Goal: Task Accomplishment & Management: Use online tool/utility

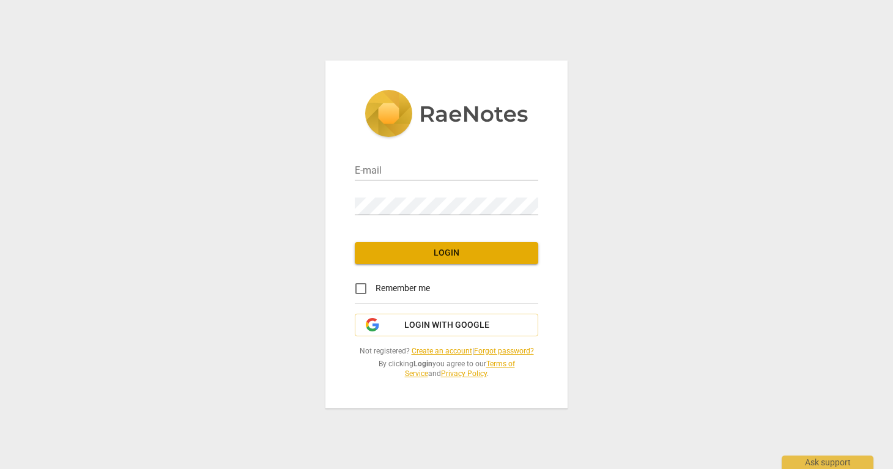
type input "[PERSON_NAME][EMAIL_ADDRESS][DOMAIN_NAME]"
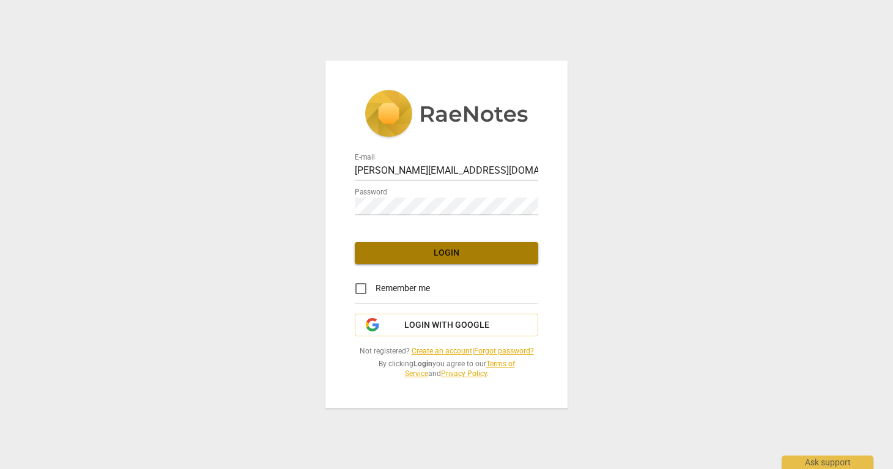
click at [433, 254] on span "Login" at bounding box center [446, 253] width 164 height 12
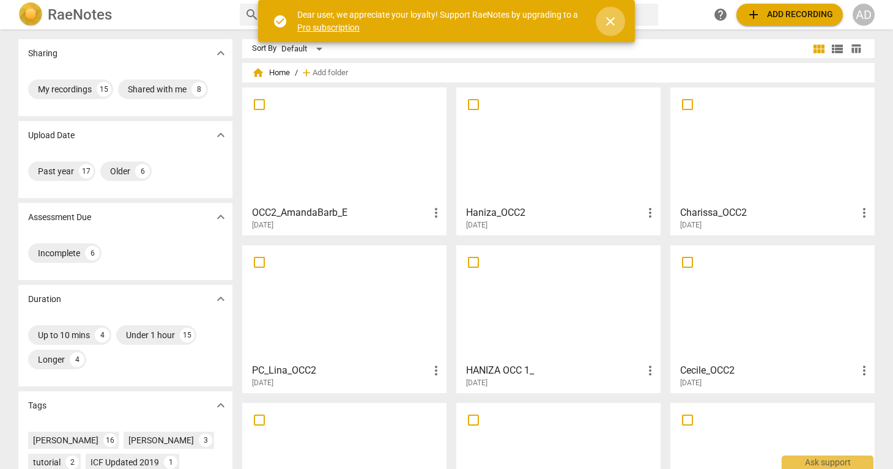
click at [609, 20] on span "close" at bounding box center [610, 21] width 15 height 15
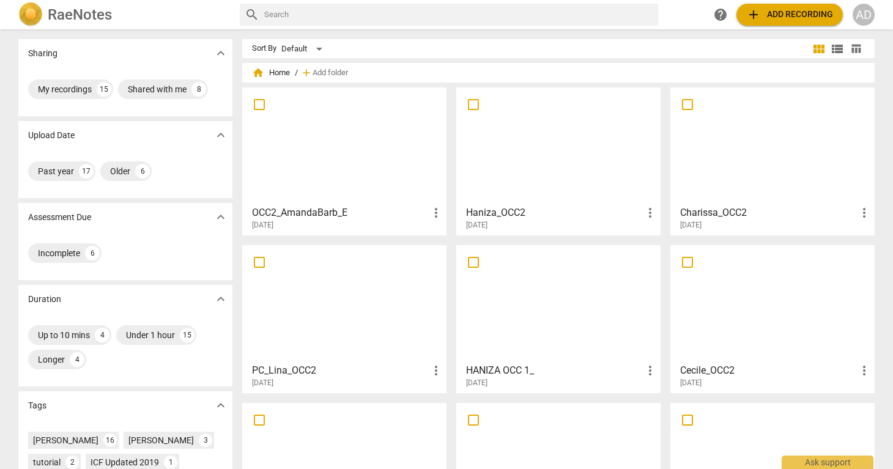
click at [780, 18] on span "add Add recording" at bounding box center [789, 14] width 87 height 15
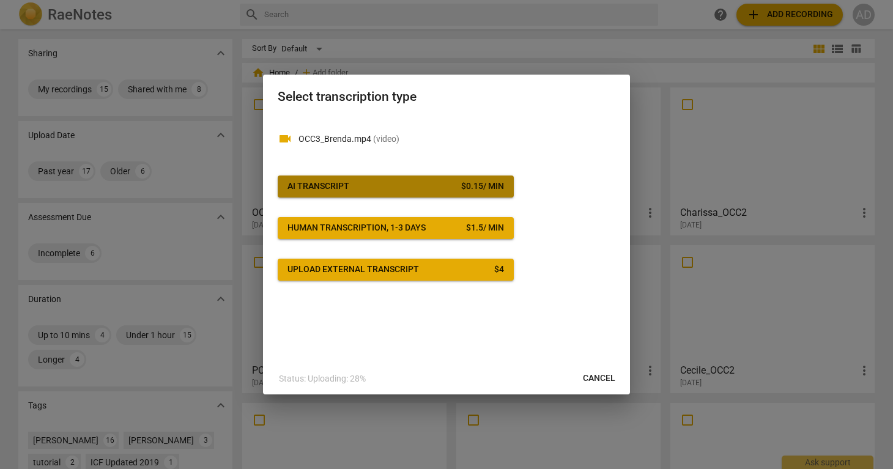
click at [445, 188] on span "AI Transcript $ 0.15 / min" at bounding box center [395, 186] width 216 height 12
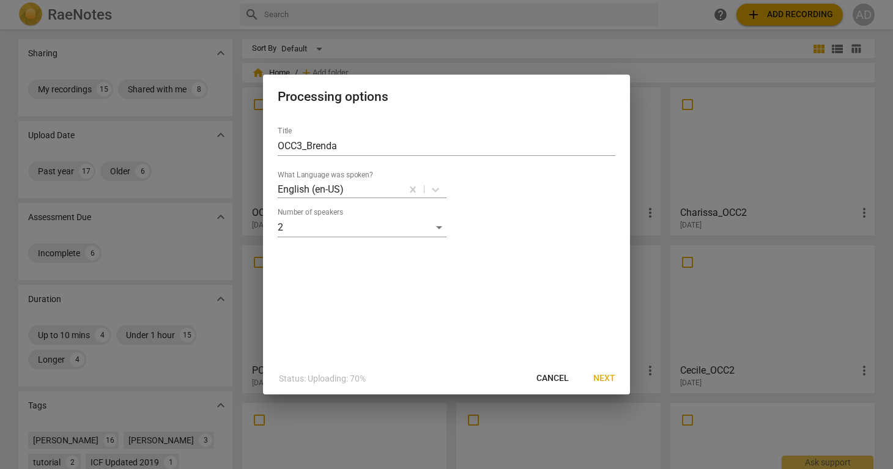
click at [602, 375] on span "Next" at bounding box center [604, 378] width 22 height 12
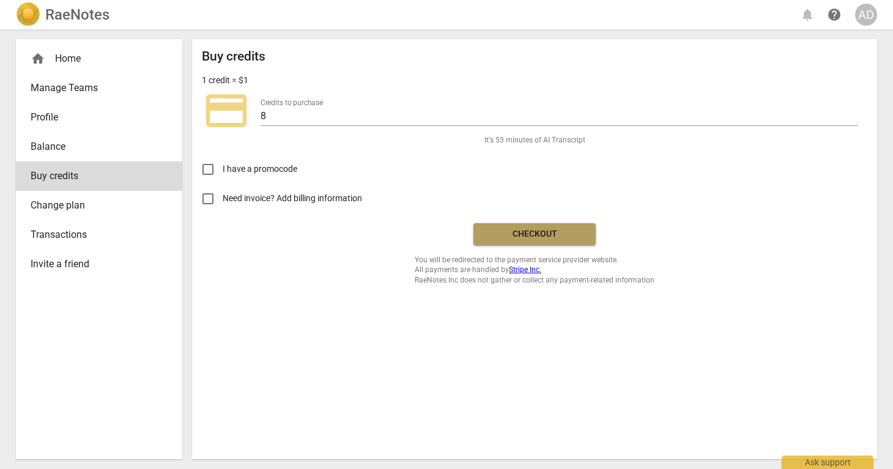
click at [528, 239] on span "Checkout" at bounding box center [534, 234] width 103 height 12
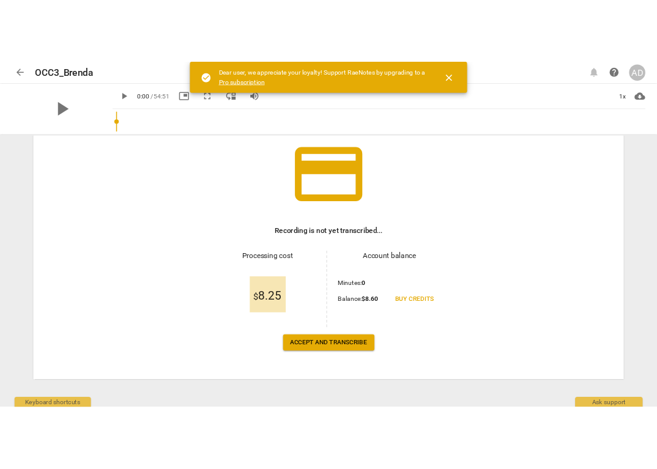
scroll to position [83, 0]
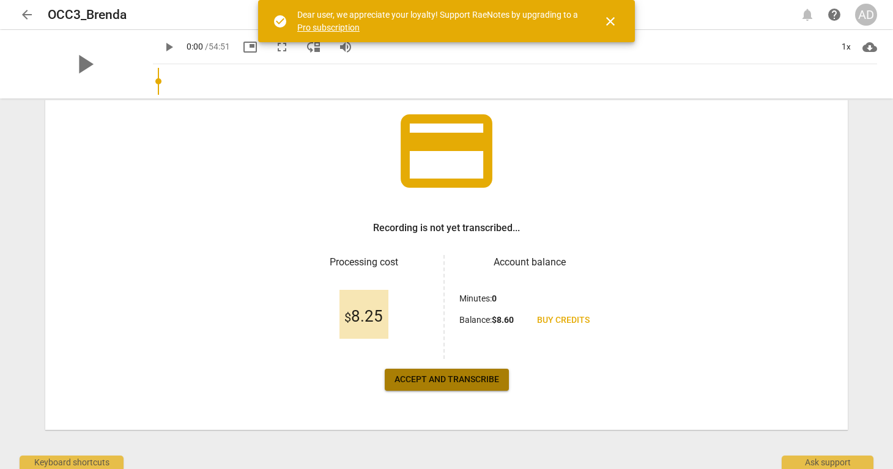
click at [452, 384] on span "Accept and transcribe" at bounding box center [446, 380] width 105 height 12
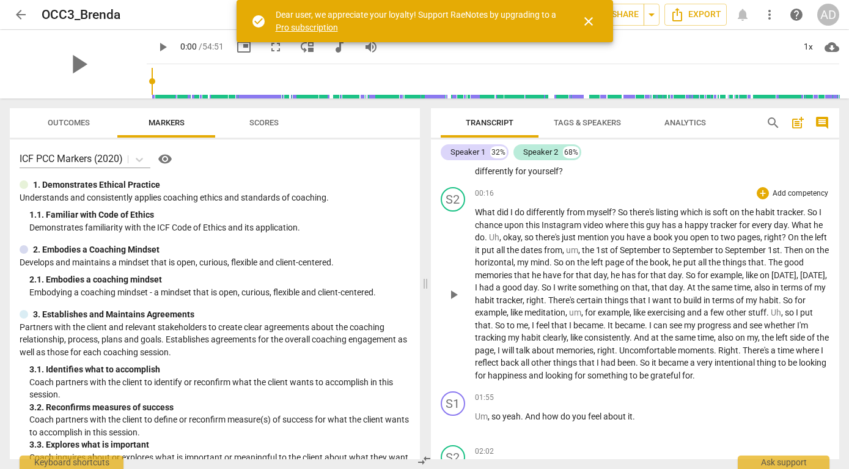
scroll to position [0, 0]
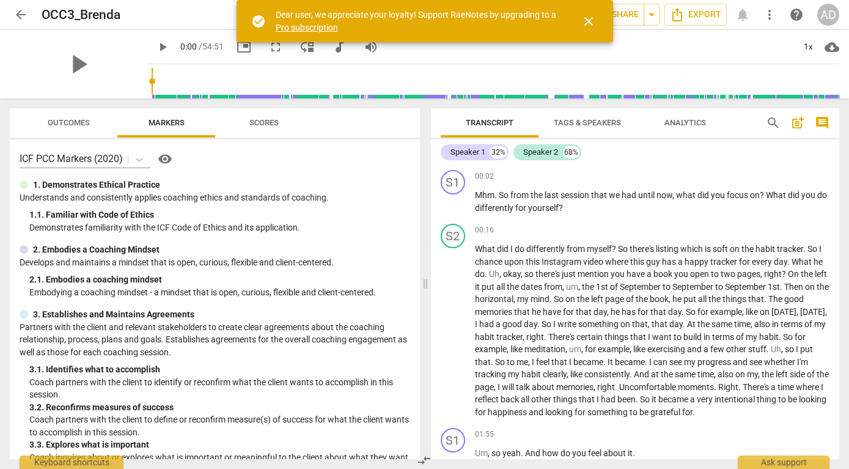
click at [590, 17] on span "close" at bounding box center [588, 21] width 15 height 15
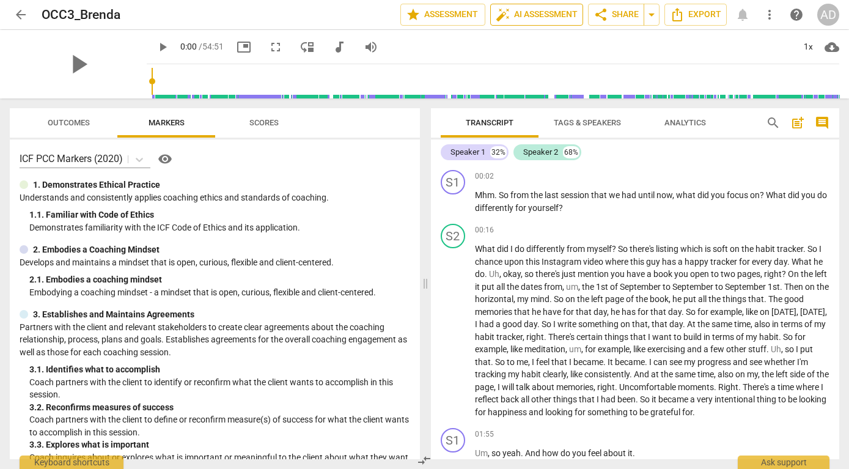
click at [545, 13] on span "auto_fix_high AI Assessment" at bounding box center [537, 14] width 82 height 15
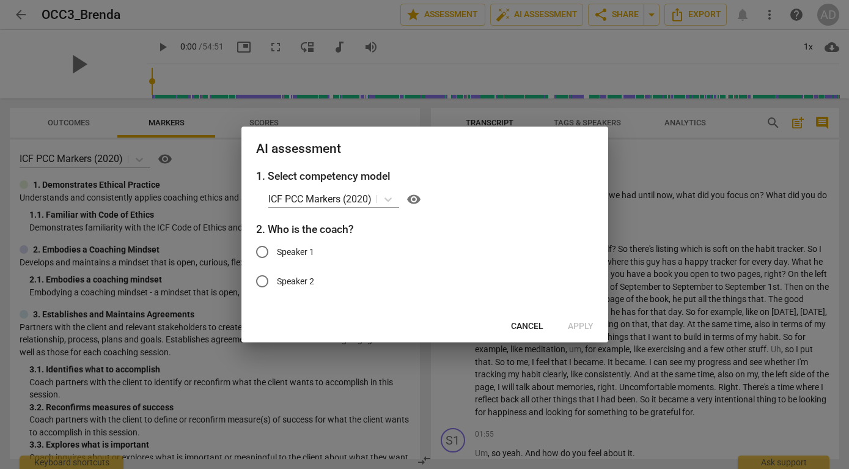
click at [515, 328] on span "Cancel" at bounding box center [527, 326] width 32 height 12
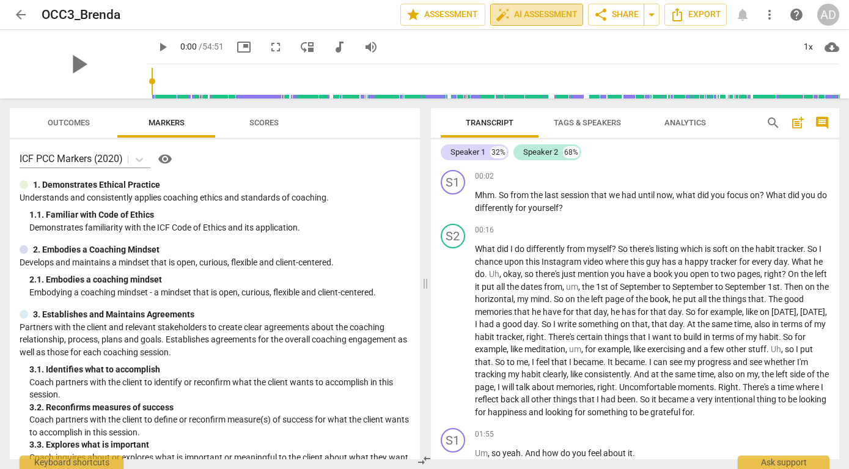
click at [517, 10] on span "auto_fix_high AI Assessment" at bounding box center [537, 14] width 82 height 15
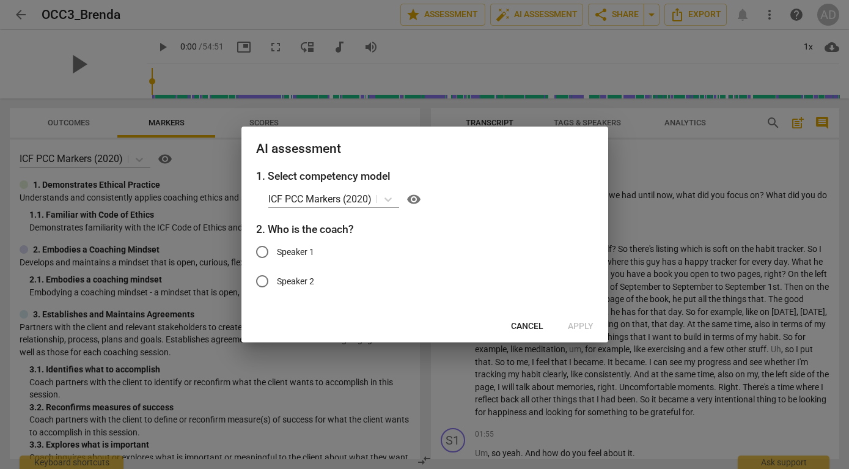
click at [299, 257] on span "Speaker 1" at bounding box center [295, 252] width 37 height 13
click at [277, 257] on input "Speaker 1" at bounding box center [262, 251] width 29 height 29
radio input "true"
click at [587, 324] on span "Apply" at bounding box center [581, 326] width 26 height 12
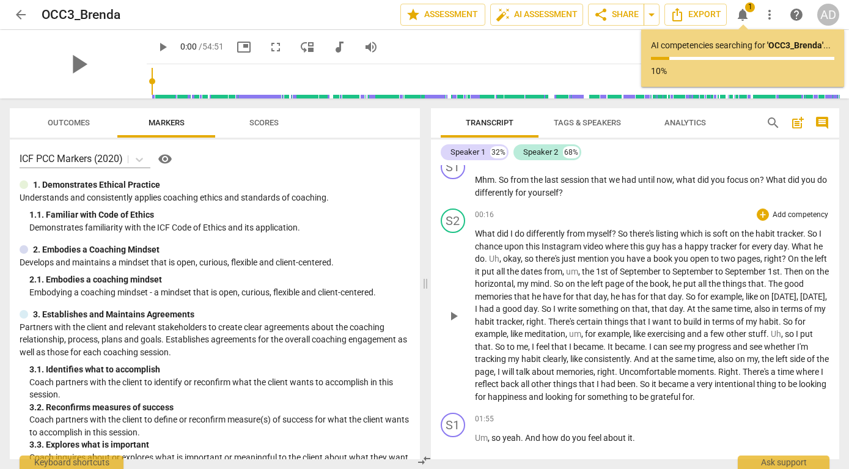
scroll to position [20, 0]
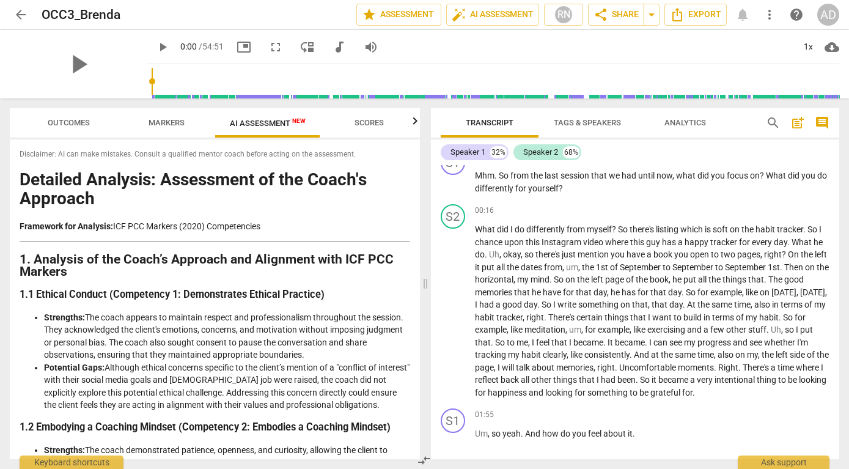
click at [275, 122] on span "AI Assessment New" at bounding box center [268, 123] width 76 height 9
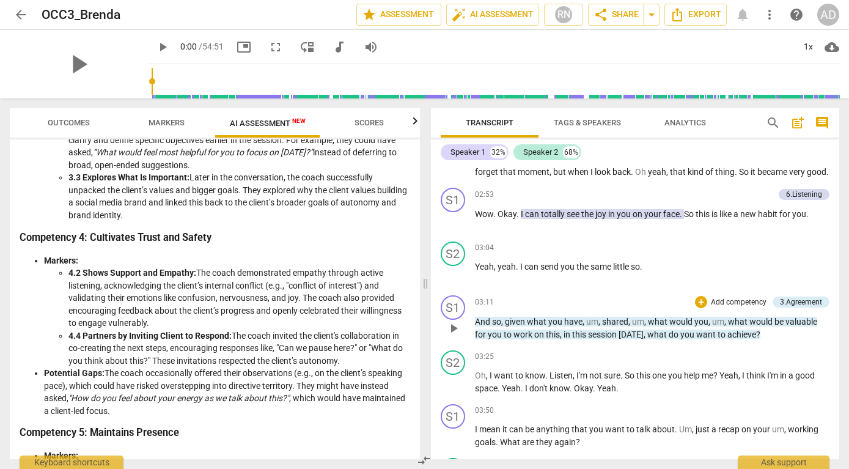
scroll to position [429, 0]
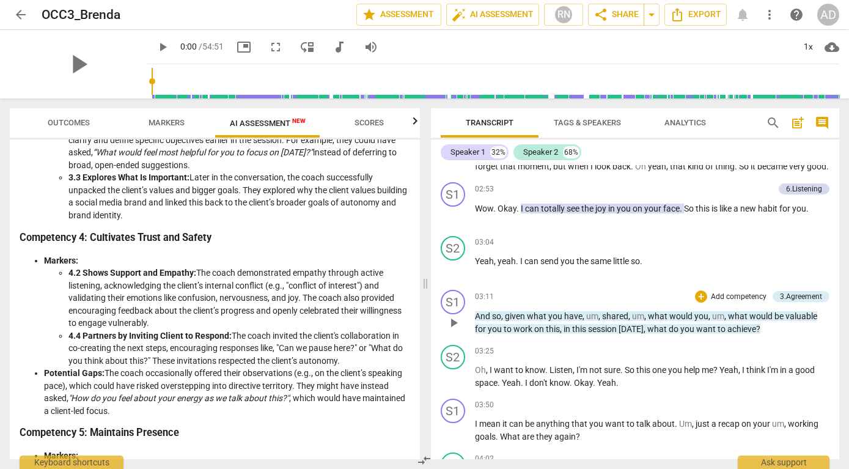
click at [506, 322] on p "And so , given what you have , um , shared , um , what would you , um , what wo…" at bounding box center [652, 322] width 355 height 25
click at [479, 317] on span "And" at bounding box center [483, 316] width 17 height 10
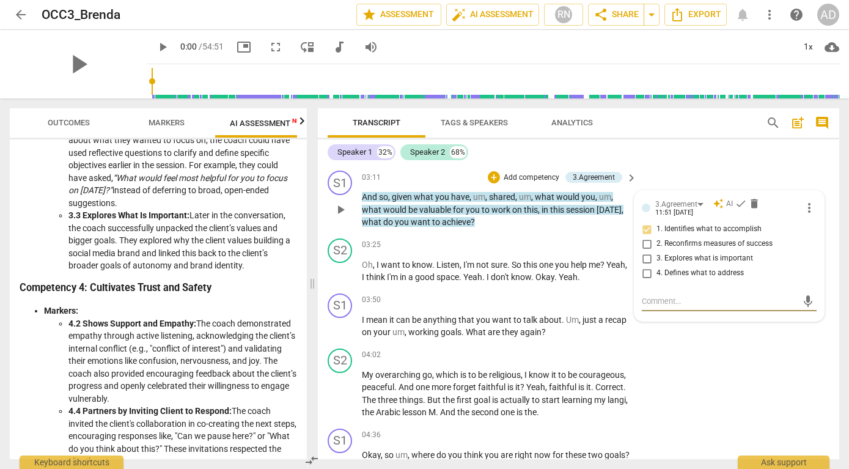
scroll to position [653, 0]
click at [301, 121] on icon "button" at bounding box center [302, 121] width 15 height 15
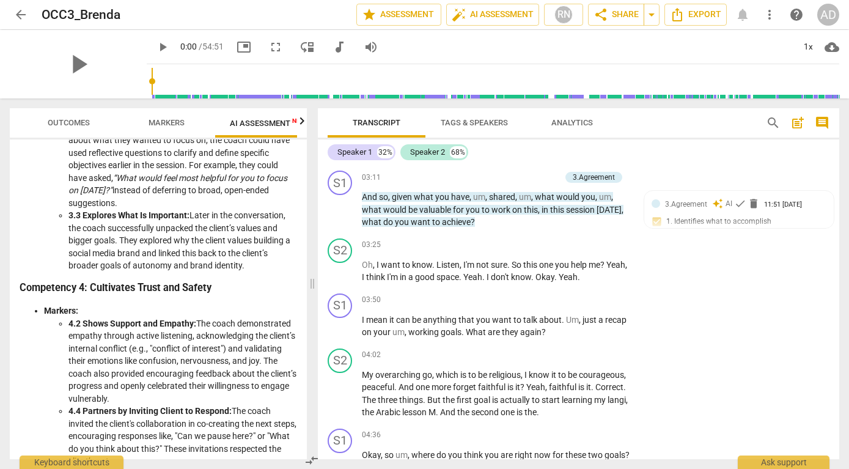
scroll to position [0, 120]
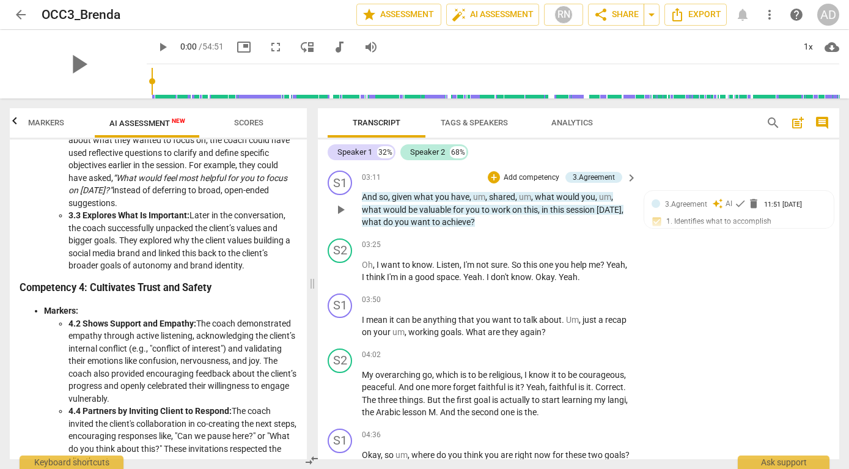
click at [473, 204] on p "And so , given what you have , um , shared , um , what would you , um , what wo…" at bounding box center [496, 210] width 269 height 38
click at [427, 210] on span "valuable" at bounding box center [436, 210] width 34 height 10
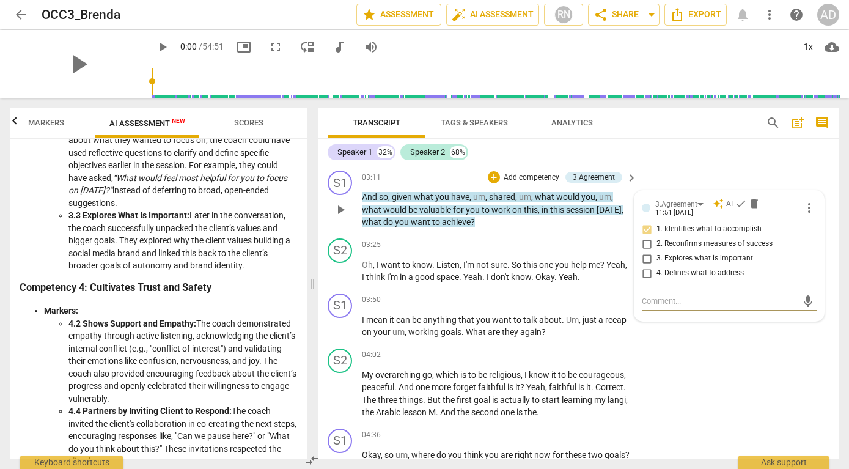
type textarea "*"
type textarea "**"
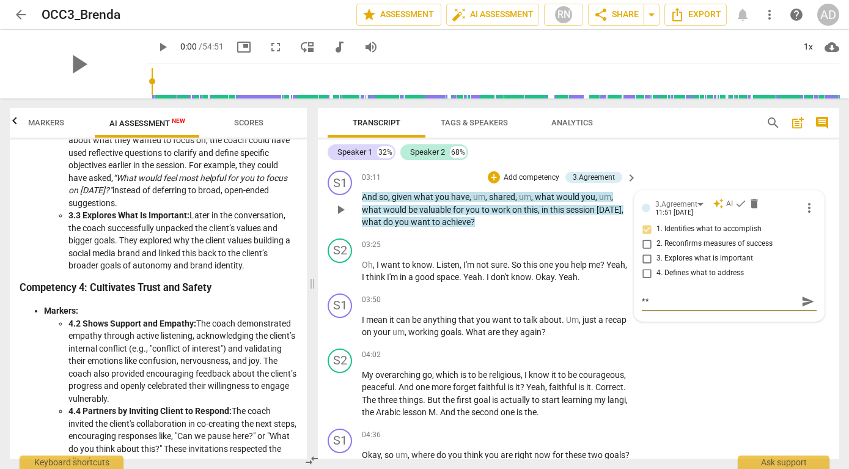
type textarea "**"
type textarea "** T"
type textarea "** Tw"
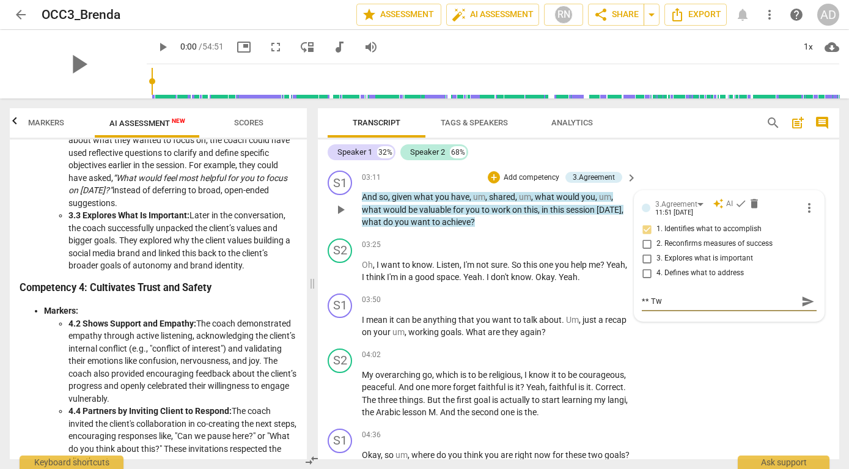
type textarea "** Two"
type textarea "** Two q"
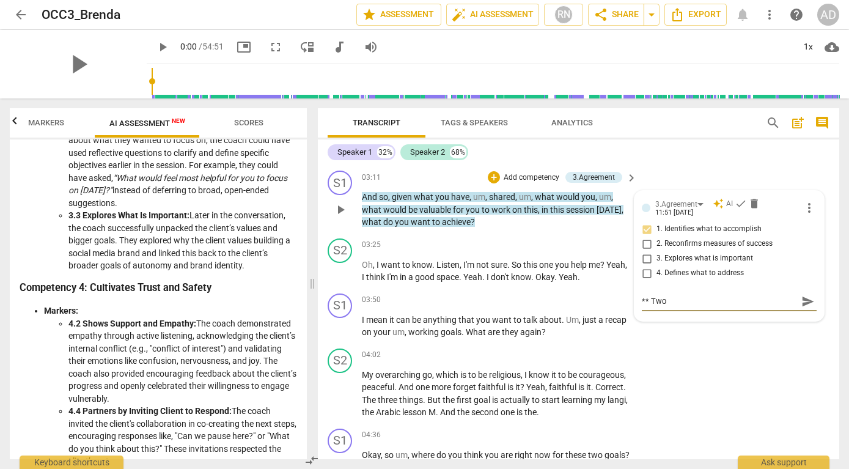
type textarea "** Two q"
type textarea "** Two qu"
type textarea "** Two que"
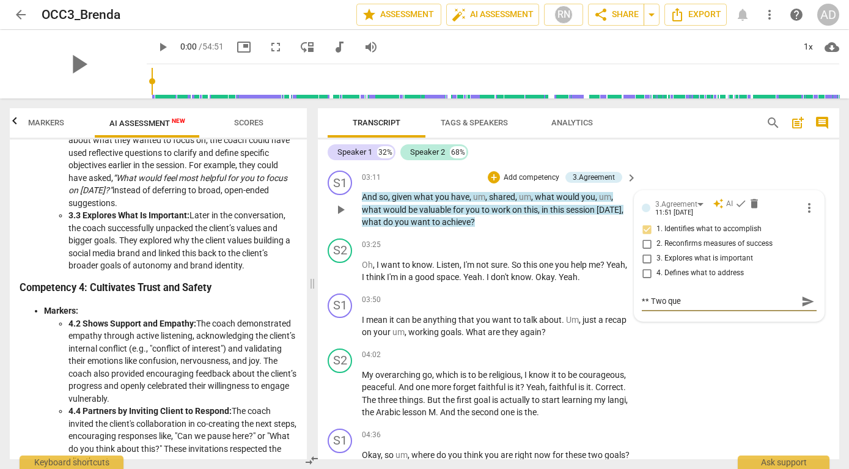
type textarea "** Two ques"
type textarea "** Two quest"
type textarea "** Two questi"
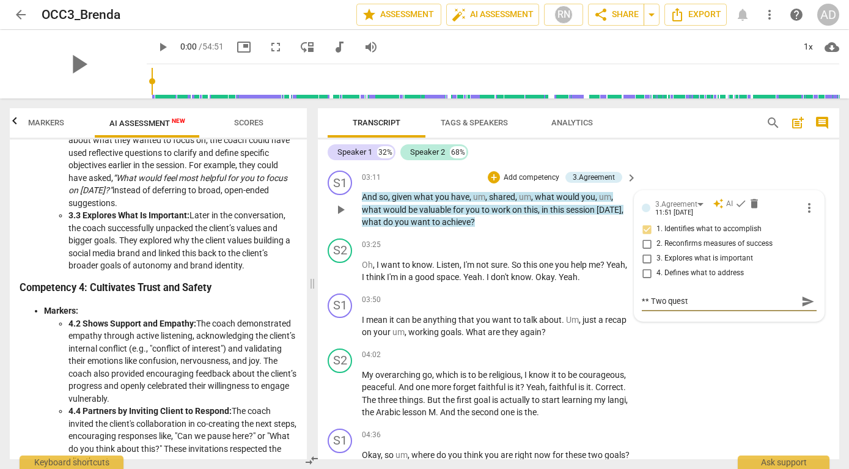
type textarea "** Two questi"
type textarea "** Two questio"
type textarea "** Two question"
type textarea "** Two questions"
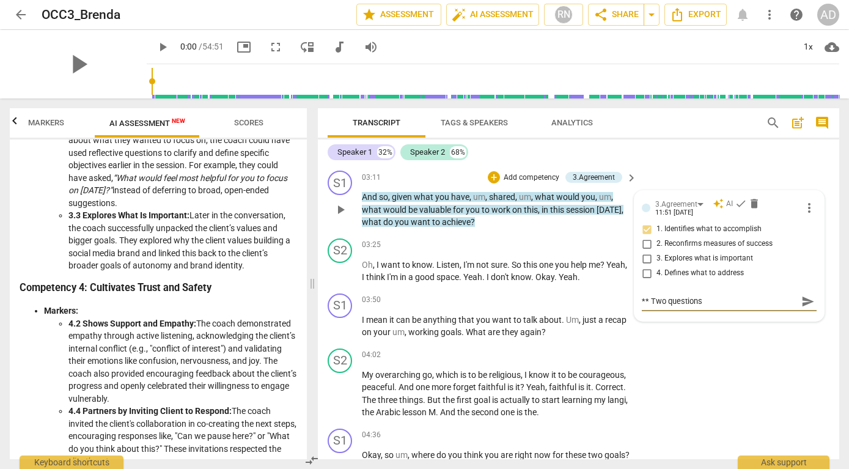
type textarea "** Two questions"
type textarea "** Two questions a"
type textarea "** Two questions at"
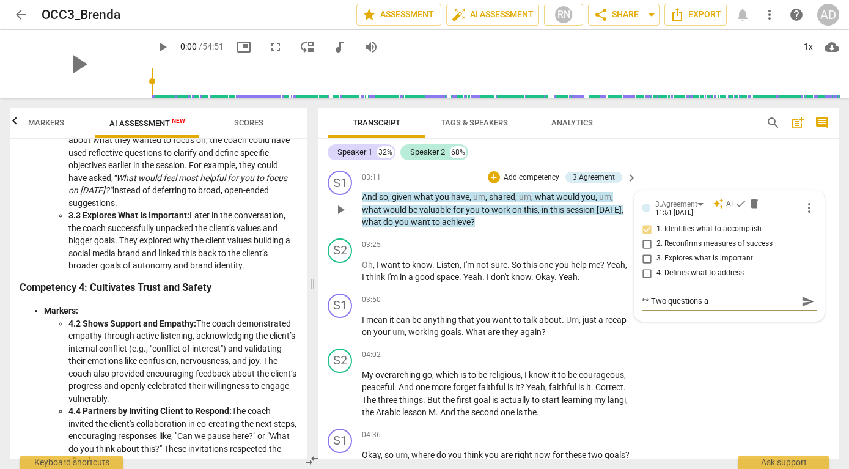
type textarea "** Two questions at"
type textarea "** Two questions at t"
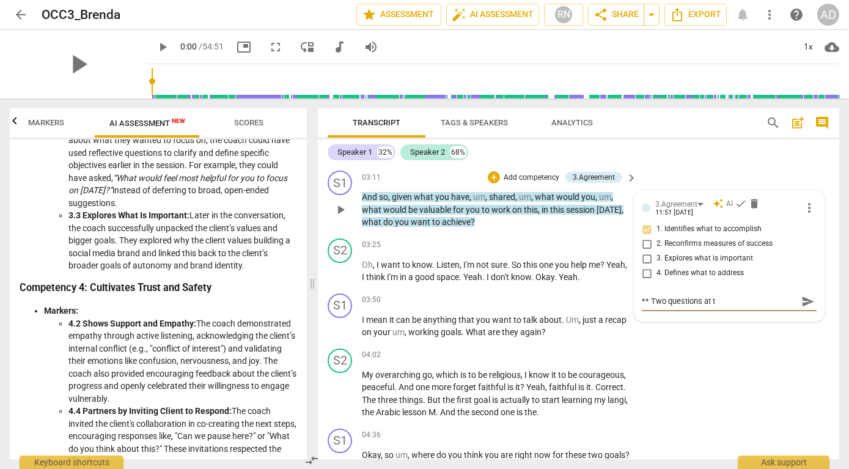
type textarea "** Two questions at th"
type textarea "** Two questions at the"
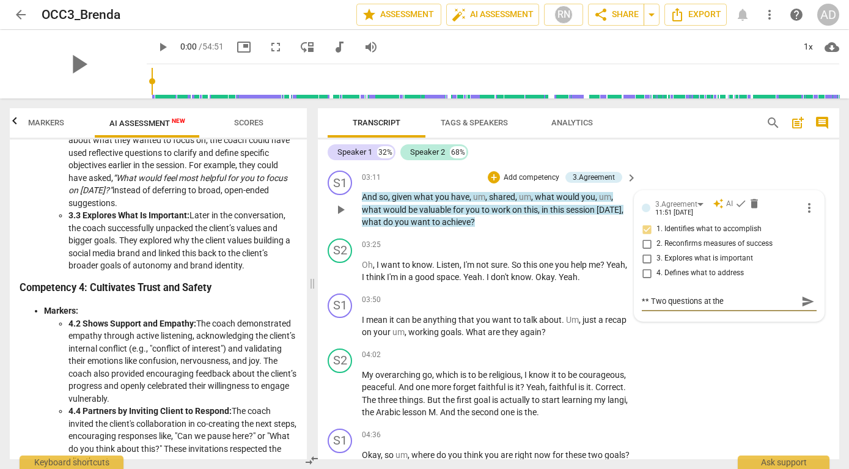
type textarea "** Two questions at the"
type textarea "** Two questions at the s"
type textarea "** Two questions at the sa"
type textarea "** Two questions at the [PERSON_NAME]"
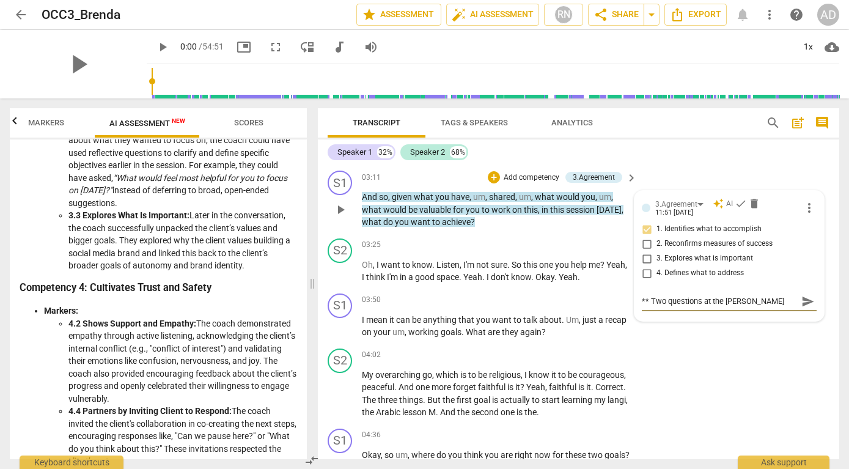
type textarea "** Two questions at the same"
type textarea "** Two questions at the same t"
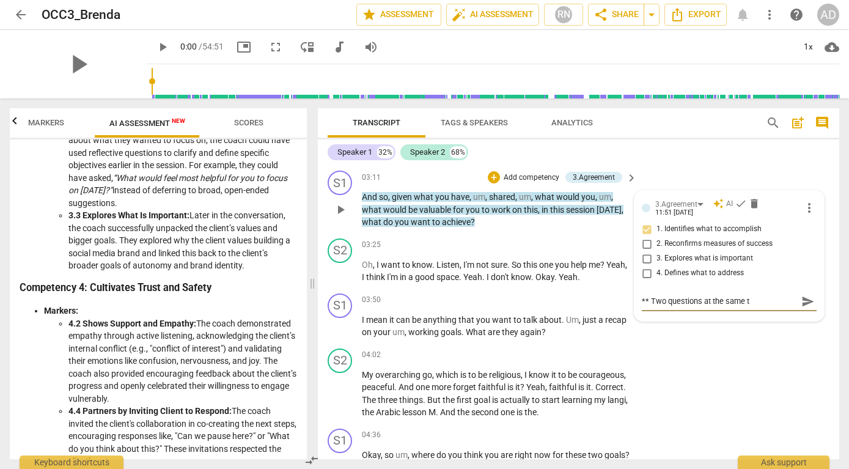
type textarea "** Two questions at the same ti"
type textarea "** Two questions at the same [PERSON_NAME]"
type textarea "** Two questions at the same time"
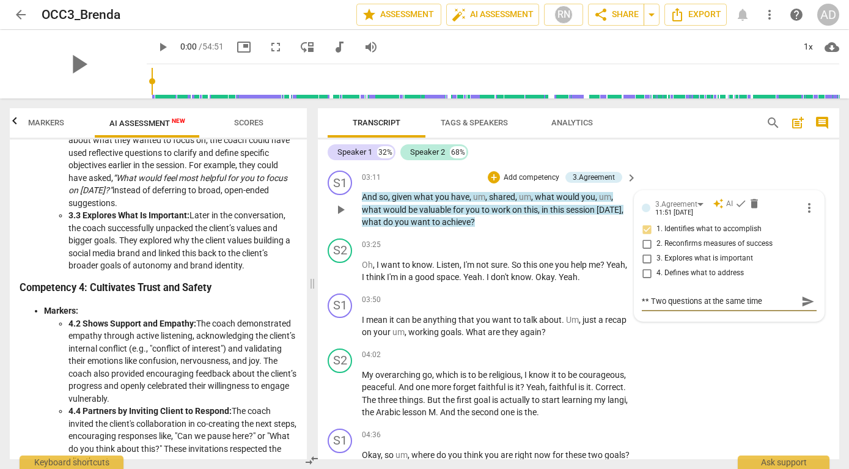
type textarea "** Two questions at the same time."
type textarea "** Two questions at the same time. T"
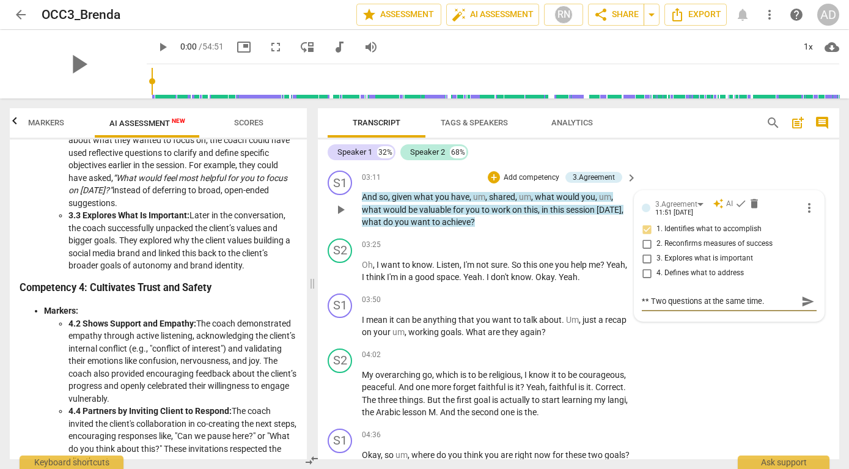
type textarea "** Two questions at the same time. T"
type textarea "** Two questions at the same time. Tr"
type textarea "** Two questions at the same time. Try"
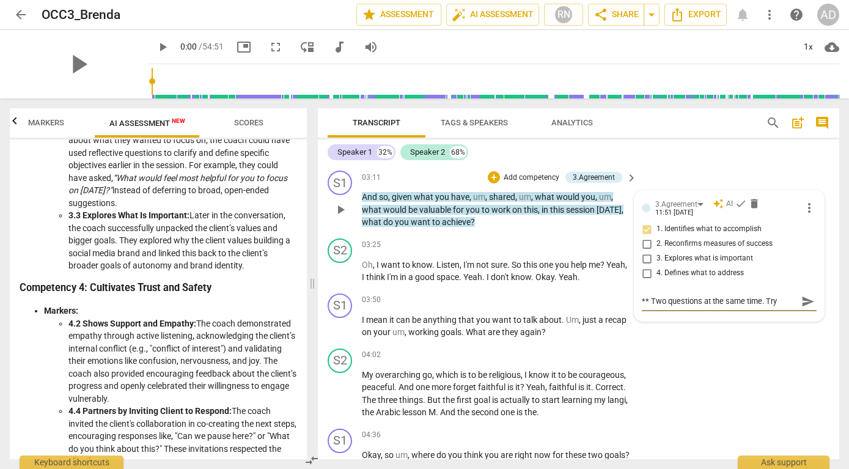
type textarea "** Two questions at the same time. Try"
type textarea "** Two questions at the same time. Try o"
type textarea "** Two questions at the same time. Try on"
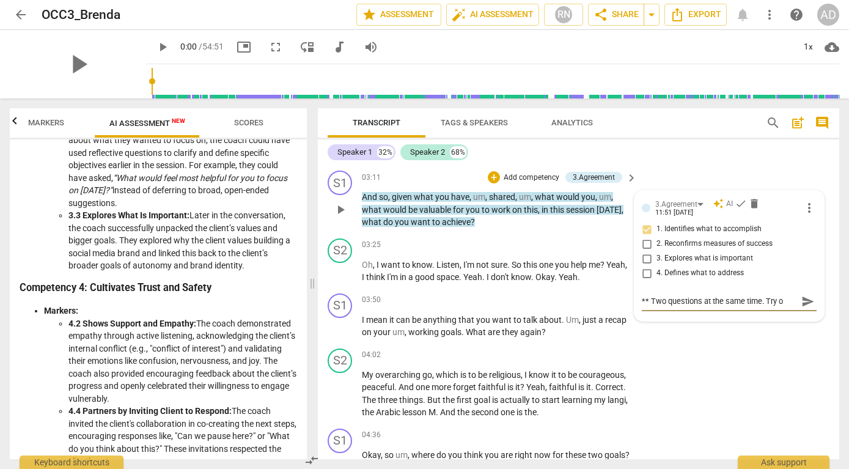
type textarea "** Two questions at the same time. Try on"
type textarea "** Two questions at the same time. Try one"
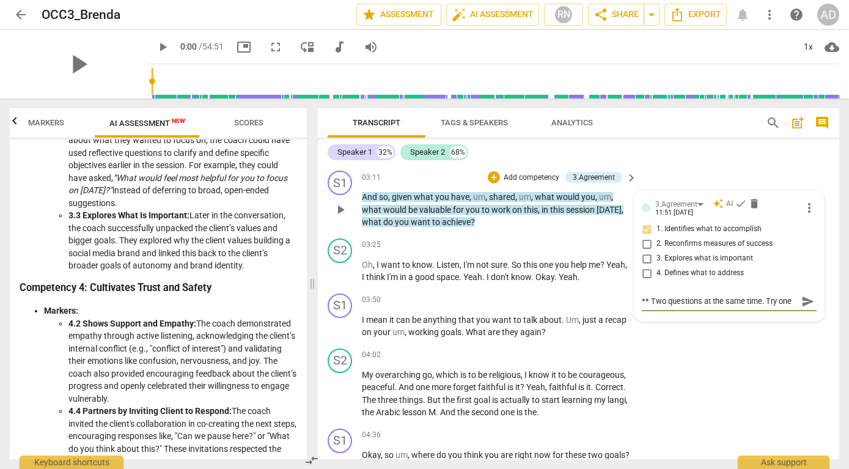
type textarea "** Two questions at the same time. Try one a"
type textarea "** Two questions at the same time. Try one at"
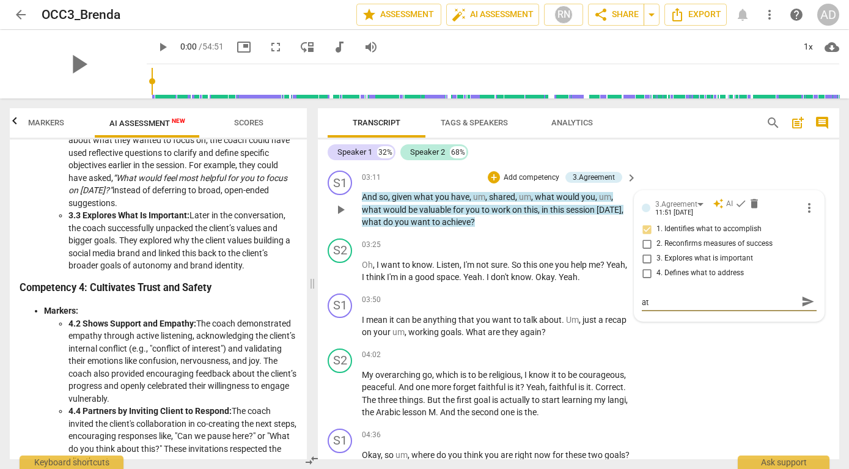
type textarea "** Two questions at the same time. Try one at"
type textarea "** Two questions at the same time. Try one at a"
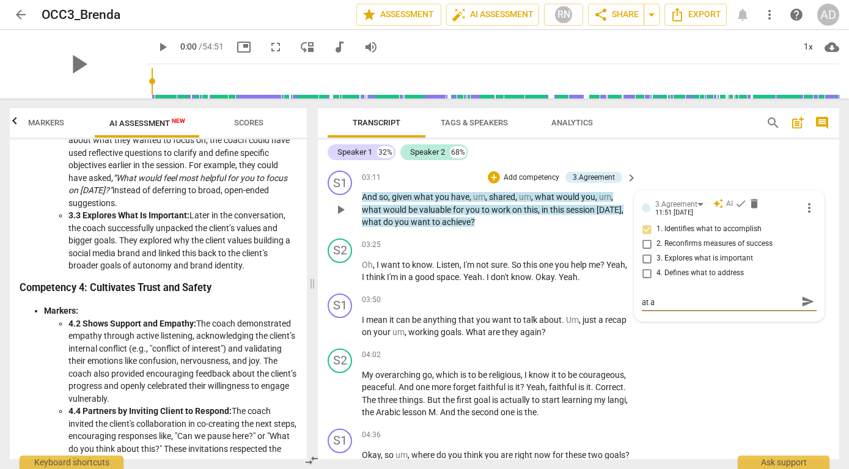
type textarea "** Two questions at the same time. Try one at a"
type textarea "** Two questions at the same time. Try one at a t"
type textarea "** Two questions at the same time. Try one at a ti"
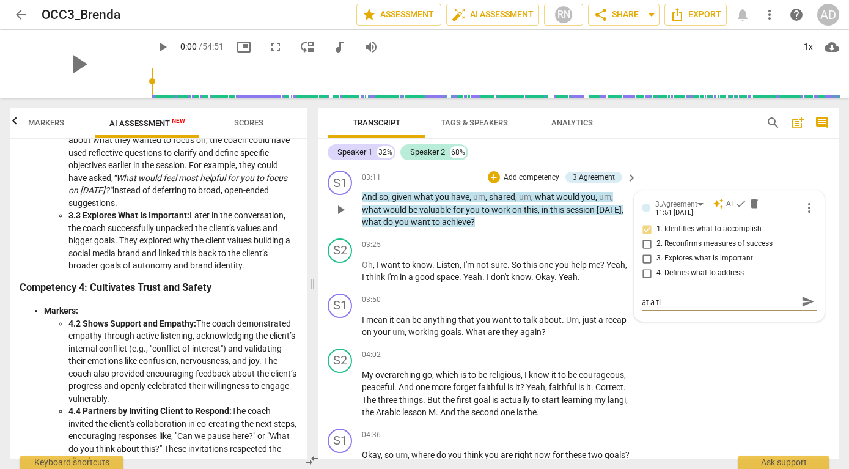
type textarea "** Two questions at the same time. Try one at a [PERSON_NAME]"
type textarea "** Two questions at the same time. Try one at a time"
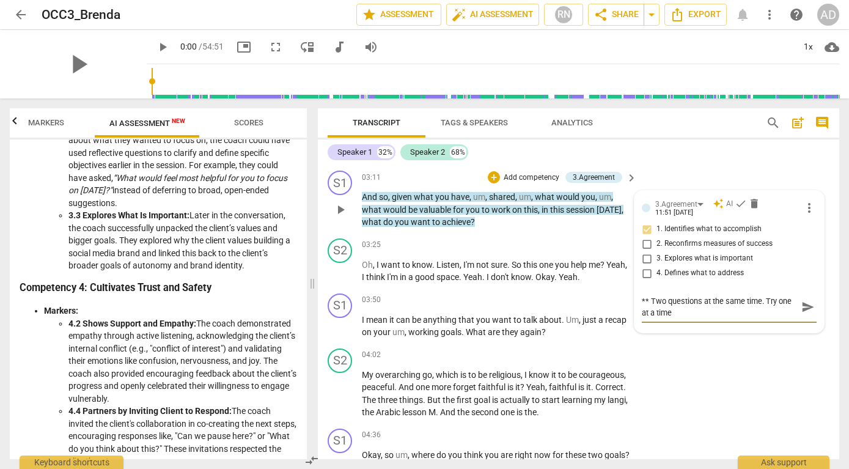
click at [802, 309] on span "send" at bounding box center [808, 306] width 13 height 13
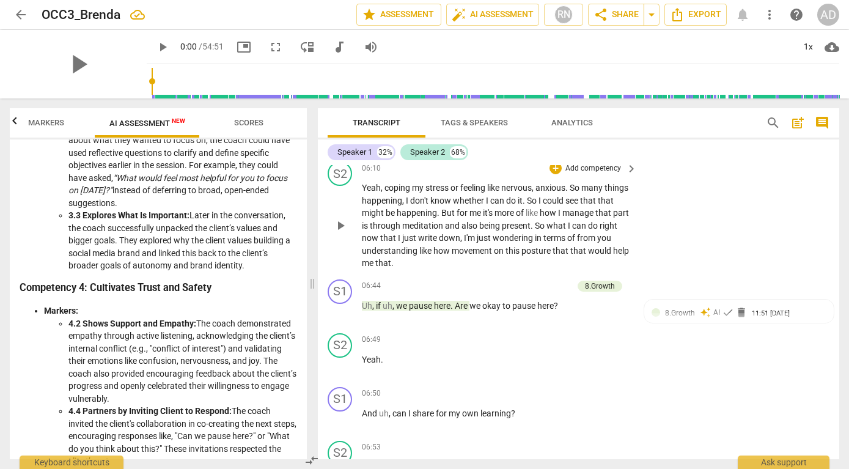
scroll to position [1251, 0]
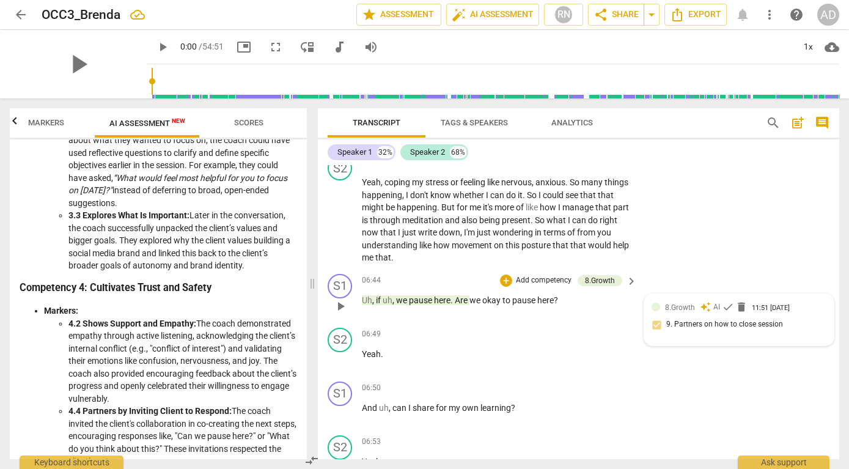
click at [678, 310] on span "8.Growth" at bounding box center [680, 307] width 30 height 9
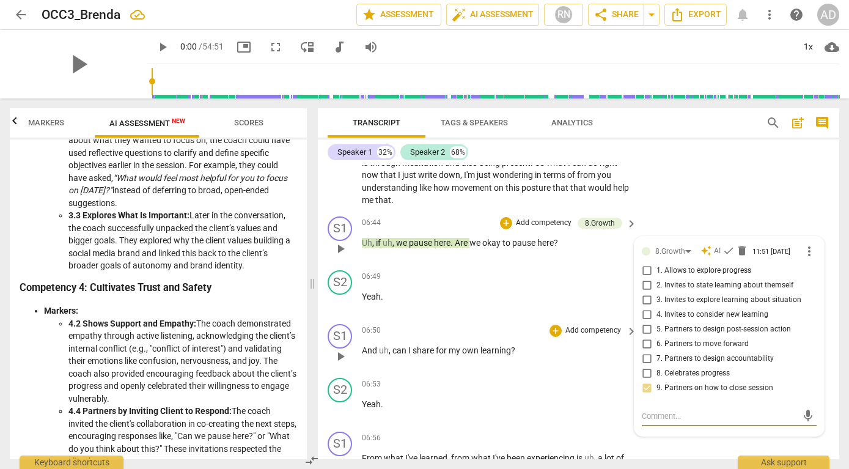
scroll to position [1310, 0]
click at [646, 391] on input "9. Partners on how to close session" at bounding box center [647, 387] width 20 height 15
checkbox input "false"
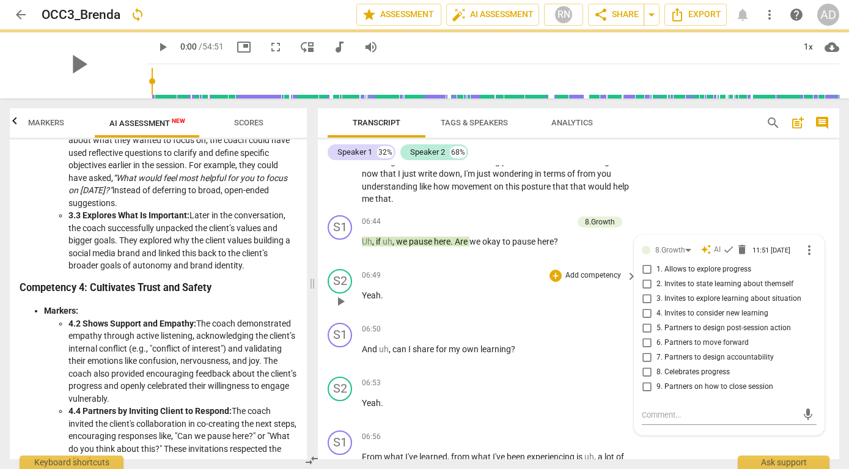
click at [547, 273] on div "+ Add competency keyboard_arrow_right" at bounding box center [592, 275] width 91 height 13
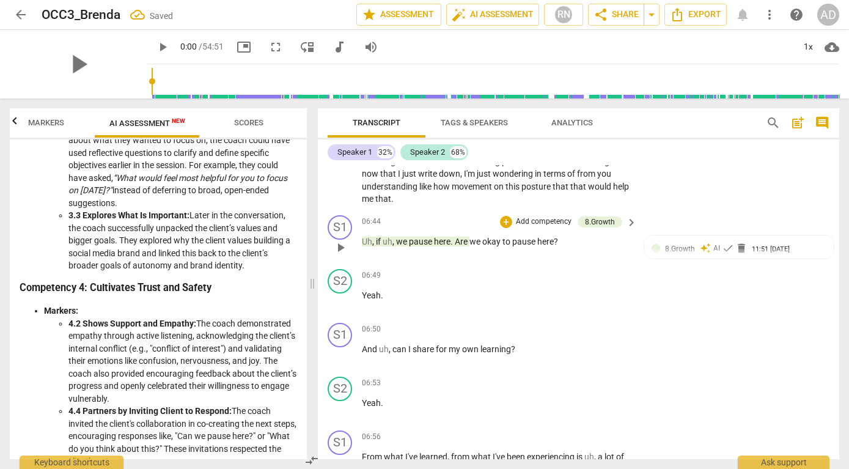
click at [435, 245] on span "here" at bounding box center [442, 242] width 17 height 10
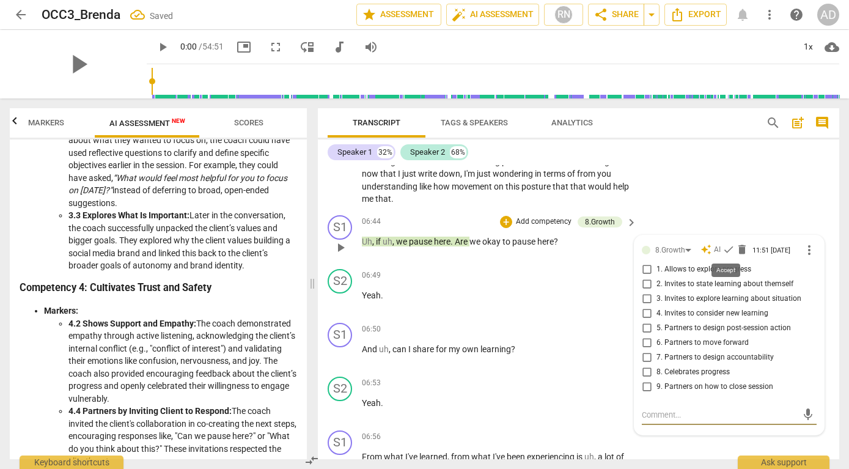
click at [726, 249] on span "check" at bounding box center [729, 249] width 12 height 12
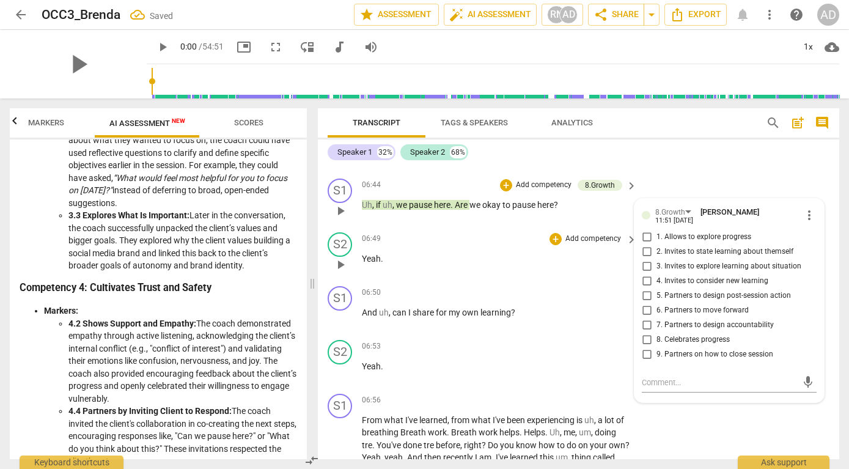
scroll to position [1360, 0]
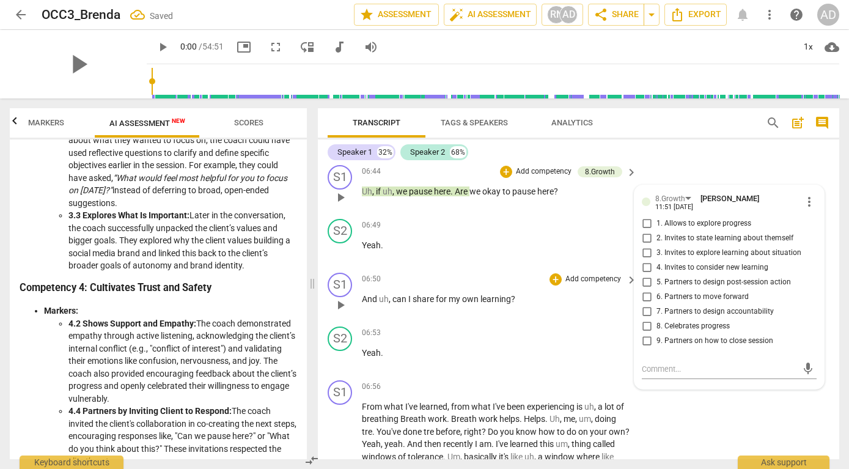
click at [475, 302] on span "own" at bounding box center [471, 299] width 18 height 10
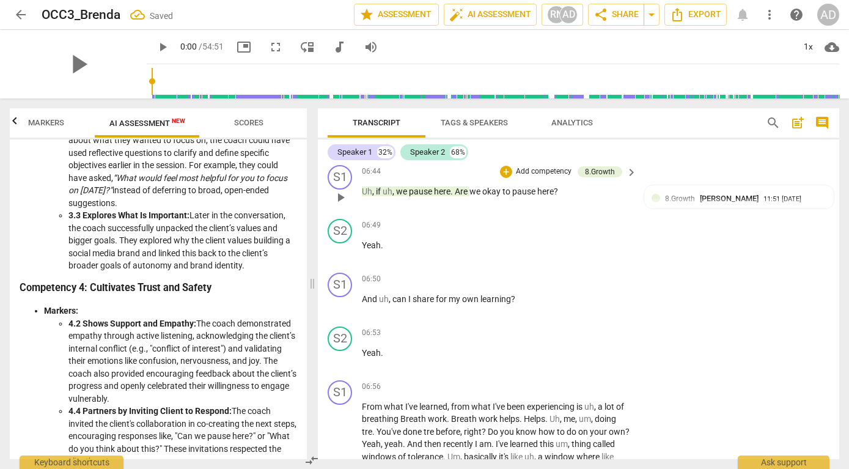
click at [448, 194] on span "here" at bounding box center [442, 191] width 17 height 10
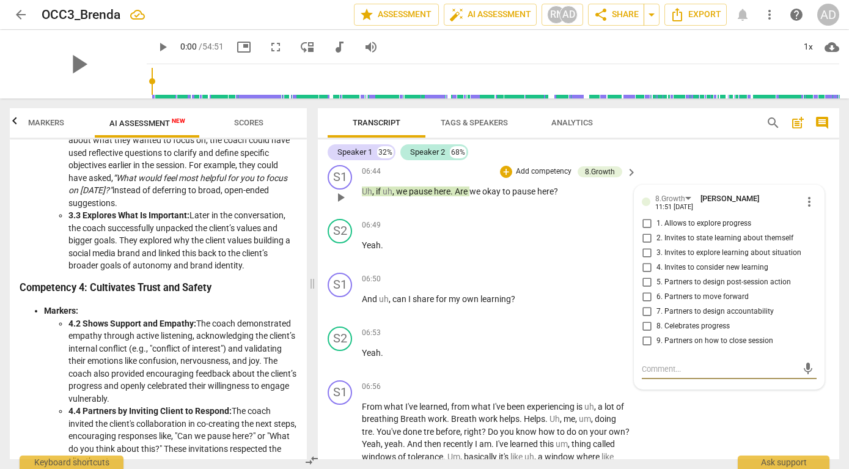
click at [803, 199] on span "more_vert" at bounding box center [809, 201] width 15 height 15
click at [817, 230] on li "Delete" at bounding box center [818, 226] width 42 height 23
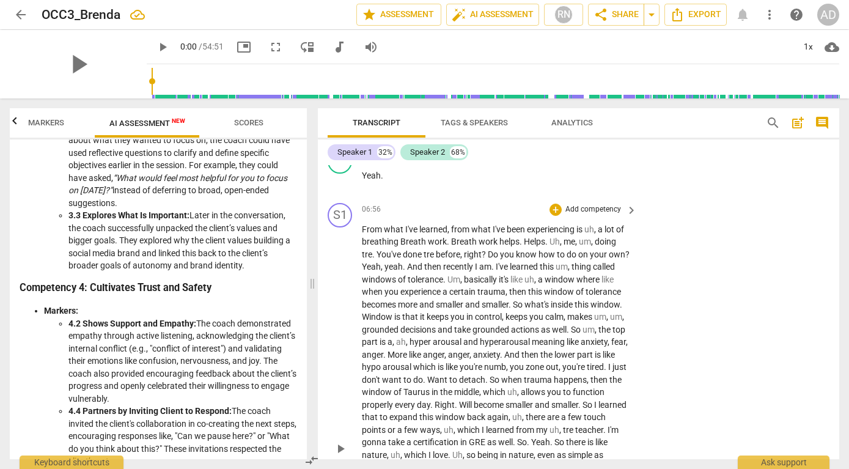
scroll to position [1527, 0]
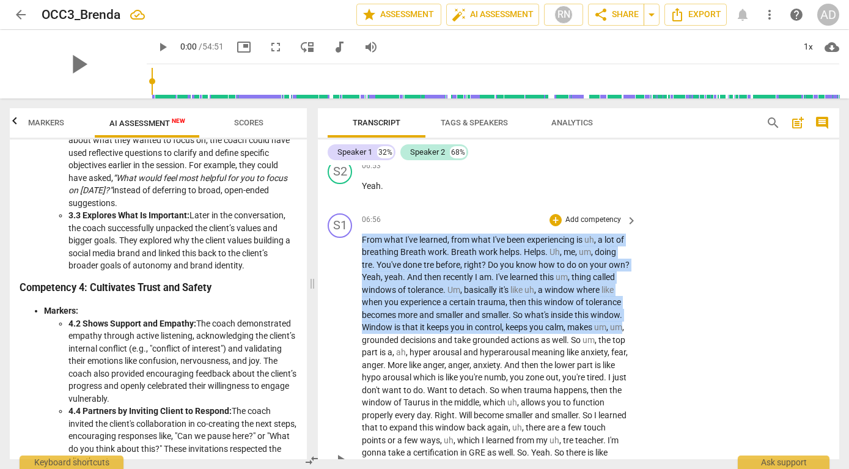
drag, startPoint x: 364, startPoint y: 240, endPoint x: 416, endPoint y: 344, distance: 115.7
click at [416, 343] on p "From what I've learned , from what I've been experiencing is uh , a lot of brea…" at bounding box center [496, 459] width 269 height 451
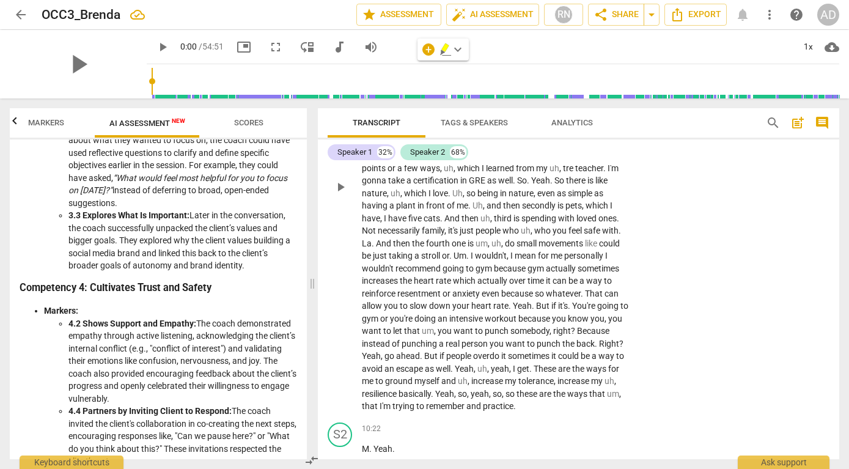
scroll to position [1802, 0]
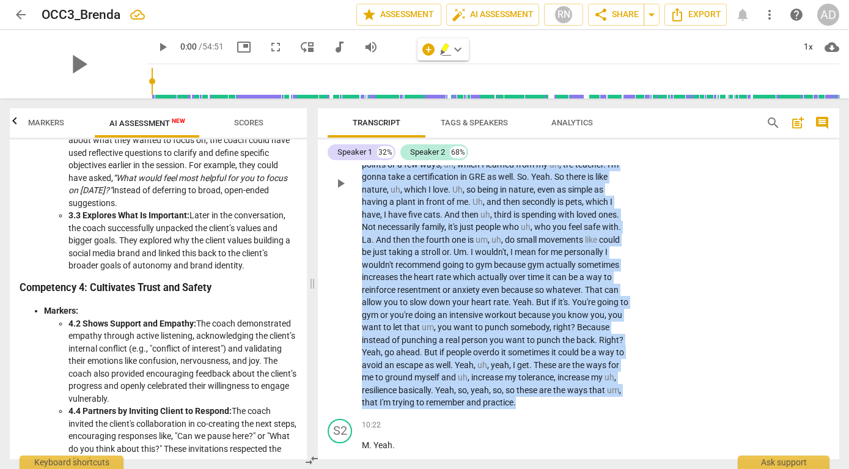
click at [421, 409] on p "From what I've learned , from what I've been experiencing is uh , a lot of brea…" at bounding box center [496, 183] width 269 height 451
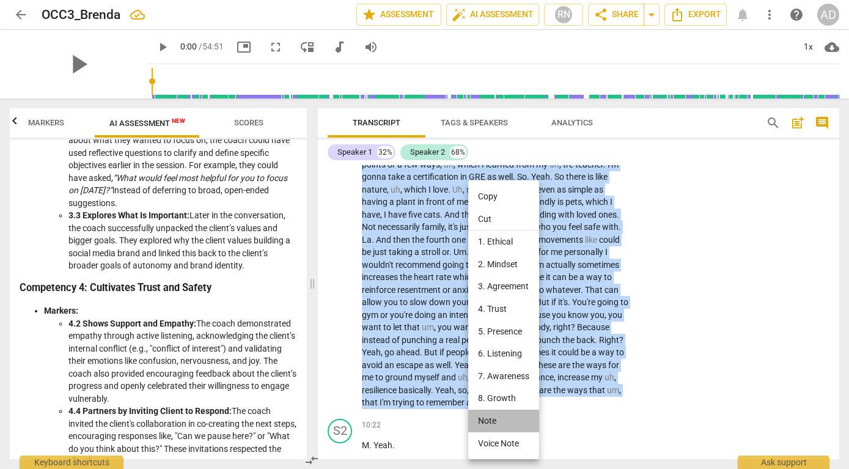
click at [503, 423] on li "Note" at bounding box center [503, 421] width 71 height 23
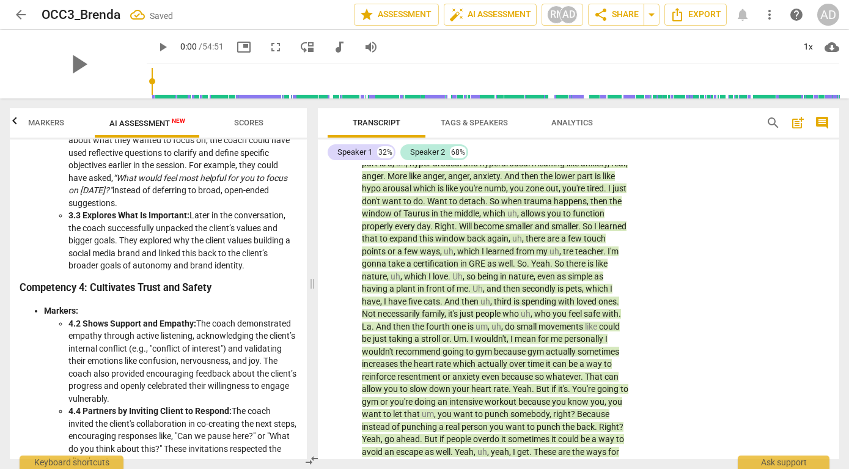
scroll to position [1486, 0]
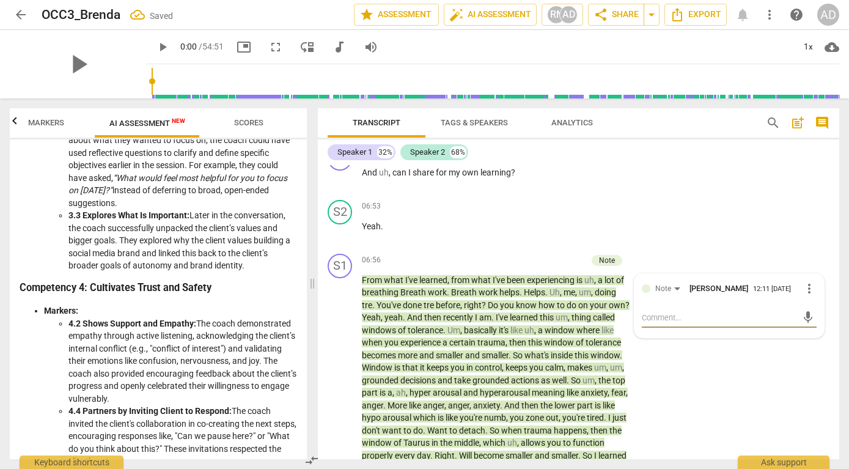
type textarea "W"
type textarea "Wh"
type textarea "Wha"
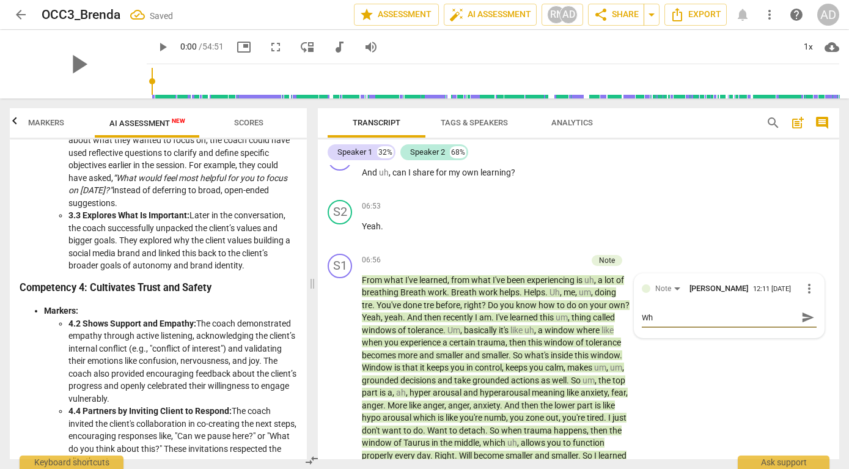
type textarea "Wha"
type textarea "What"
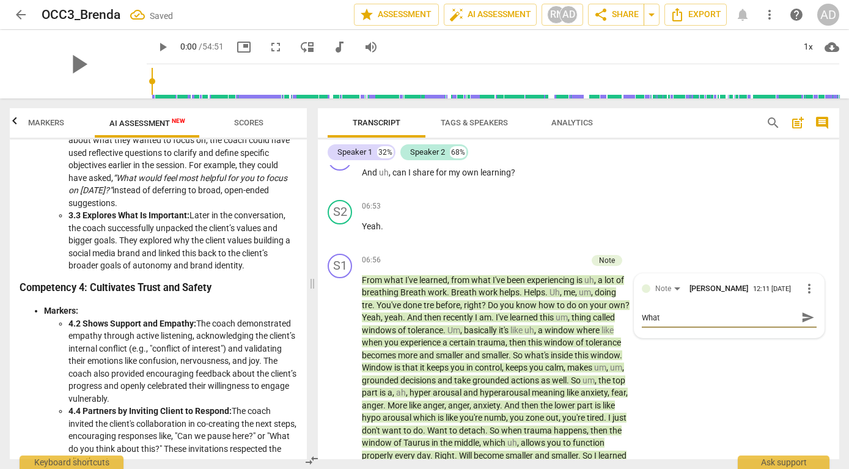
type textarea "What w"
type textarea "What wa"
type textarea "What was"
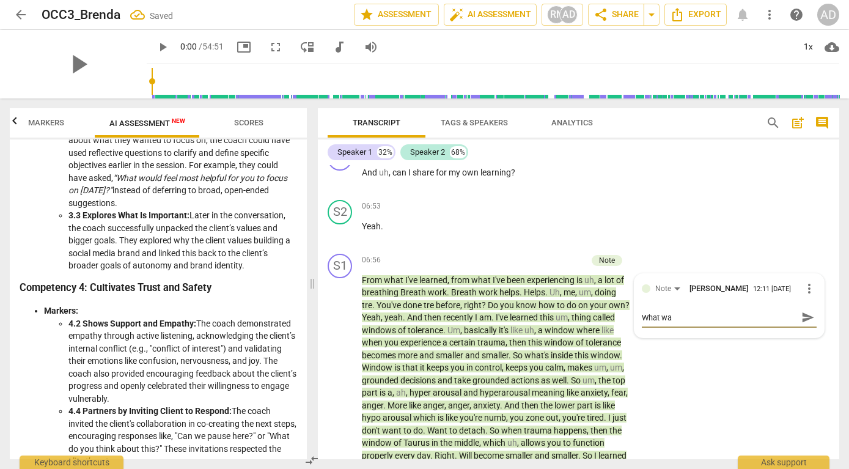
type textarea "What was"
type textarea "What was h"
type textarea "What was ha"
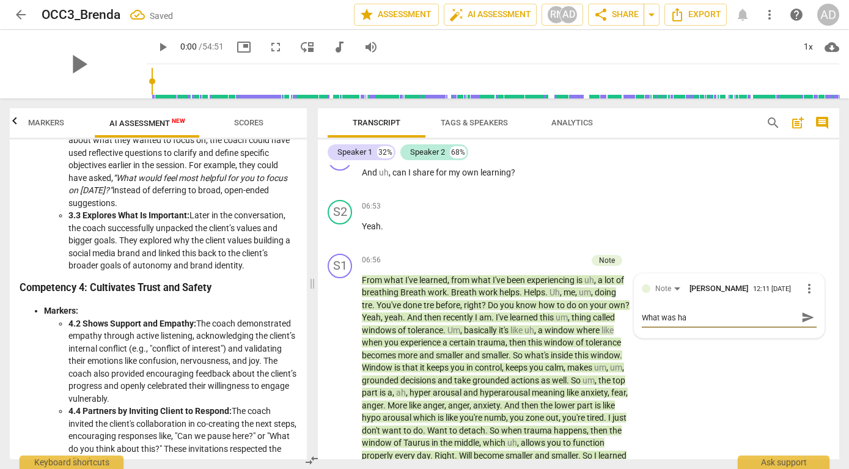
type textarea "What was hap"
type textarea "What was hape"
type textarea "What was hapen"
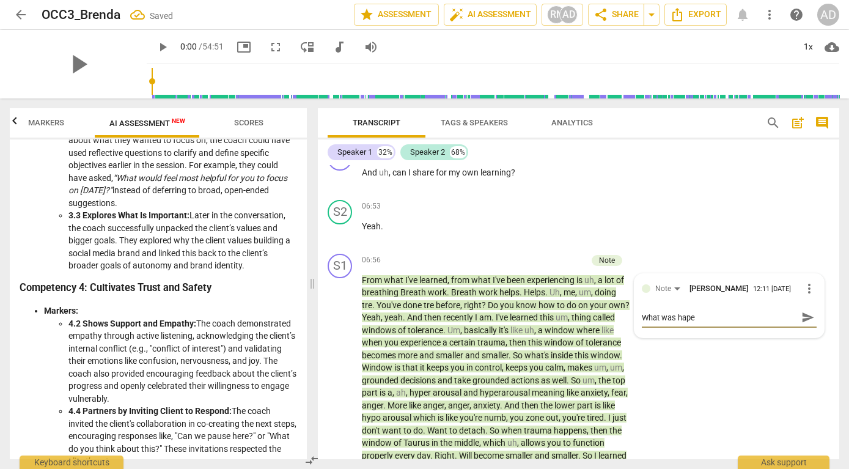
type textarea "What was hapen"
type textarea "What was hapenn"
type textarea "What was hapenni"
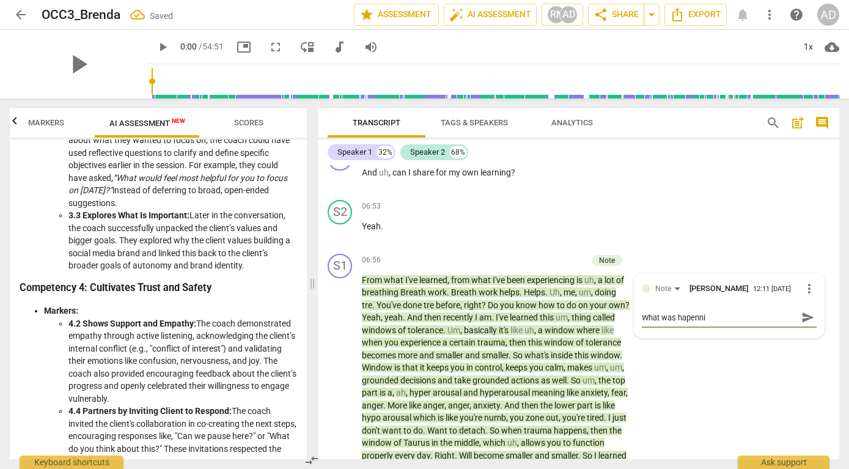
type textarea "What was hapennin"
type textarea "What was hapenning"
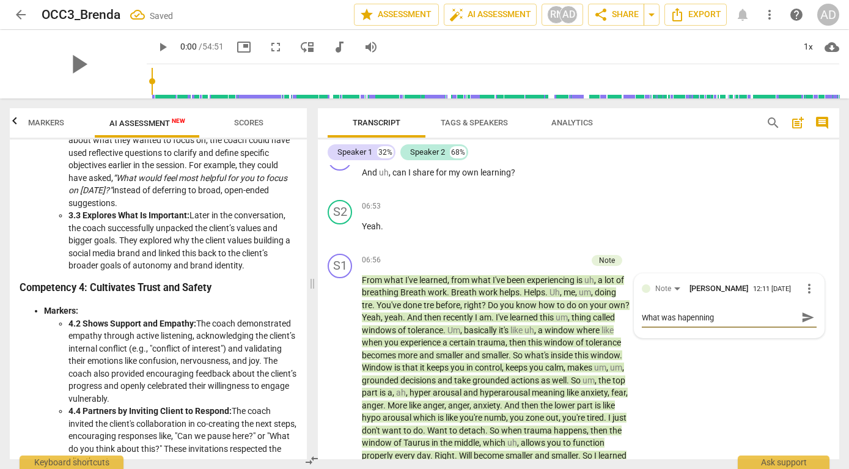
type textarea "What was hapenning"
type textarea "What was hapenning f"
type textarea "What was hapenning fo"
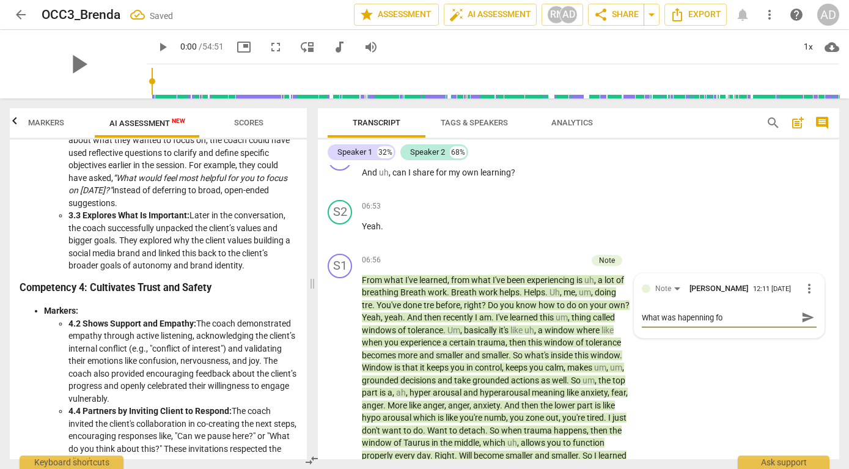
type textarea "What was hapenning for"
type textarea "What was hapenning for y"
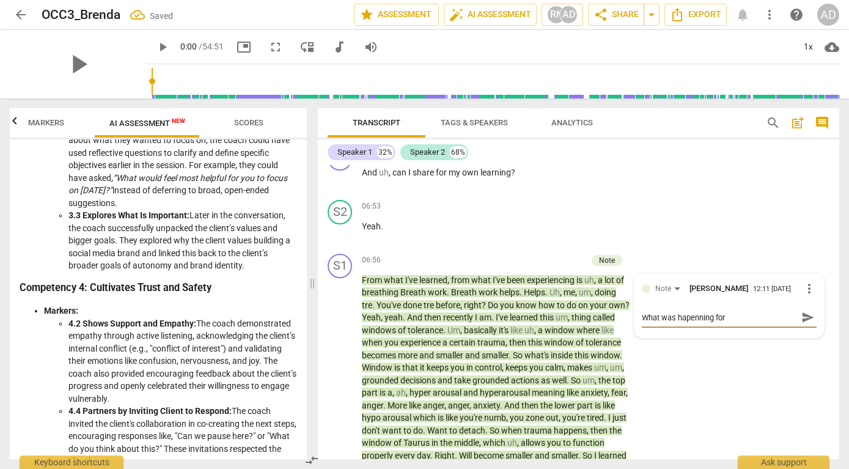
type textarea "What was hapenning for y"
type textarea "What was hapenning for yo"
type textarea "What was hapenning for you"
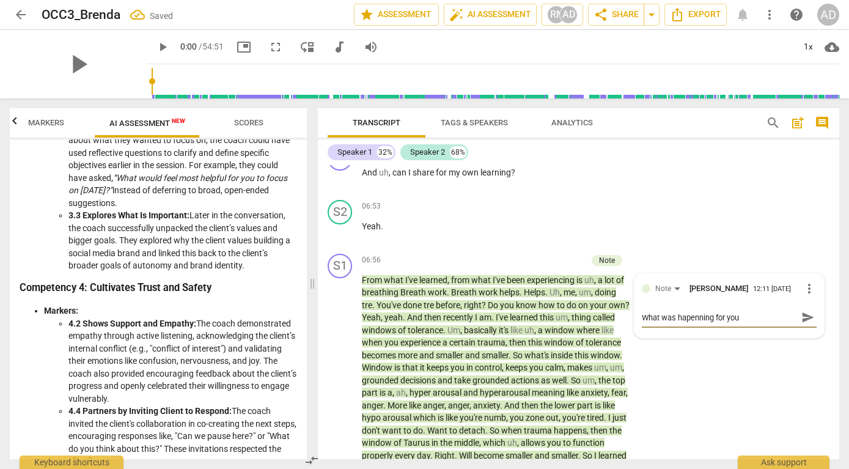
type textarea "What was hapenning for you"
type textarea "What was hapenning for you t"
type textarea "What was hapenning for you th"
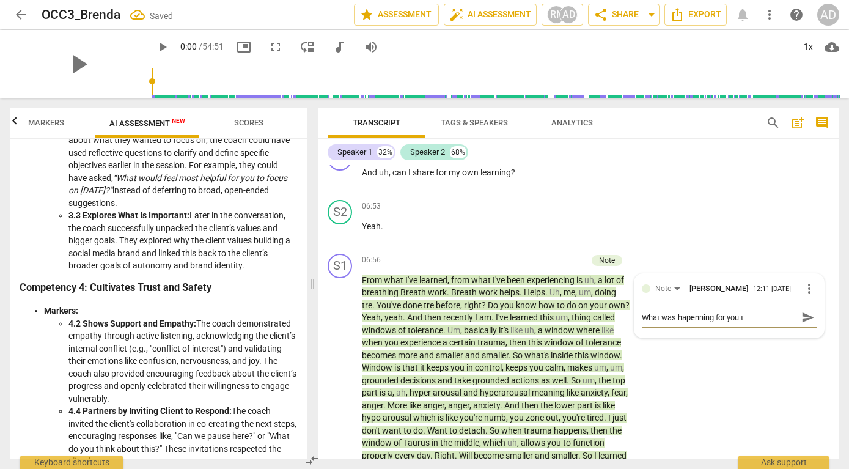
type textarea "What was hapenning for you th"
type textarea "What was hapenning for you tha"
type textarea "What was hapenning for you that"
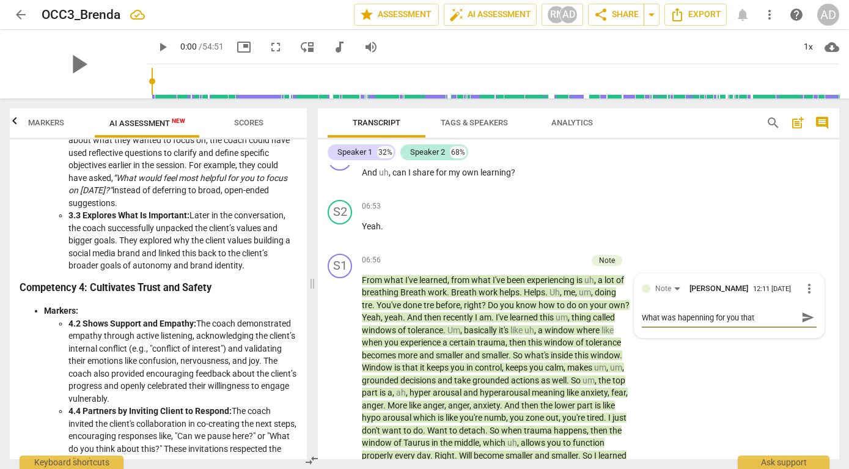
type textarea "What was hapenning for you that y"
type textarea "What was hapenning for you that yo"
type textarea "What was hapenning for you that you"
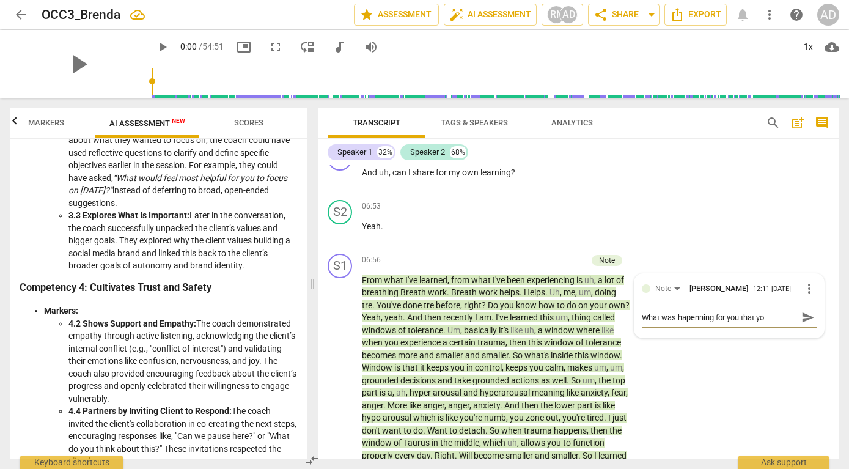
type textarea "What was hapenning for you that you"
type textarea "What was hapenning for you that you d"
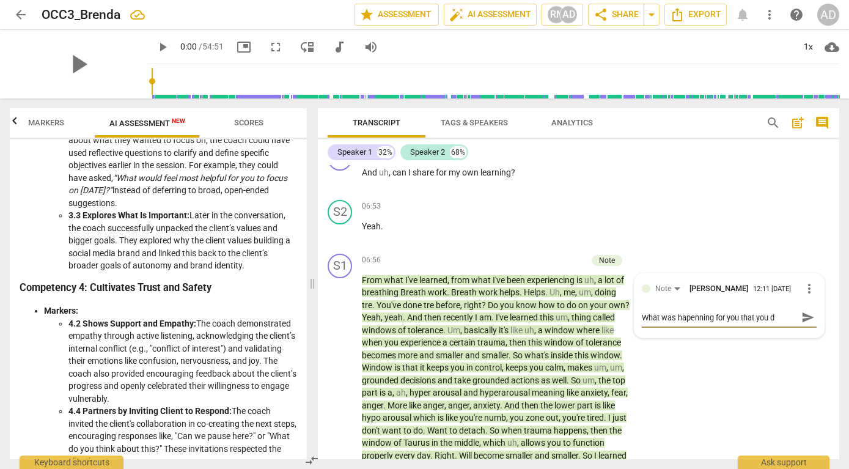
type textarea "What was hapenning for you that you de"
type textarea "What was hapenning for you that you dec"
type textarea "What was hapenning for you that you deci"
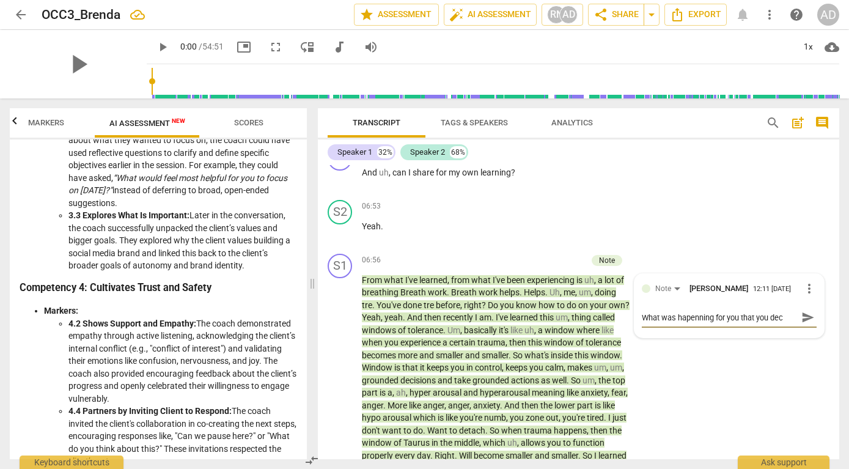
type textarea "What was hapenning for you that you deci"
type textarea "What was hapenning for you that you decid"
type textarea "What was hapenning for you that you decide"
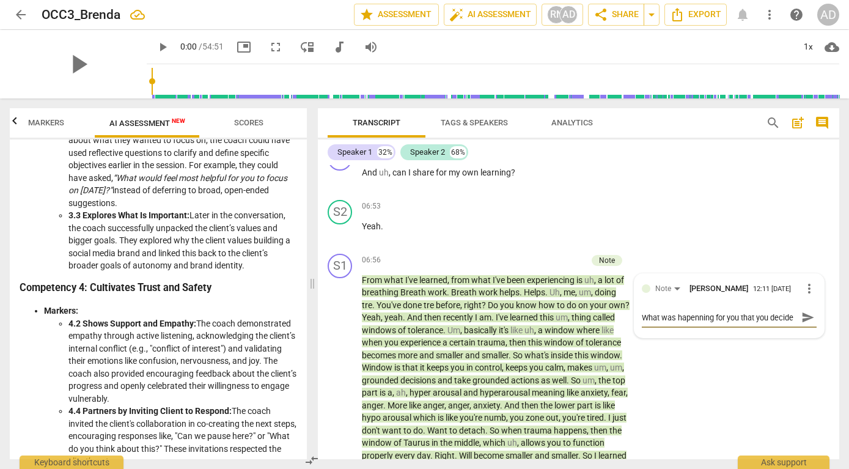
scroll to position [10, 0]
type textarea "What was hapenning for you that you decided"
type textarea "What was hapenning for you that you decided t"
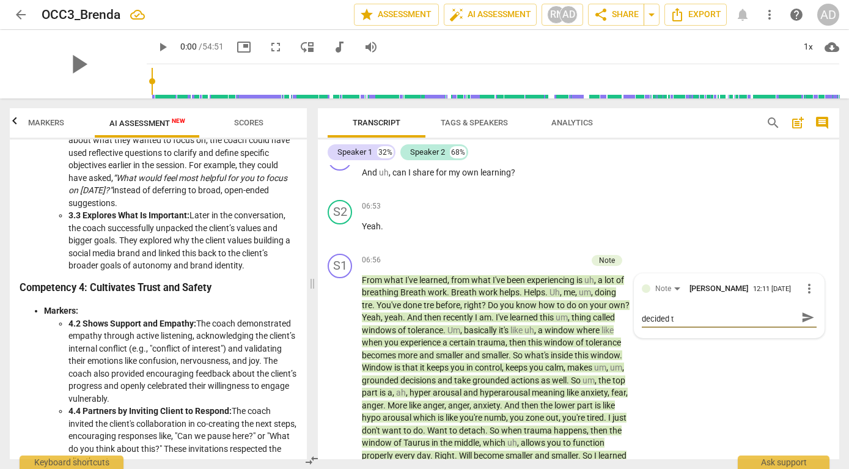
type textarea "What was hapenning for you that you decided to"
type textarea "What was hapenning for you that you decided to s"
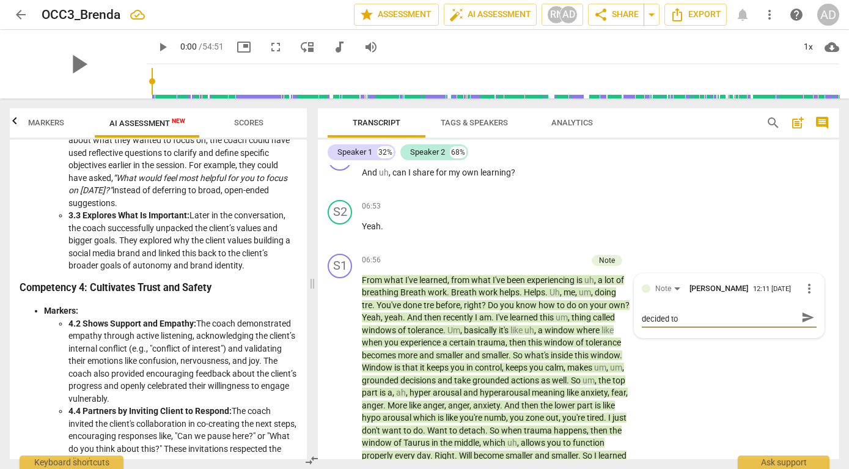
type textarea "What was hapenning for you that you decided to s"
type textarea "What was hapenning for you that you decided to sh"
type textarea "What was hapenning for you that you decided to sha"
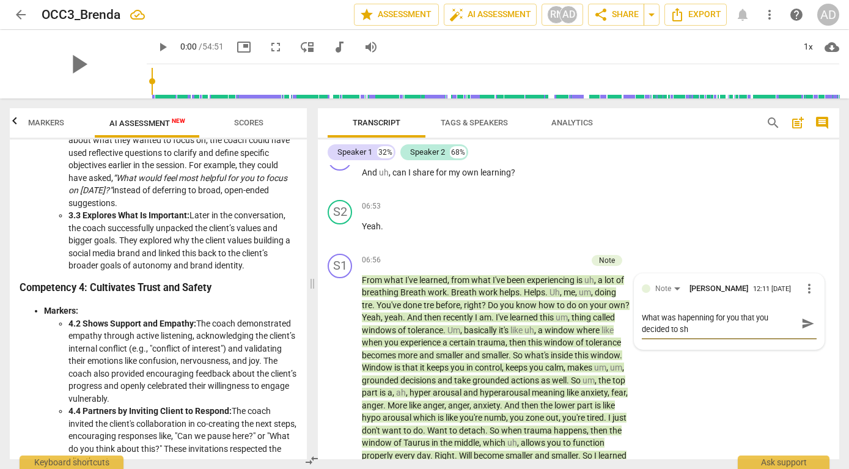
type textarea "What was hapenning for you that you decided to sha"
type textarea "What was hapenning for you that you decided to shar"
type textarea "What was hapenning for you that you decided to share"
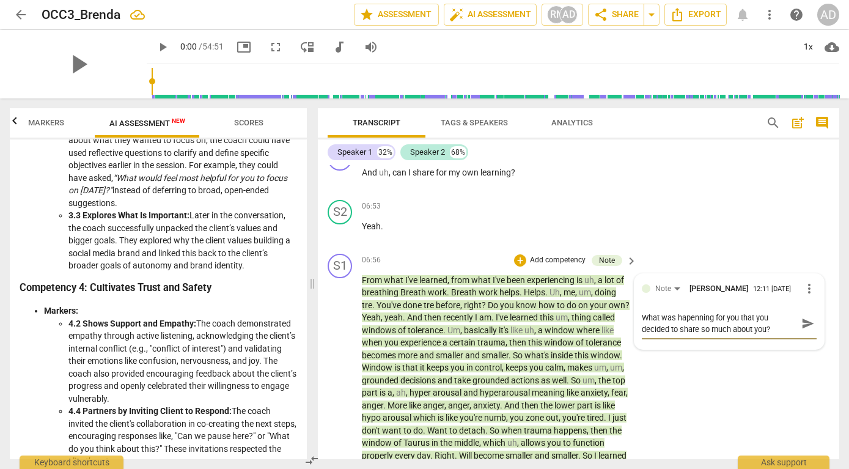
click at [803, 329] on span "send" at bounding box center [808, 323] width 13 height 13
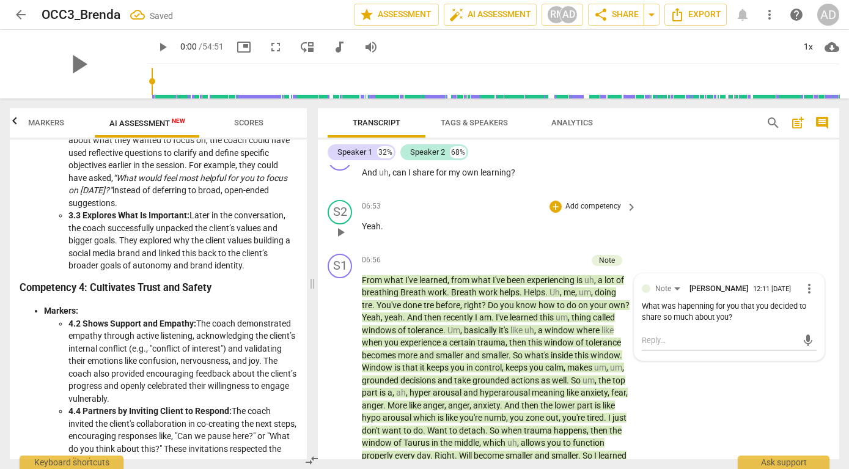
click at [689, 243] on div "S2 play_arrow pause 06:53 + Add competency keyboard_arrow_right Yeah ." at bounding box center [579, 222] width 522 height 54
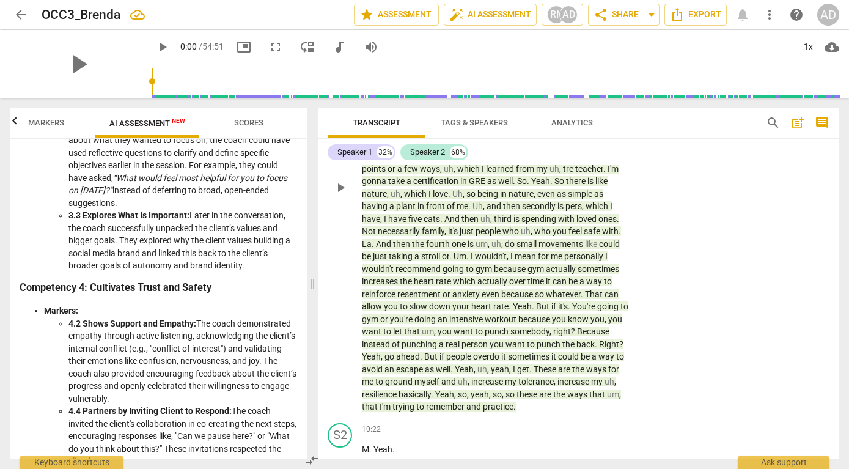
scroll to position [1799, 0]
click at [577, 349] on span "back" at bounding box center [586, 344] width 18 height 10
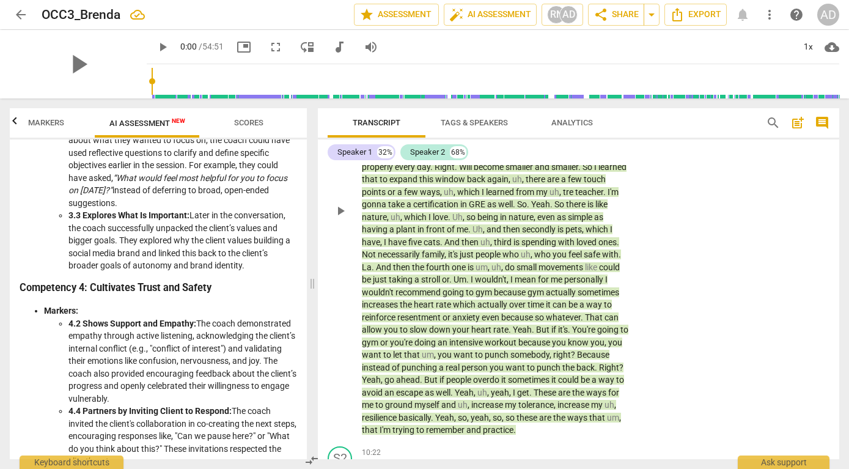
scroll to position [1821, 0]
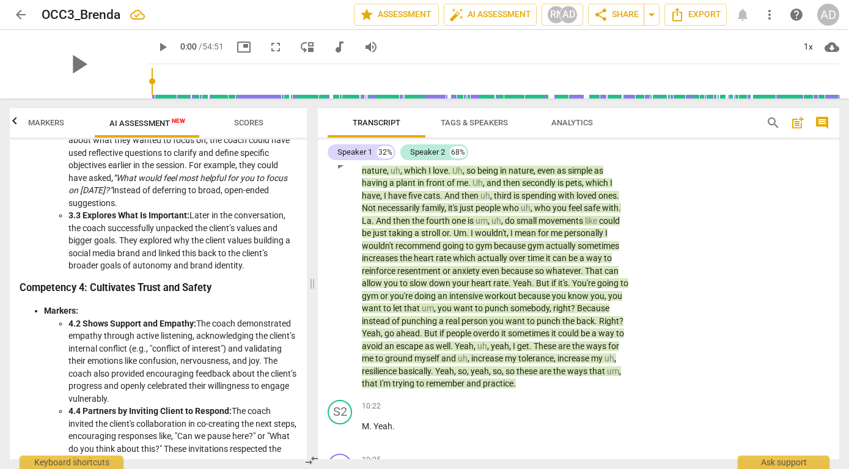
click at [517, 376] on span "these" at bounding box center [528, 371] width 23 height 10
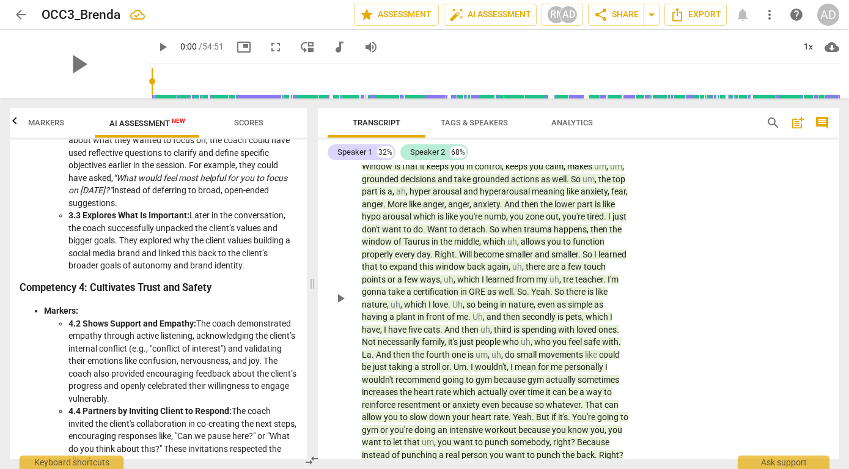
scroll to position [1671, 0]
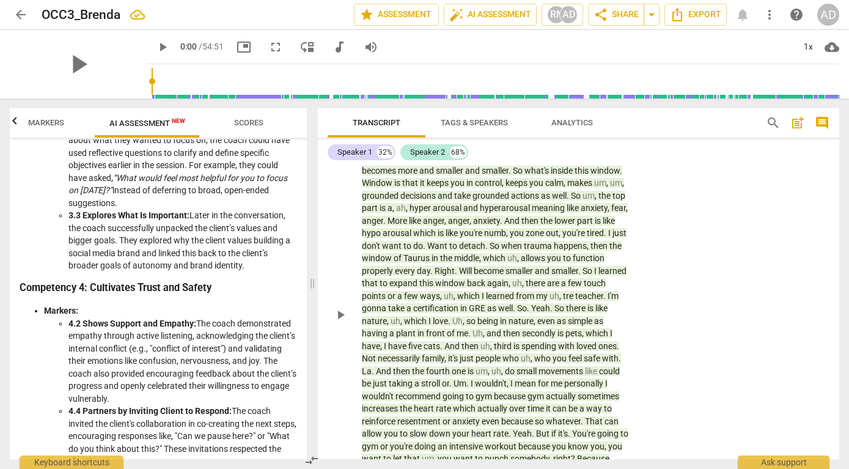
click at [585, 376] on span "like" at bounding box center [592, 371] width 14 height 10
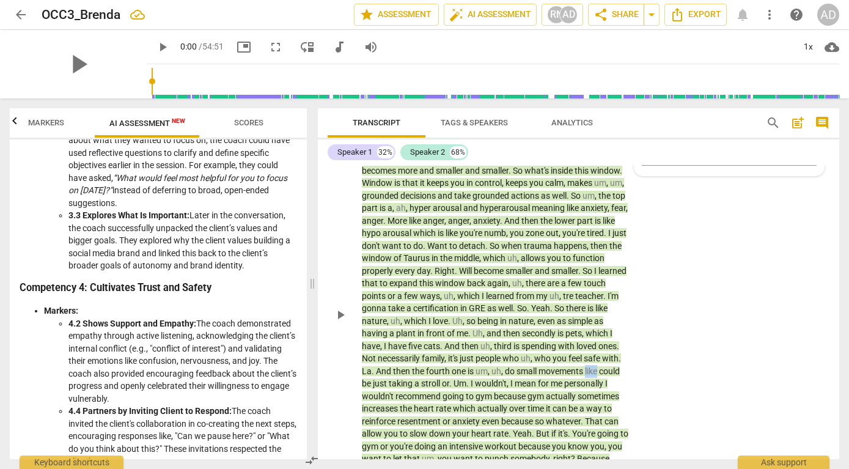
click at [585, 376] on span "like" at bounding box center [592, 371] width 14 height 10
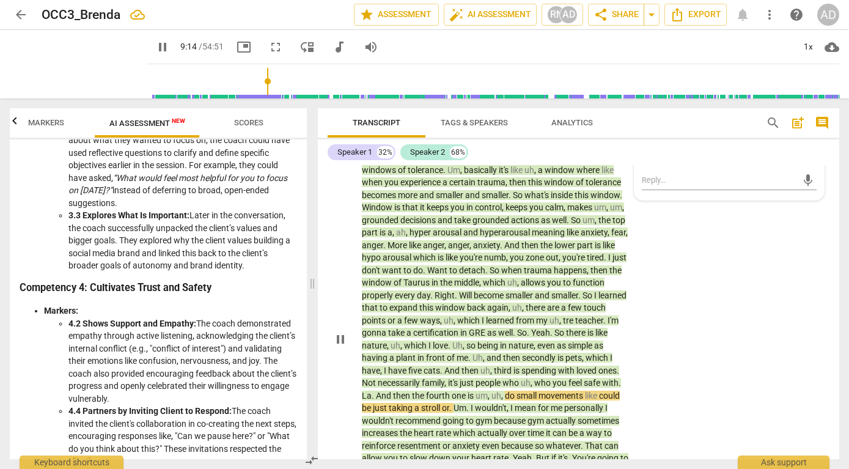
scroll to position [1630, 0]
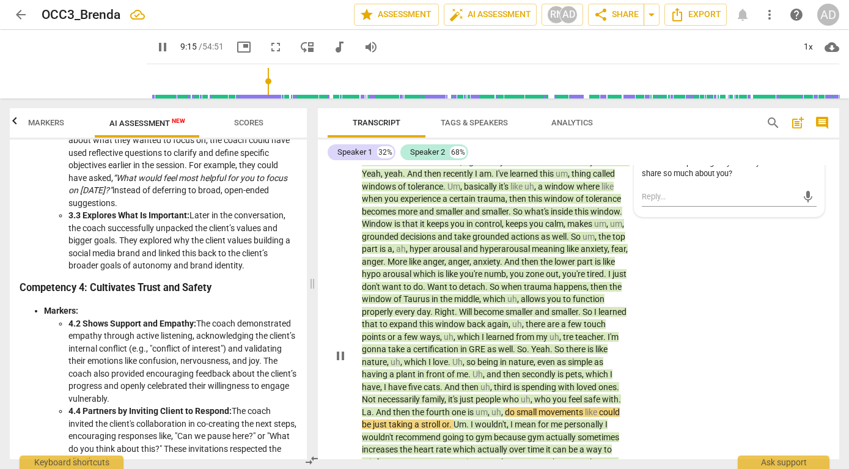
click at [339, 361] on span "pause" at bounding box center [340, 356] width 15 height 15
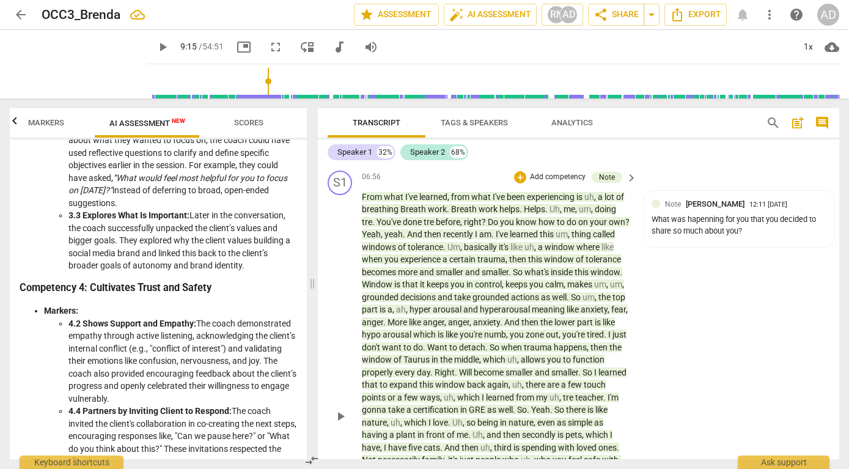
scroll to position [1560, 0]
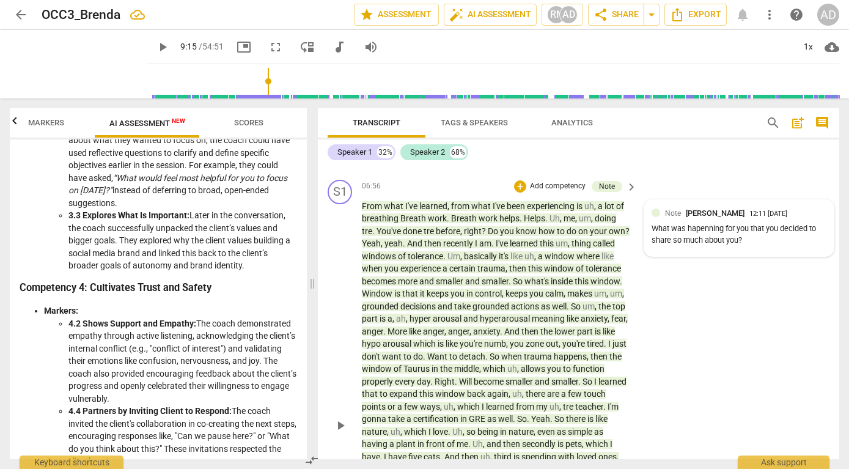
click at [696, 249] on div "Note [PERSON_NAME] 12:11 [DATE] What was hapenning for you that you decided to …" at bounding box center [739, 228] width 175 height 42
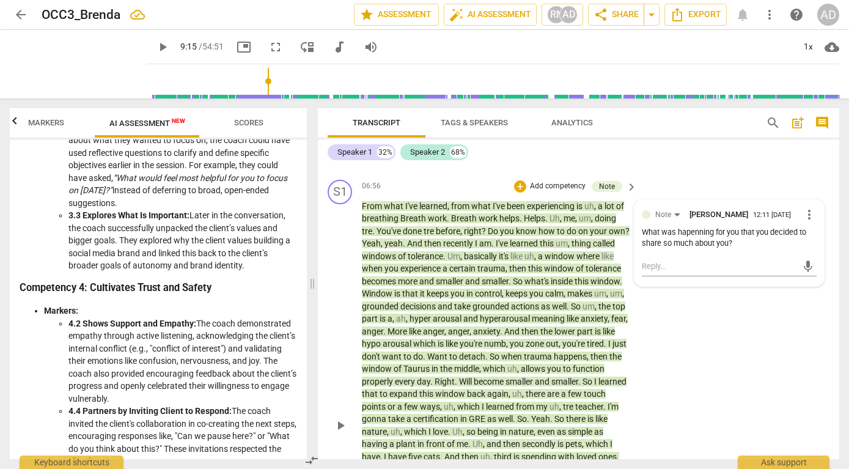
click at [743, 250] on div "What was hapenning for you that you decided to share so much about you?" at bounding box center [729, 238] width 175 height 23
click at [723, 248] on div "What was hapenning for you that you decided to share so much about you?" at bounding box center [729, 238] width 175 height 23
click at [729, 248] on div "What was hapenning for you that you decided to share so much about you?" at bounding box center [729, 238] width 175 height 23
click at [732, 246] on div "What was hapenning for you that you decided to share so much about you?" at bounding box center [729, 238] width 175 height 23
click at [729, 247] on div "What was hapenning for you that you decided to share so much about you?" at bounding box center [729, 238] width 175 height 23
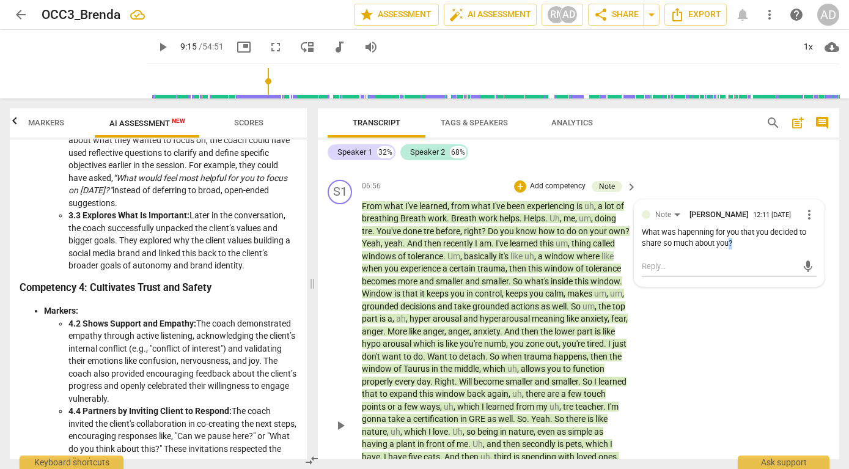
click at [729, 247] on div "What was hapenning for you that you decided to share so much about you?" at bounding box center [729, 238] width 175 height 23
click at [728, 245] on div "What was hapenning for you that you decided to share so much about you?" at bounding box center [729, 238] width 175 height 23
click at [703, 249] on div "What was hapenning for you that you decided to share so much about you?" at bounding box center [729, 238] width 175 height 23
click at [805, 220] on span "more_vert" at bounding box center [809, 214] width 15 height 15
click at [817, 218] on li "Edit" at bounding box center [818, 217] width 42 height 23
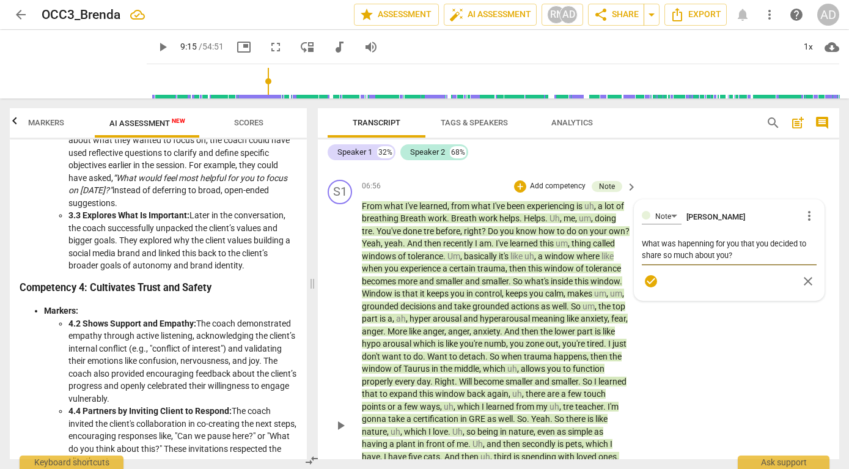
click at [737, 257] on textarea "What was hapenning for you that you decided to share so much about you?" at bounding box center [729, 249] width 175 height 23
click at [708, 267] on textarea "What was hapenning for you that you decided to share so much about you? When" at bounding box center [729, 255] width 175 height 35
click at [646, 306] on span "check_circle" at bounding box center [651, 304] width 15 height 15
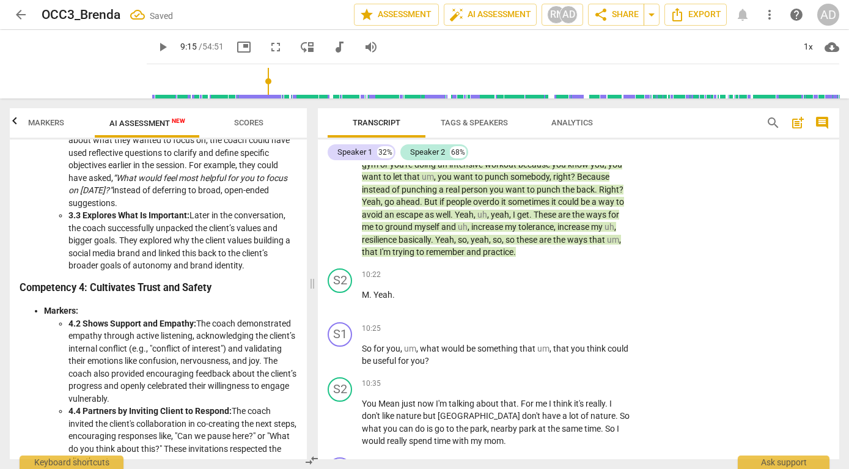
scroll to position [1997, 0]
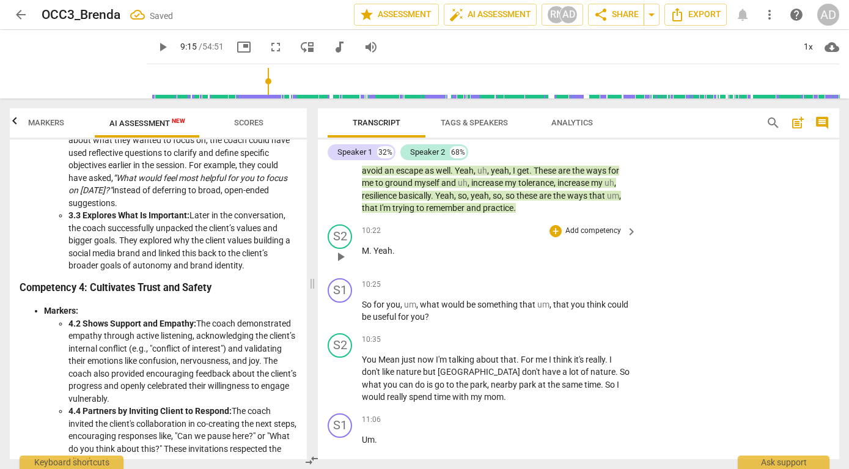
click at [342, 264] on span "play_arrow" at bounding box center [340, 256] width 15 height 15
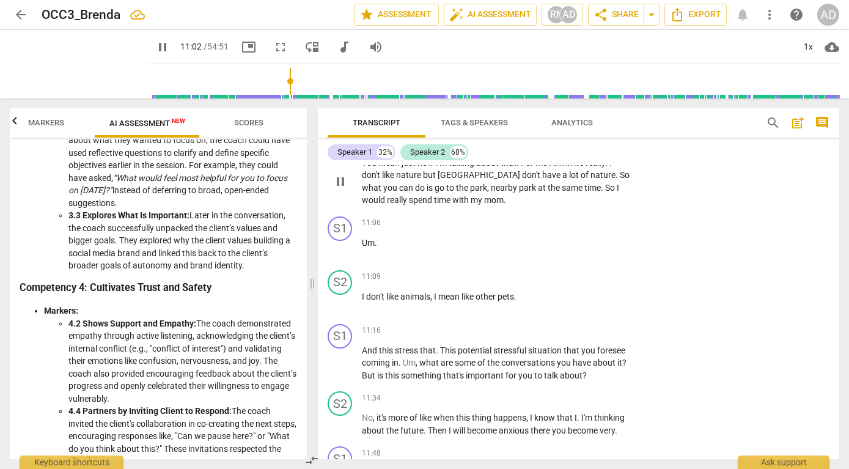
scroll to position [2200, 0]
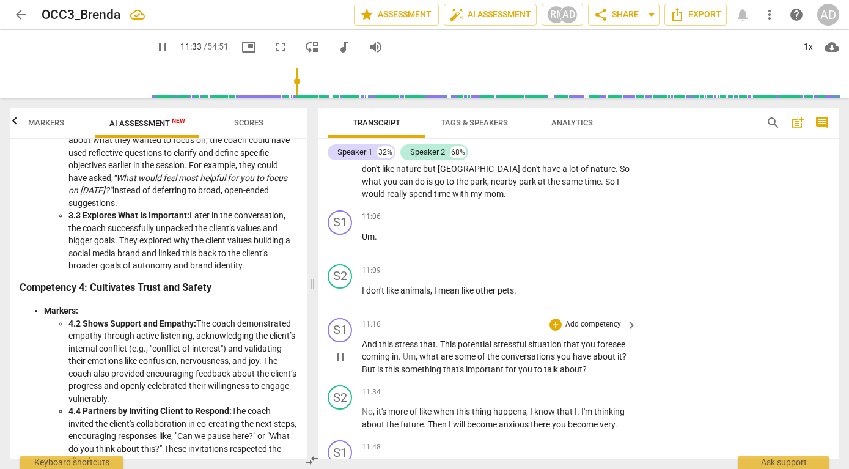
click at [339, 364] on span "pause" at bounding box center [340, 357] width 15 height 15
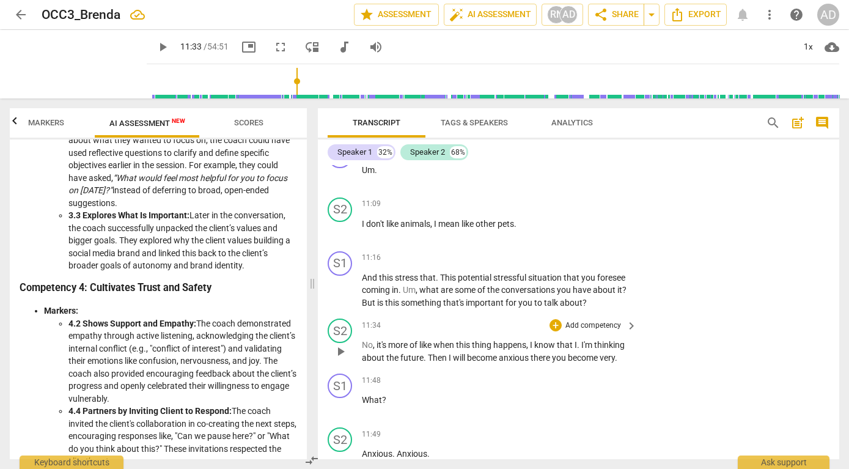
scroll to position [2268, 0]
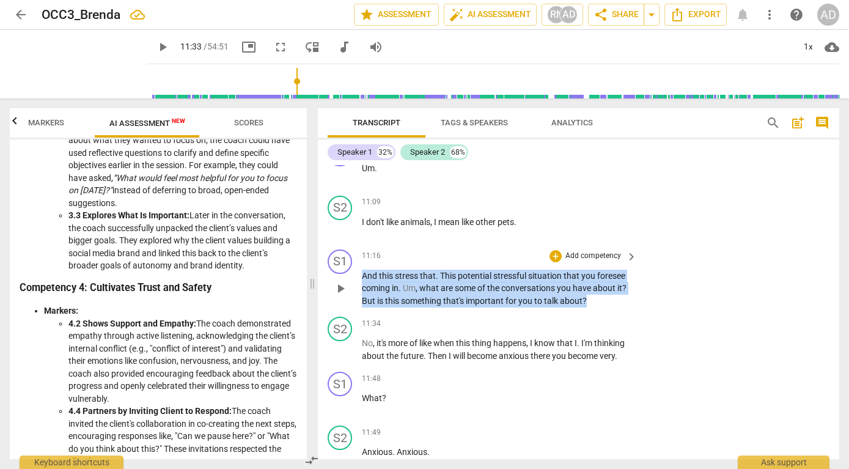
drag, startPoint x: 363, startPoint y: 289, endPoint x: 615, endPoint y: 316, distance: 253.4
click at [616, 308] on p "And this stress that . This potential stressful situation that you foresee comi…" at bounding box center [496, 289] width 269 height 38
click at [585, 262] on p "Add competency" at bounding box center [593, 256] width 58 height 11
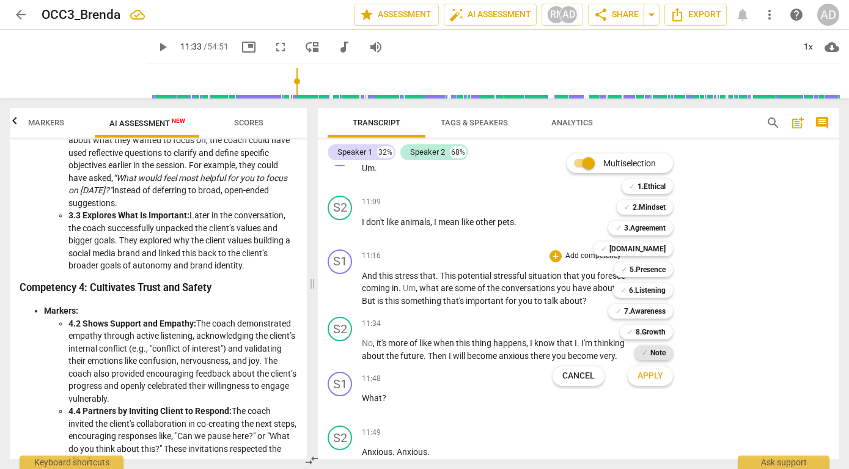
click at [647, 350] on div "✓ Note" at bounding box center [654, 352] width 39 height 15
click at [646, 374] on span "Apply" at bounding box center [651, 376] width 26 height 12
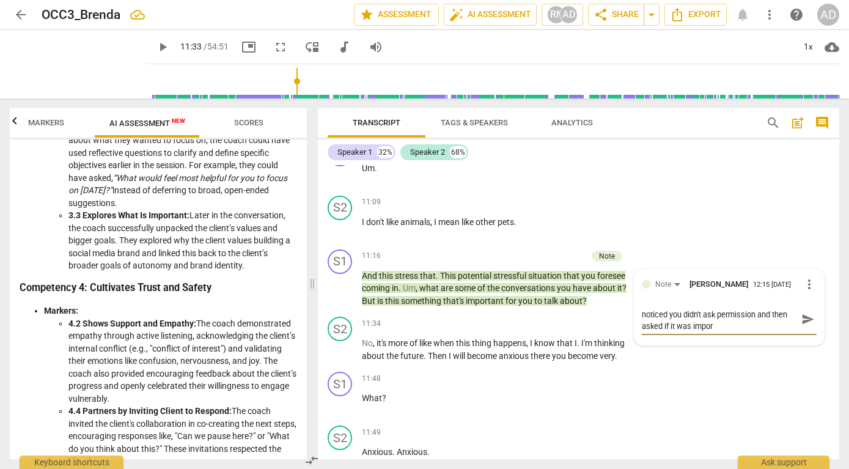
scroll to position [0, 0]
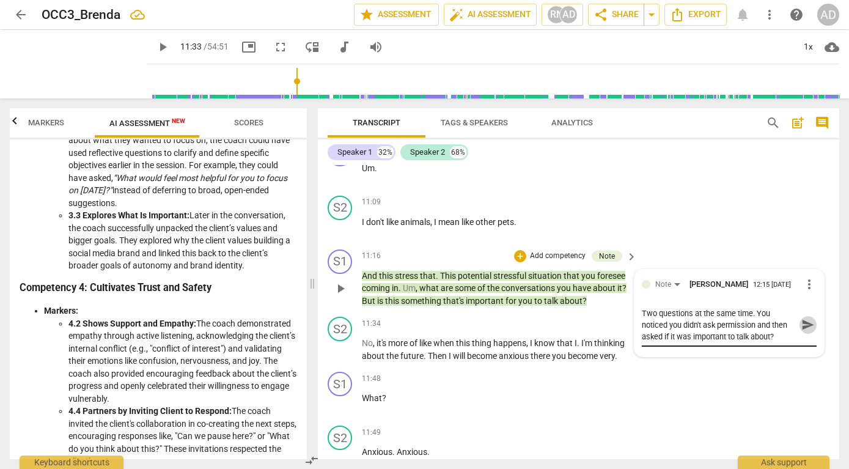
click at [803, 331] on span "send" at bounding box center [808, 324] width 13 height 13
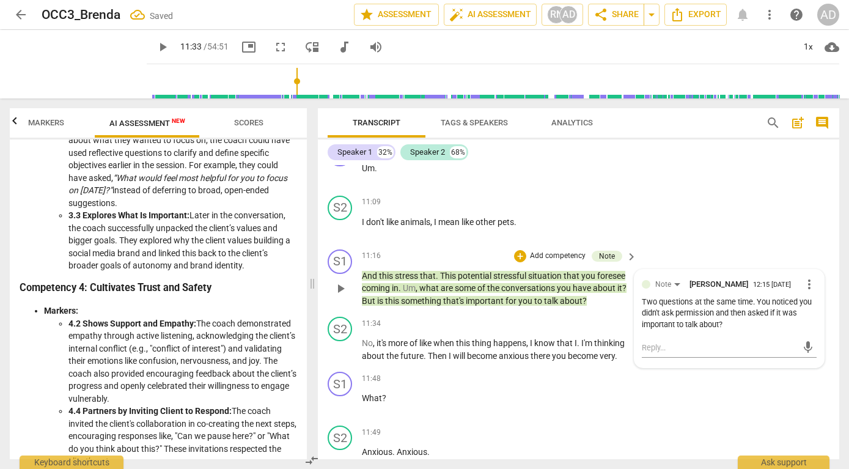
click at [345, 296] on span "play_arrow" at bounding box center [340, 288] width 15 height 15
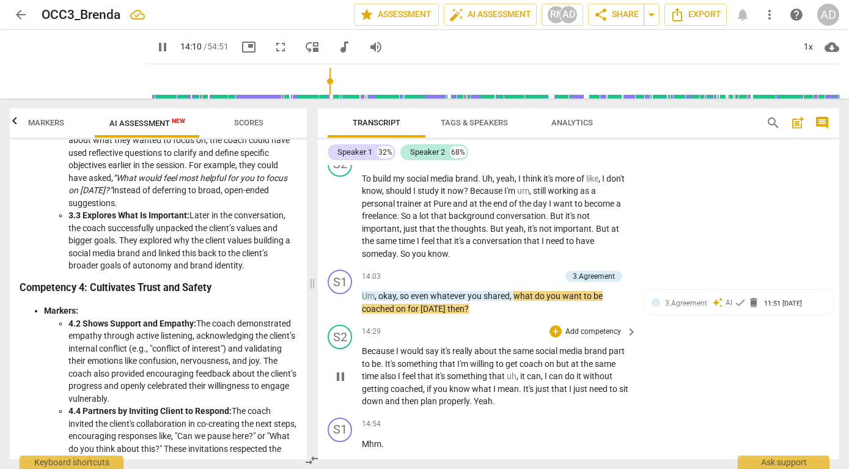
scroll to position [2876, 0]
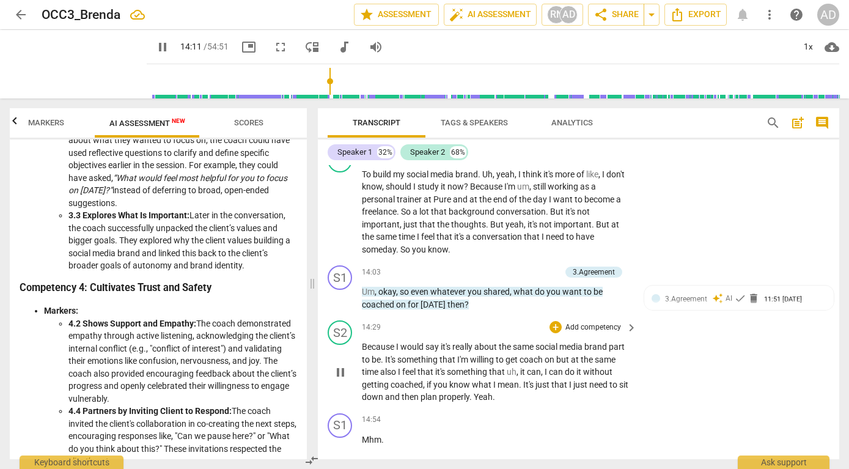
click at [340, 380] on span "pause" at bounding box center [340, 372] width 15 height 15
click at [512, 297] on span "," at bounding box center [512, 292] width 4 height 10
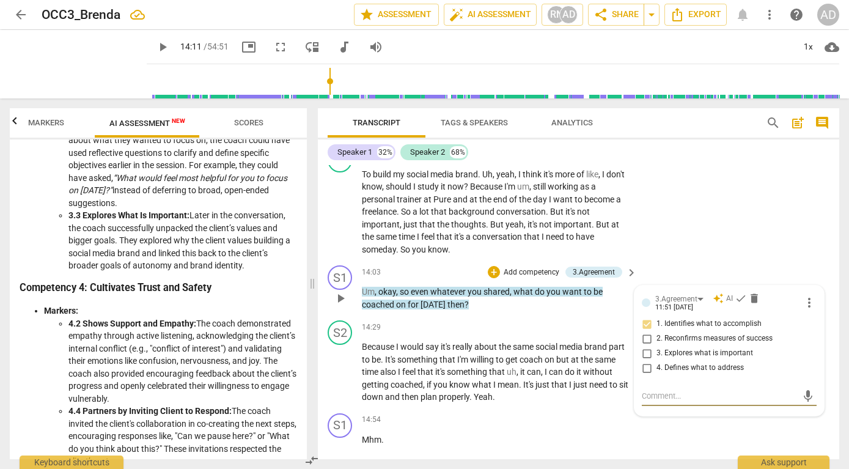
click at [652, 402] on textarea at bounding box center [719, 396] width 155 height 12
click at [805, 403] on span "send" at bounding box center [808, 395] width 13 height 13
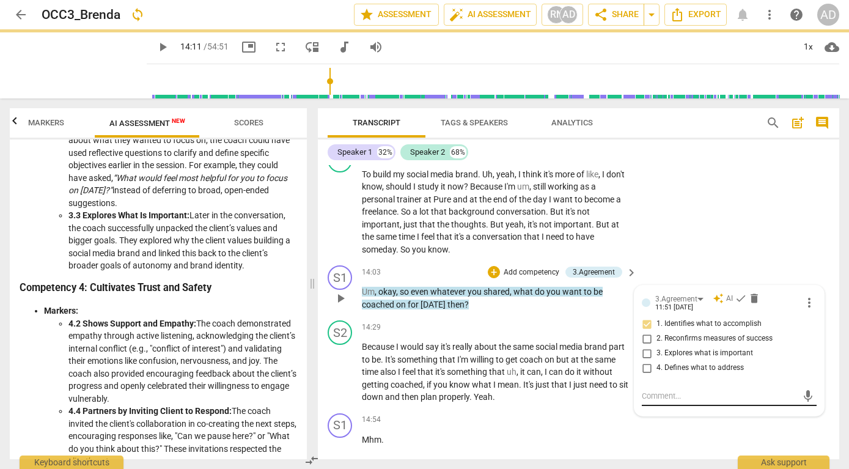
scroll to position [0, 0]
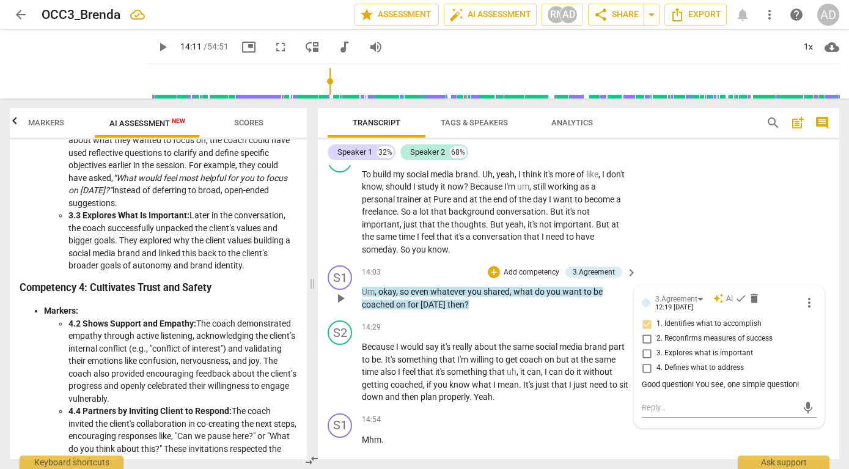
click at [342, 306] on span "play_arrow" at bounding box center [340, 298] width 15 height 15
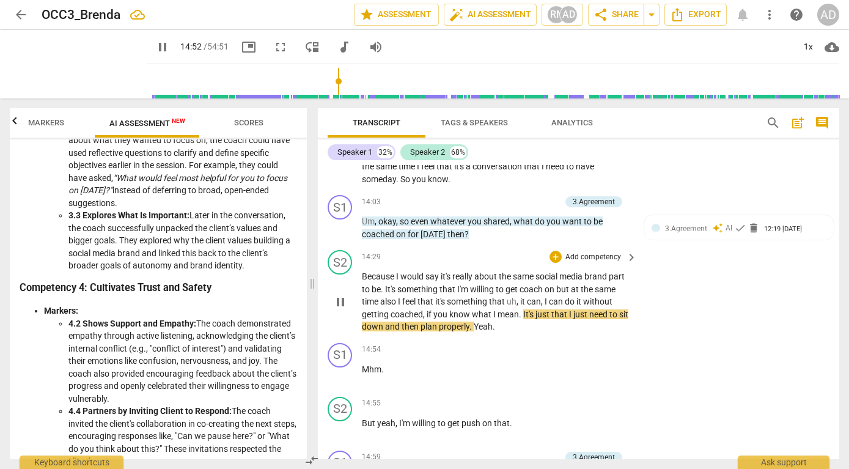
scroll to position [2950, 0]
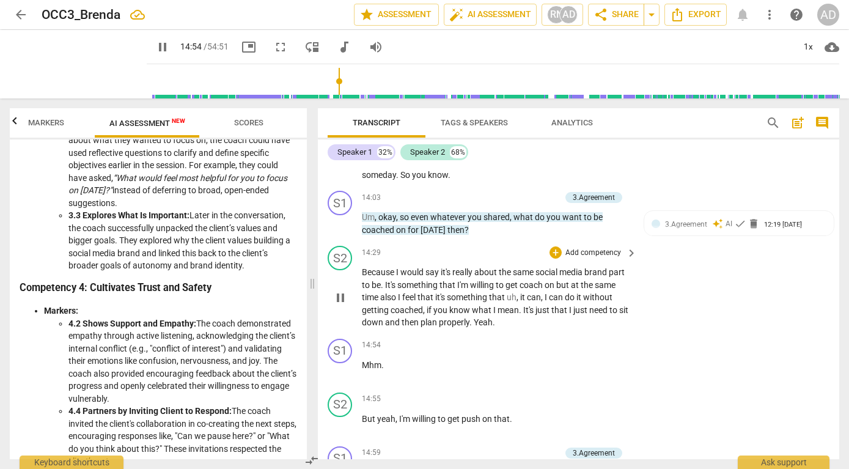
click at [341, 305] on span "pause" at bounding box center [340, 297] width 15 height 15
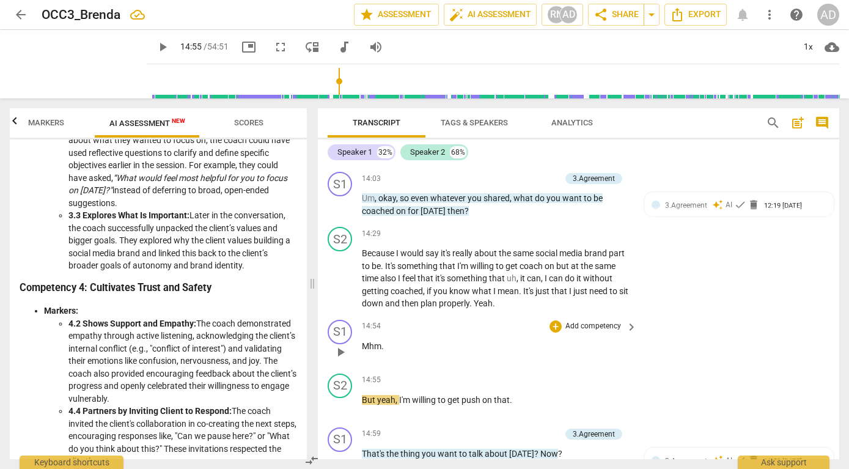
scroll to position [2970, 0]
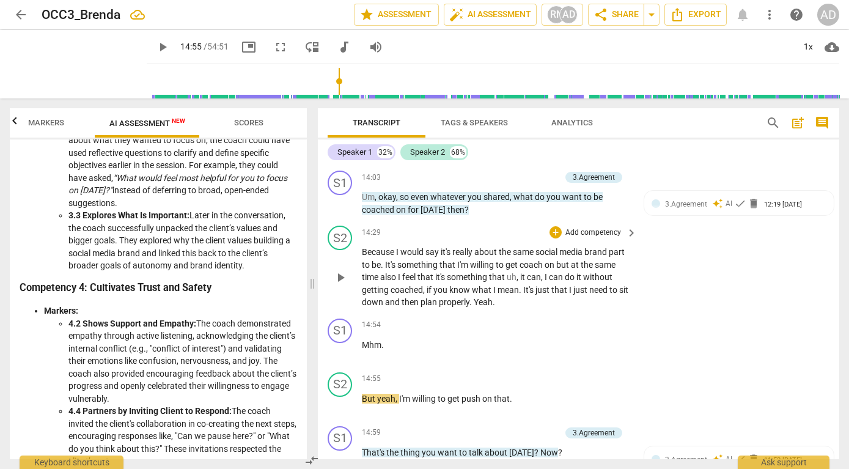
click at [339, 285] on span "play_arrow" at bounding box center [340, 277] width 15 height 15
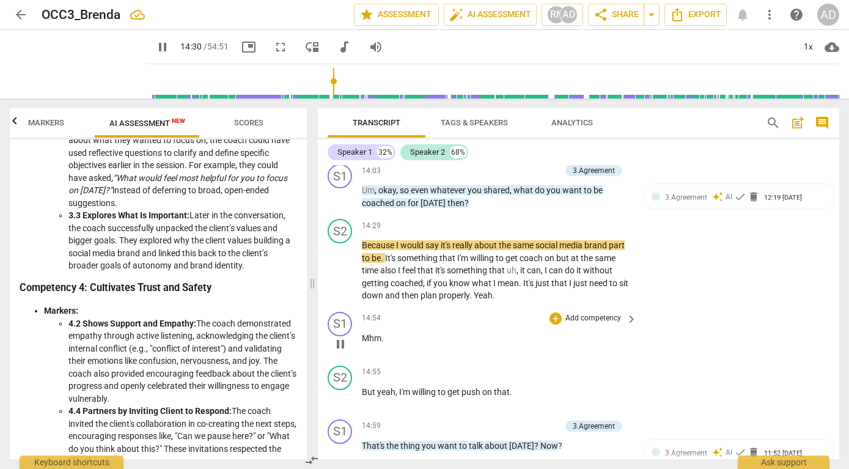
scroll to position [2979, 0]
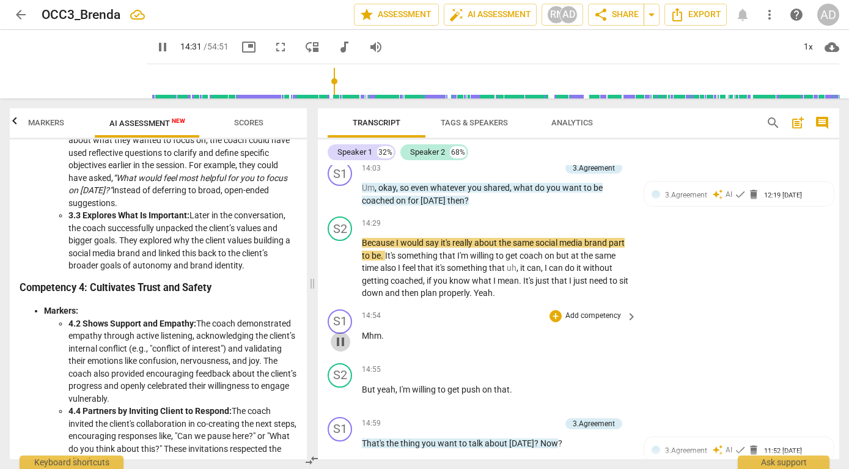
click at [342, 349] on span "pause" at bounding box center [340, 341] width 15 height 15
click at [342, 349] on span "play_arrow" at bounding box center [340, 341] width 15 height 15
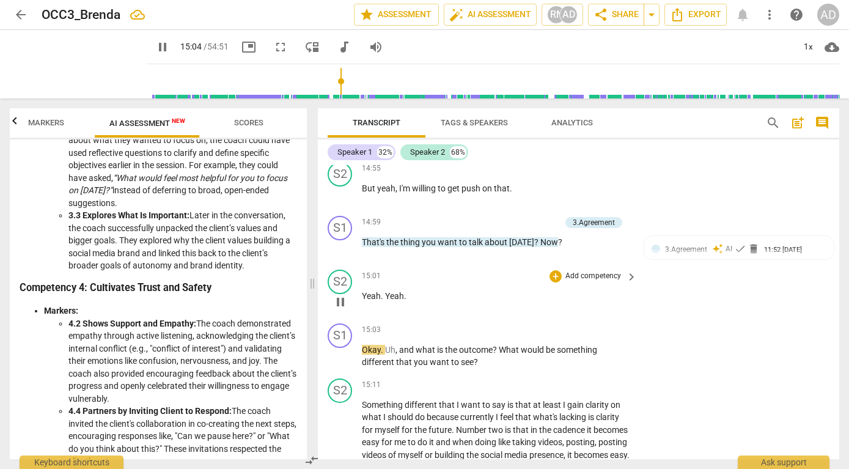
scroll to position [3182, 0]
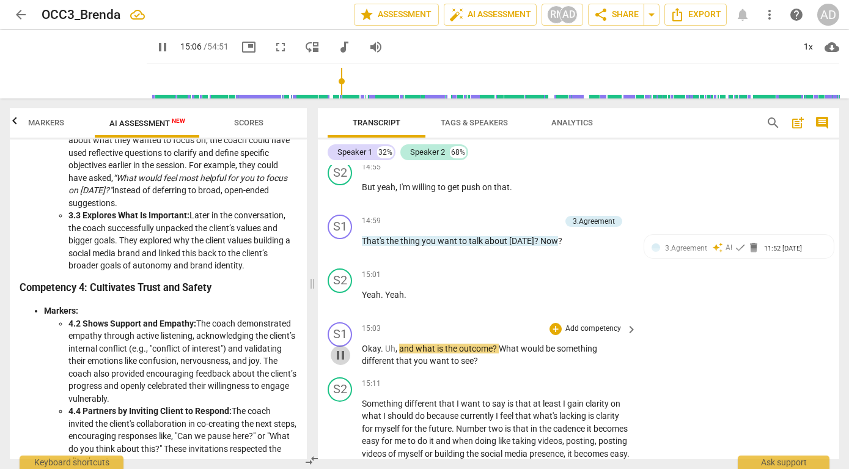
click at [342, 363] on span "pause" at bounding box center [340, 355] width 15 height 15
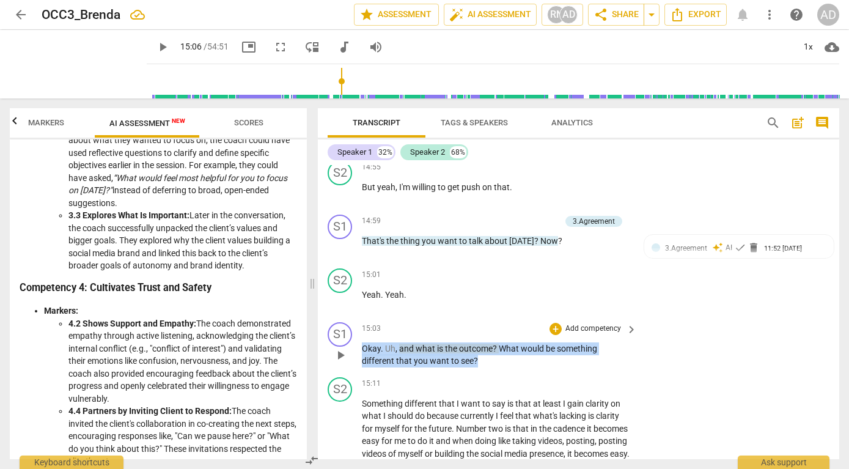
drag, startPoint x: 363, startPoint y: 360, endPoint x: 493, endPoint y: 377, distance: 131.4
click at [494, 367] on p "Okay . Uh , and what is the outcome ? What would be something different that yo…" at bounding box center [496, 354] width 269 height 25
click at [557, 335] on div "+" at bounding box center [556, 329] width 12 height 12
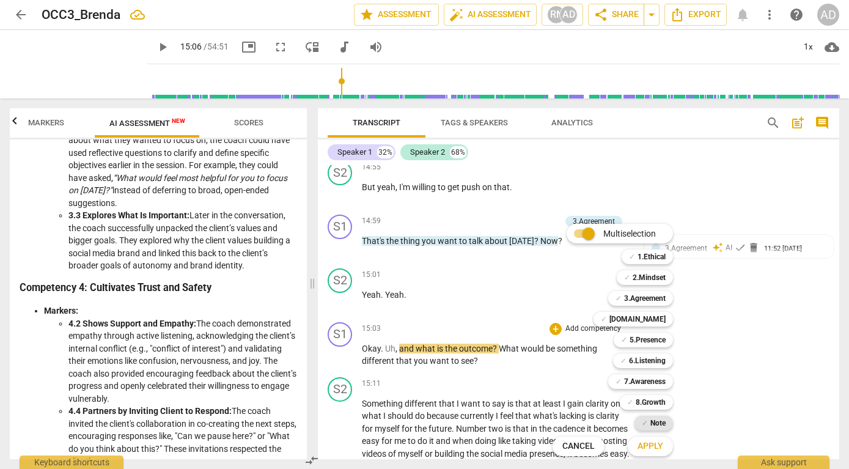
click at [655, 421] on b "Note" at bounding box center [658, 423] width 15 height 15
click at [648, 448] on span "Apply" at bounding box center [651, 446] width 26 height 12
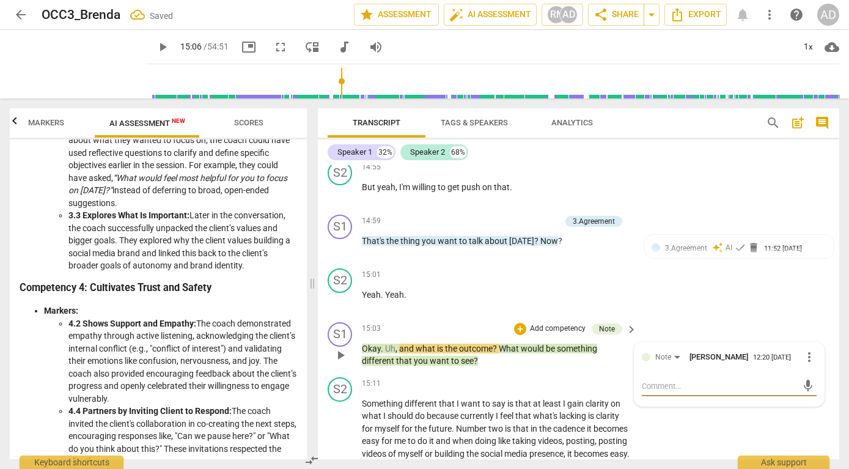
click at [662, 392] on textarea at bounding box center [719, 386] width 155 height 12
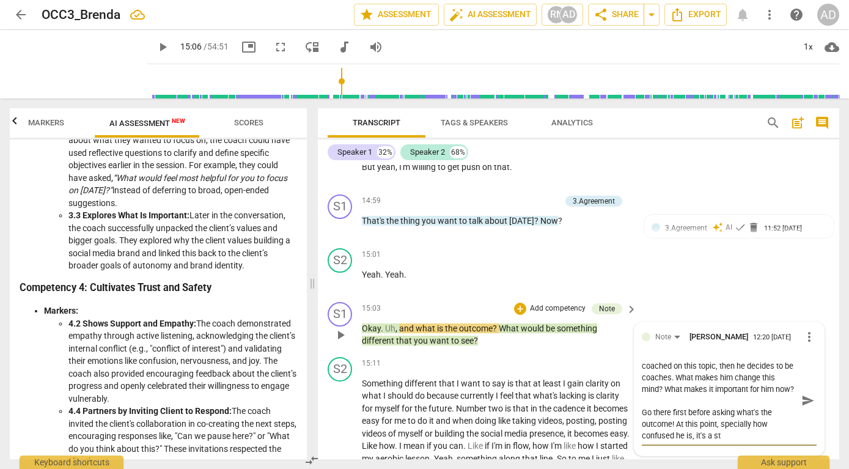
scroll to position [12, 0]
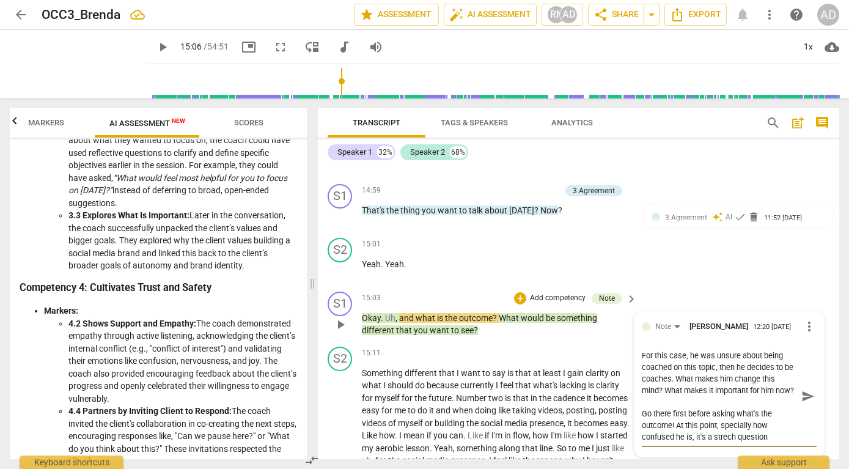
click at [802, 403] on span "send" at bounding box center [808, 395] width 13 height 13
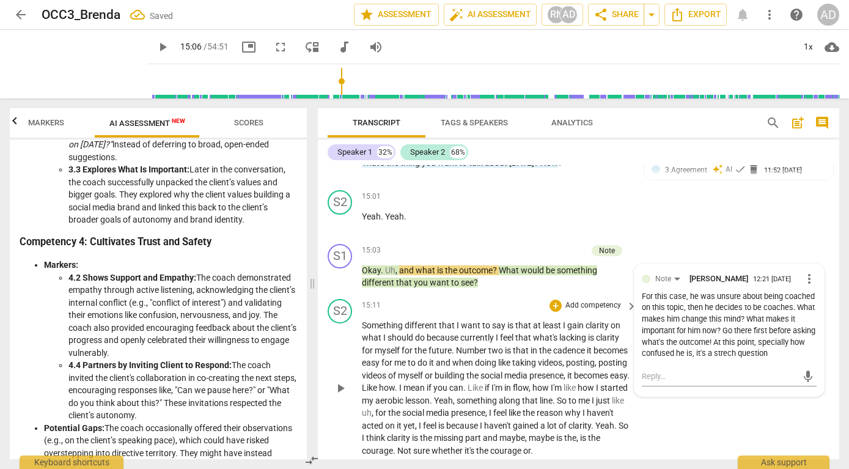
scroll to position [3272, 0]
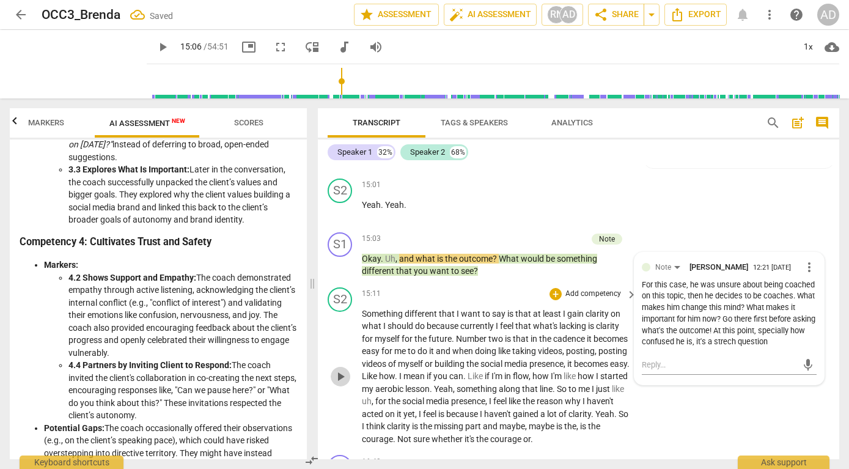
click at [342, 384] on span "play_arrow" at bounding box center [340, 376] width 15 height 15
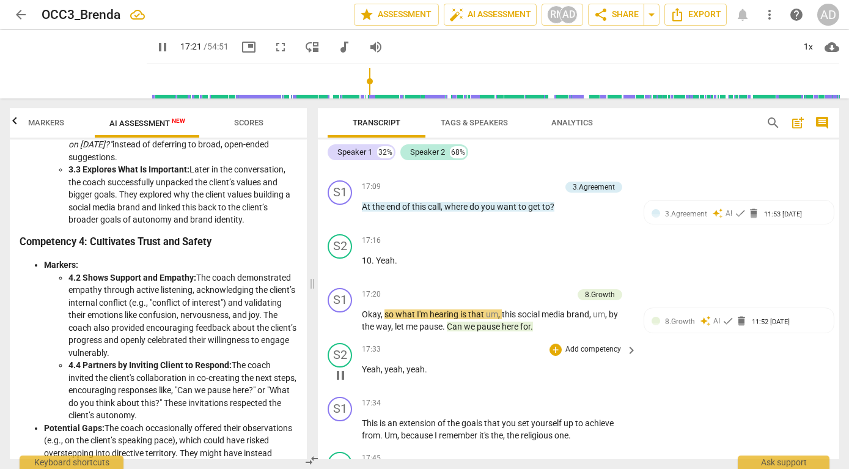
scroll to position [3670, 0]
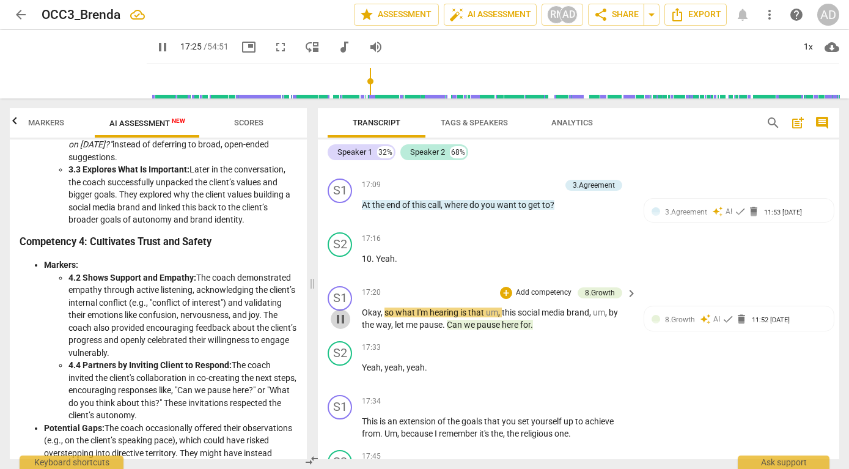
click at [338, 326] on span "pause" at bounding box center [340, 319] width 15 height 15
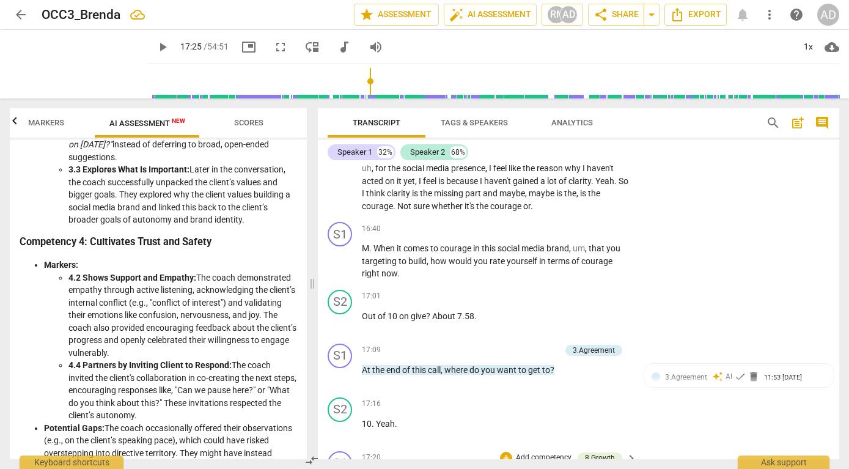
scroll to position [3488, 0]
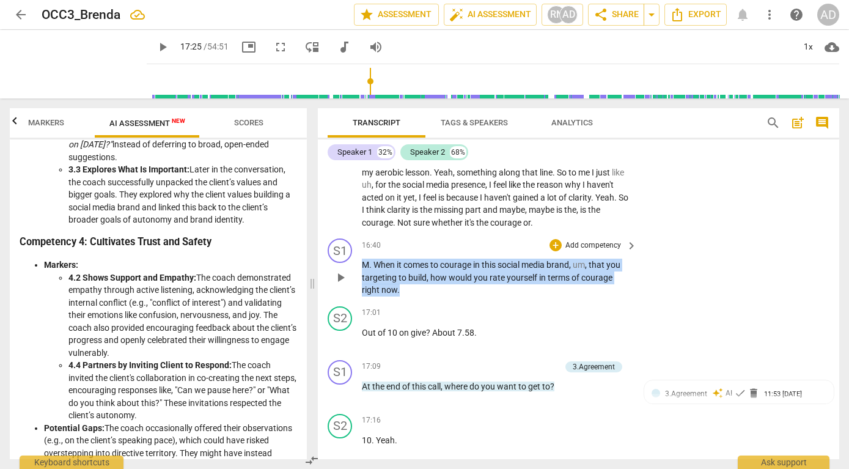
drag, startPoint x: 362, startPoint y: 290, endPoint x: 412, endPoint y: 322, distance: 59.7
click at [412, 301] on div "S1 play_arrow pause 16:40 + Add competency keyboard_arrow_right M . When it com…" at bounding box center [579, 268] width 522 height 68
click at [558, 251] on div "+" at bounding box center [556, 245] width 12 height 12
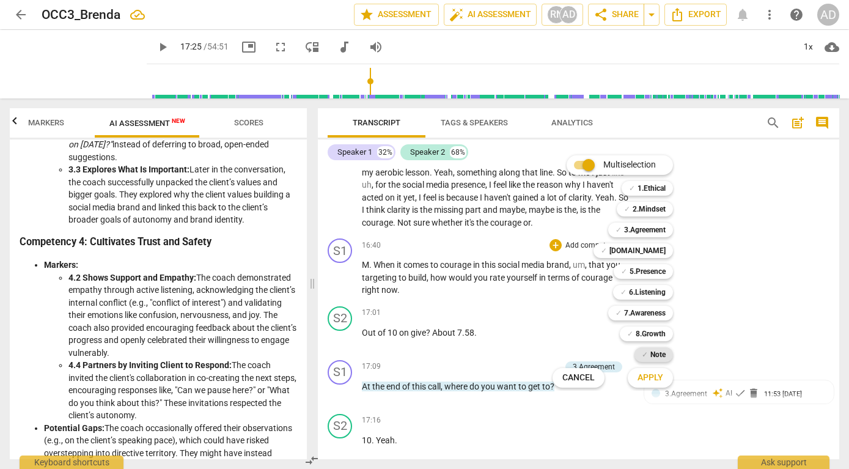
click at [658, 356] on b "Note" at bounding box center [658, 354] width 15 height 15
click at [636, 394] on div at bounding box center [424, 234] width 849 height 469
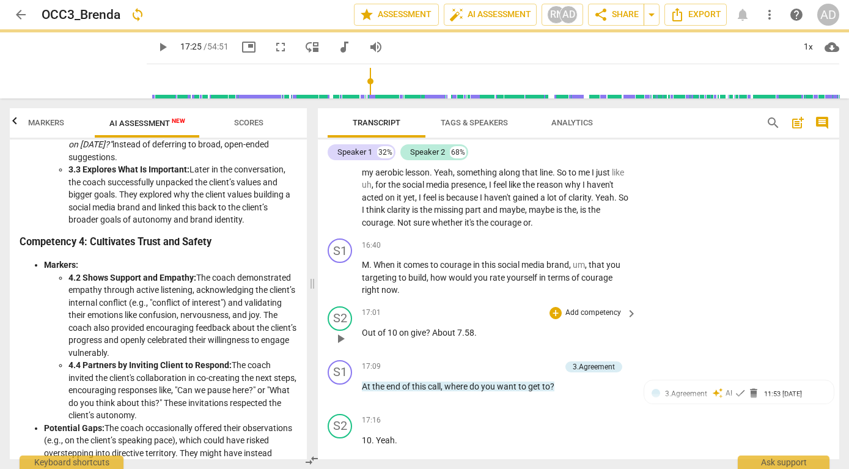
click at [643, 355] on div "S2 play_arrow pause 17:01 + Add competency keyboard_arrow_right Out of 10 on gi…" at bounding box center [579, 328] width 522 height 54
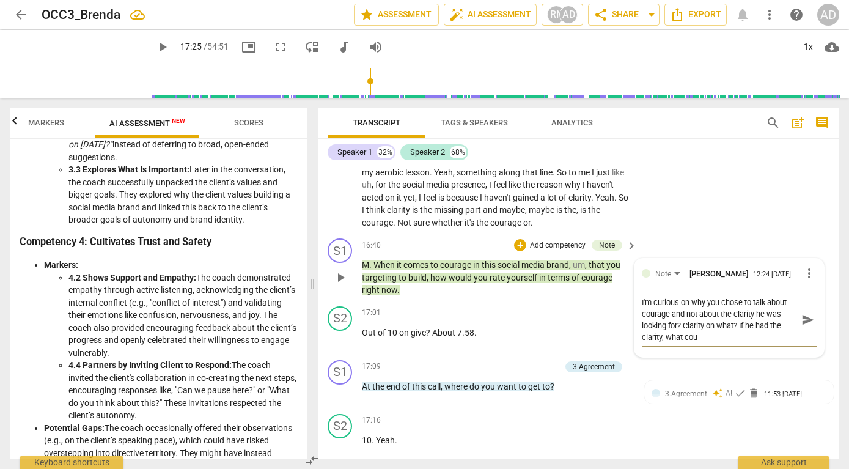
scroll to position [0, 0]
click at [802, 326] on span "send" at bounding box center [808, 319] width 13 height 13
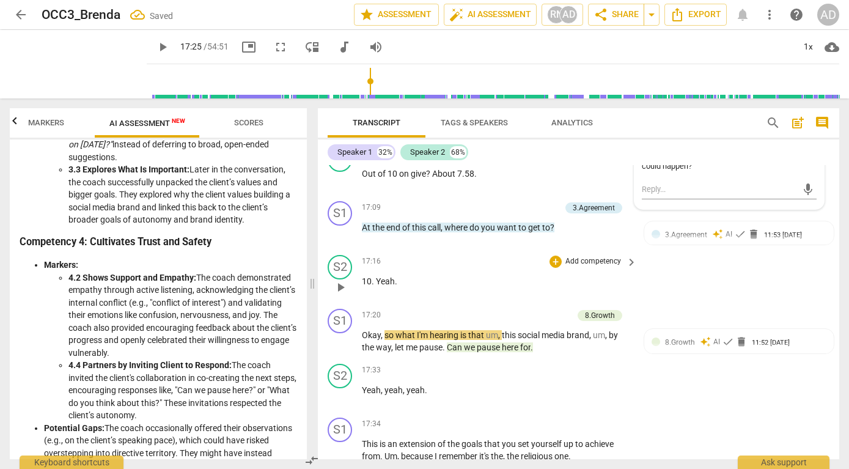
scroll to position [3648, 0]
click at [341, 349] on span "play_arrow" at bounding box center [340, 341] width 15 height 15
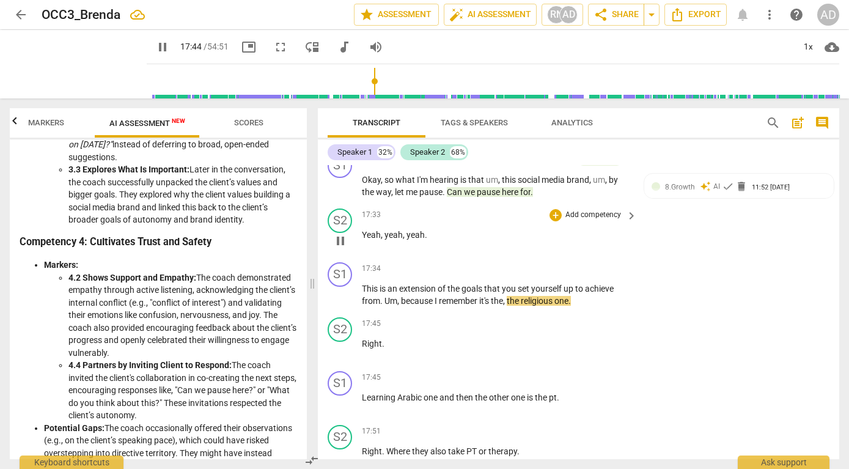
scroll to position [3829, 0]
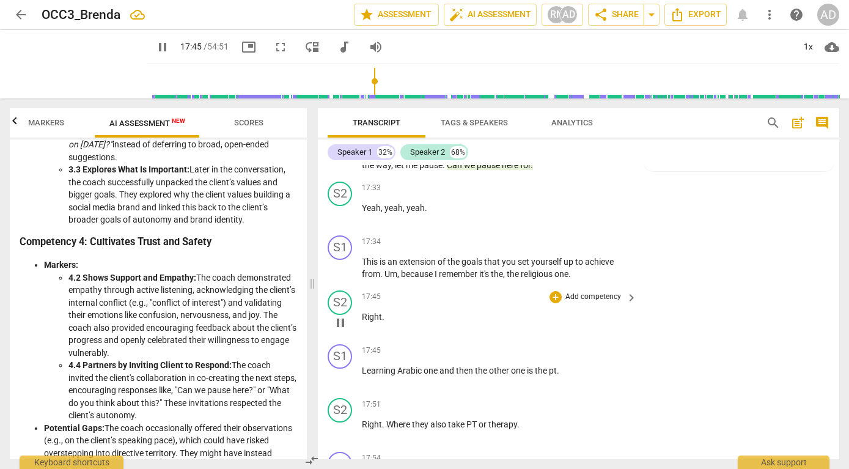
click at [340, 330] on span "pause" at bounding box center [340, 322] width 15 height 15
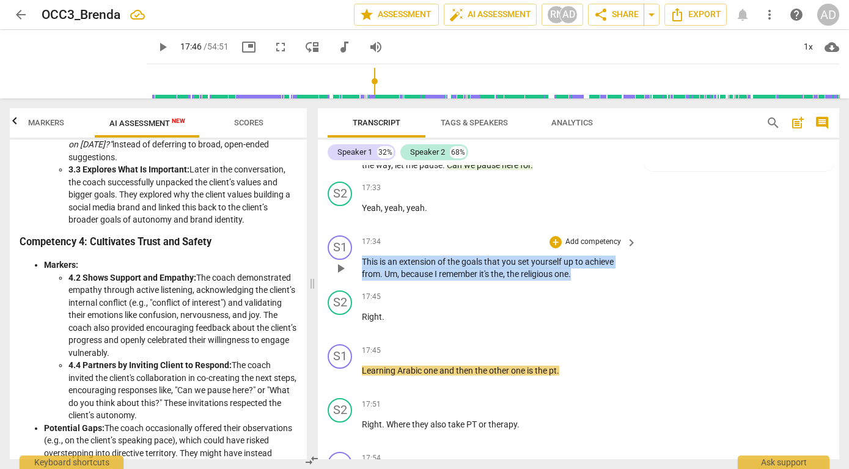
drag, startPoint x: 363, startPoint y: 286, endPoint x: 589, endPoint y: 309, distance: 228.0
click at [589, 286] on div "S1 play_arrow pause 17:34 + Add competency keyboard_arrow_right This is an exte…" at bounding box center [579, 258] width 522 height 55
click at [574, 248] on p "Add competency" at bounding box center [593, 242] width 58 height 11
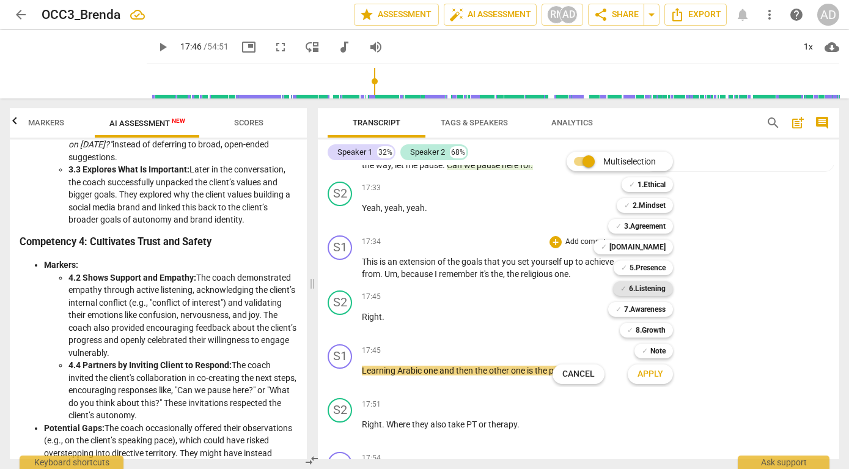
click at [647, 286] on b "6.Listening" at bounding box center [647, 288] width 37 height 15
click at [647, 371] on span "Apply" at bounding box center [651, 374] width 26 height 12
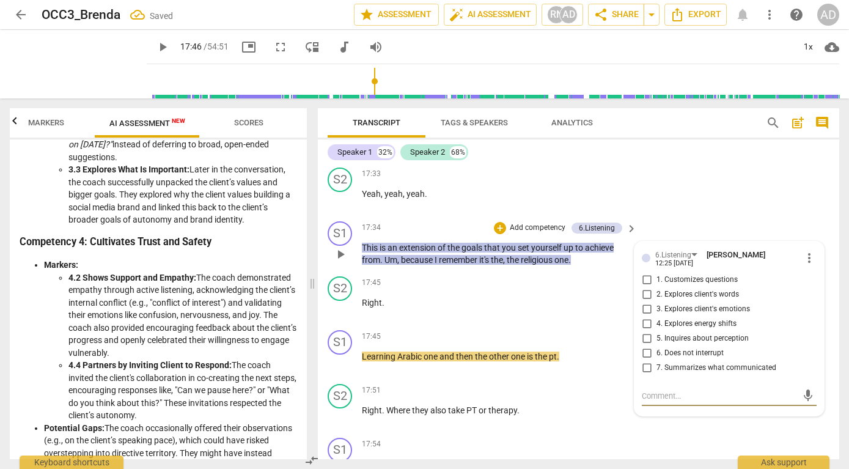
scroll to position [3848, 0]
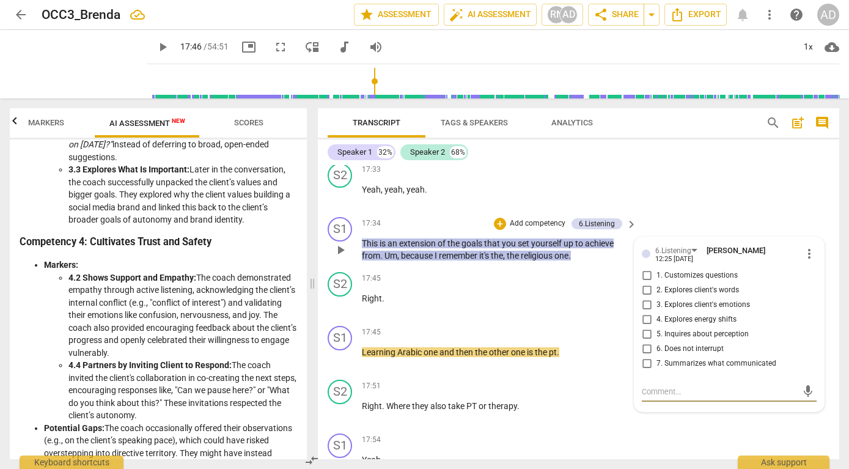
click at [692, 248] on div "S1 play_arrow pause 17:34 + Add competency 6.Listening keyboard_arrow_right Thi…" at bounding box center [579, 239] width 522 height 55
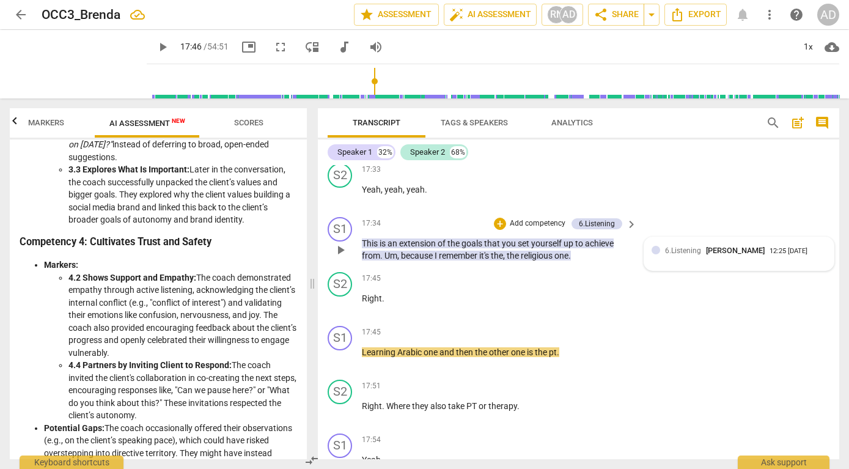
click at [717, 255] on span "[PERSON_NAME]" at bounding box center [735, 250] width 59 height 9
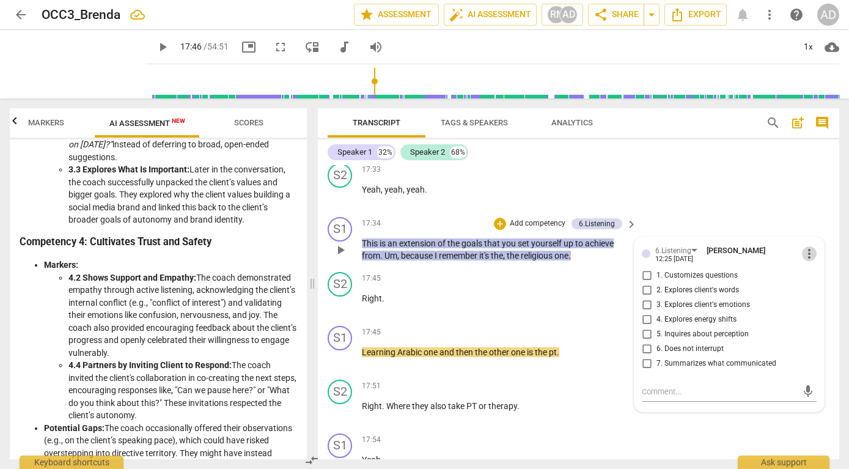
click at [809, 261] on span "more_vert" at bounding box center [809, 253] width 15 height 15
click at [815, 309] on li "Delete" at bounding box center [818, 302] width 42 height 23
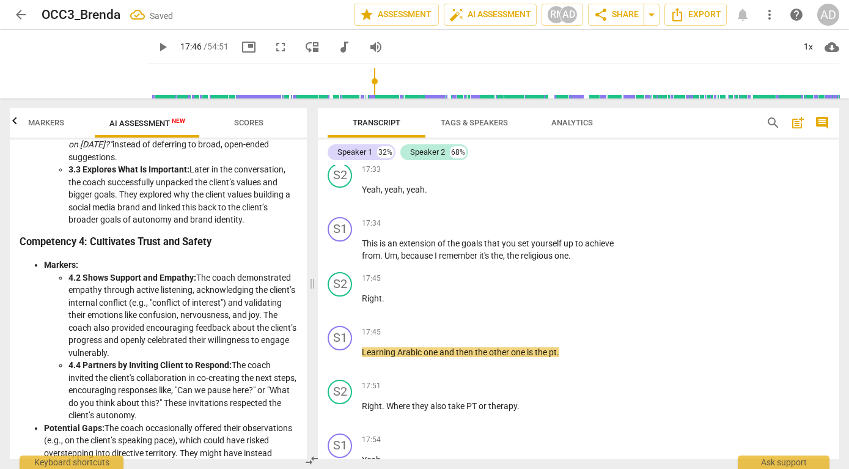
click at [53, 119] on span "Markers" at bounding box center [46, 122] width 36 height 9
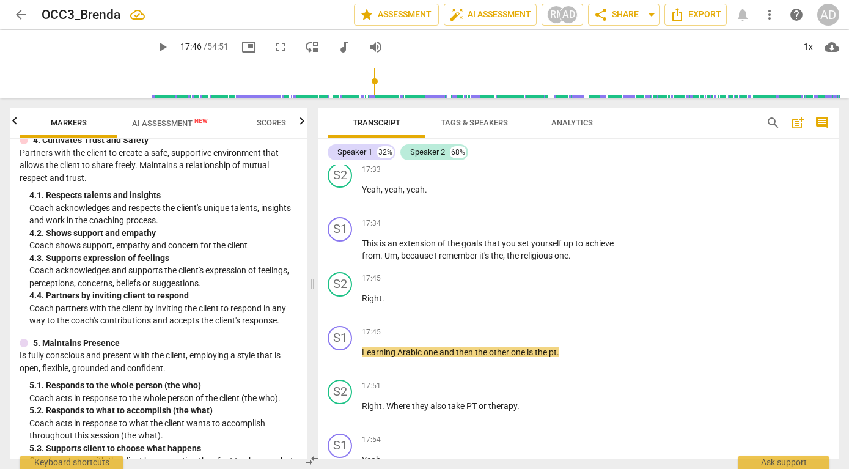
scroll to position [468, 0]
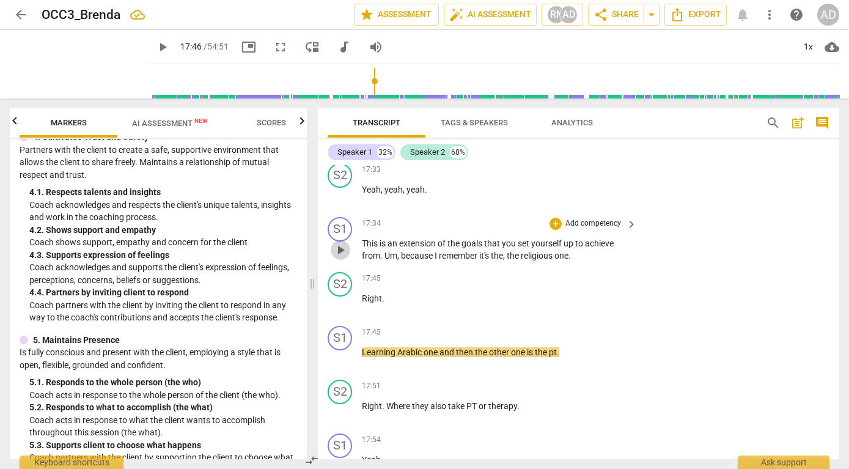
click at [342, 257] on span "play_arrow" at bounding box center [340, 250] width 15 height 15
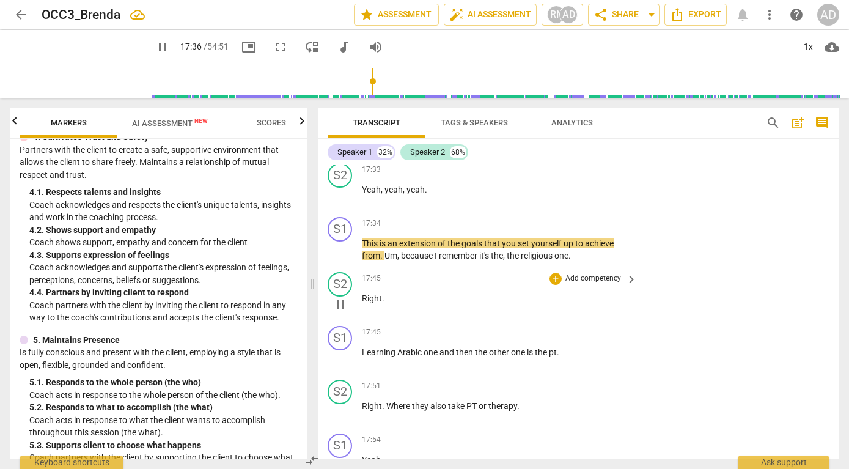
click at [342, 312] on span "pause" at bounding box center [340, 304] width 15 height 15
click at [342, 312] on span "play_arrow" at bounding box center [340, 304] width 15 height 15
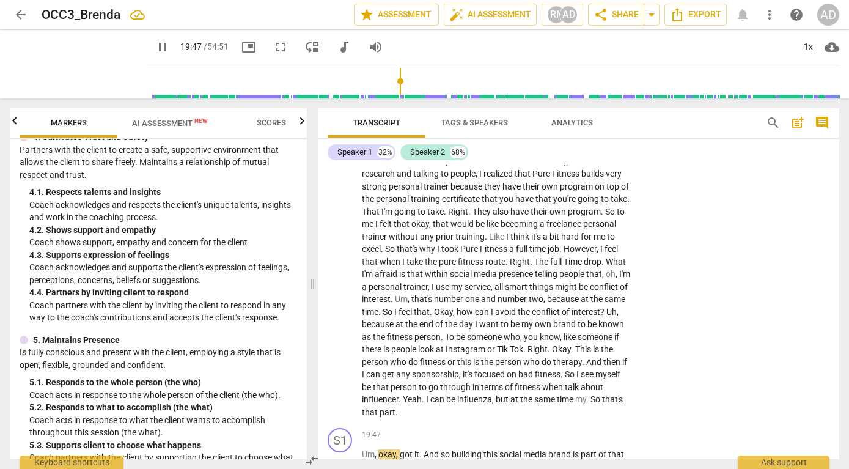
scroll to position [4644, 0]
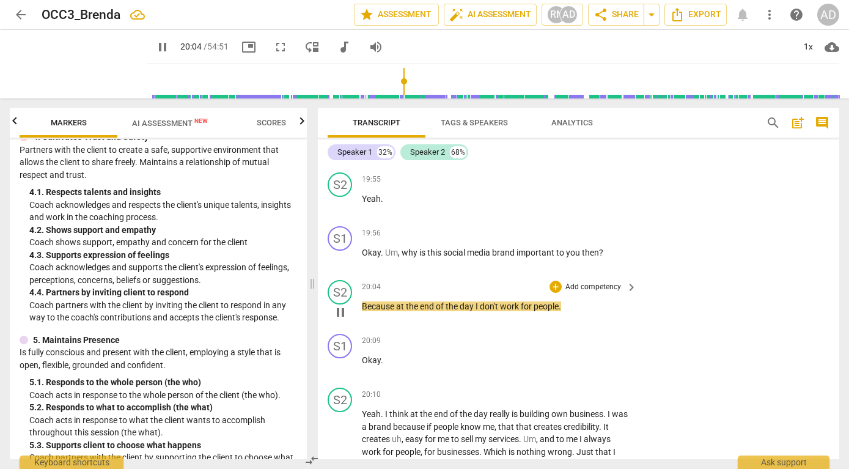
click at [341, 320] on span "pause" at bounding box center [340, 312] width 15 height 15
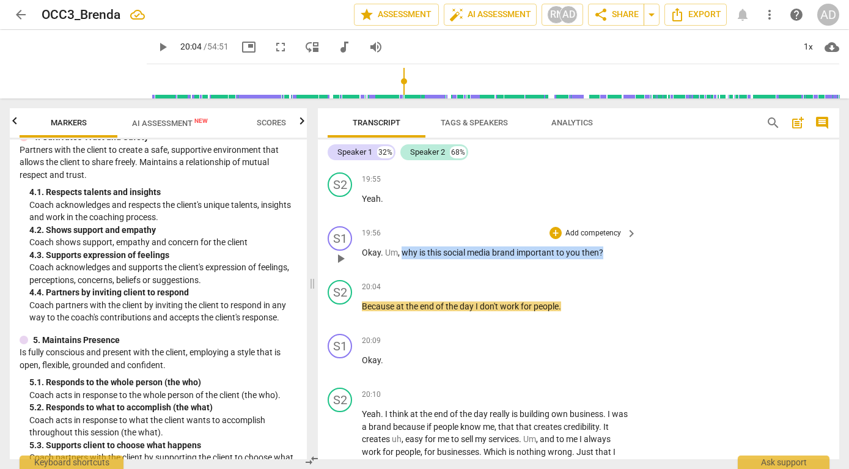
drag, startPoint x: 402, startPoint y: 279, endPoint x: 619, endPoint y: 279, distance: 217.1
click at [619, 259] on p "Okay . Um , why is this social media brand important to you then ?" at bounding box center [496, 252] width 269 height 13
click at [586, 239] on p "Add competency" at bounding box center [593, 233] width 58 height 11
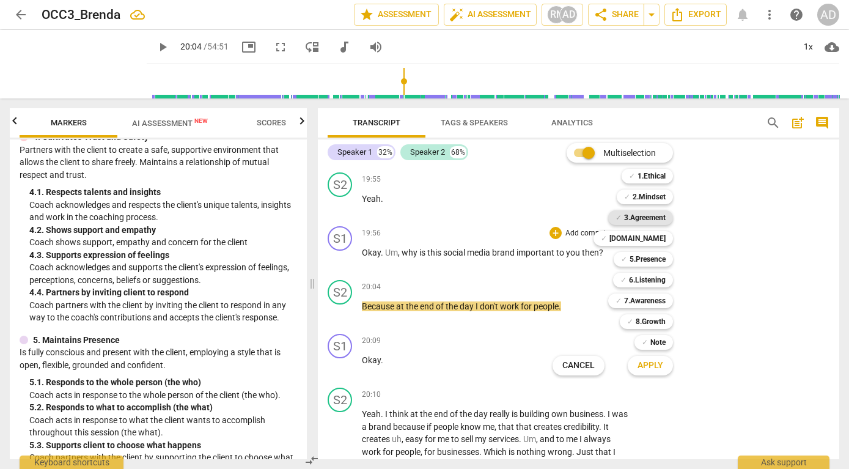
click at [651, 215] on b "3.Agreement" at bounding box center [645, 217] width 42 height 15
click at [649, 366] on span "Apply" at bounding box center [651, 366] width 26 height 12
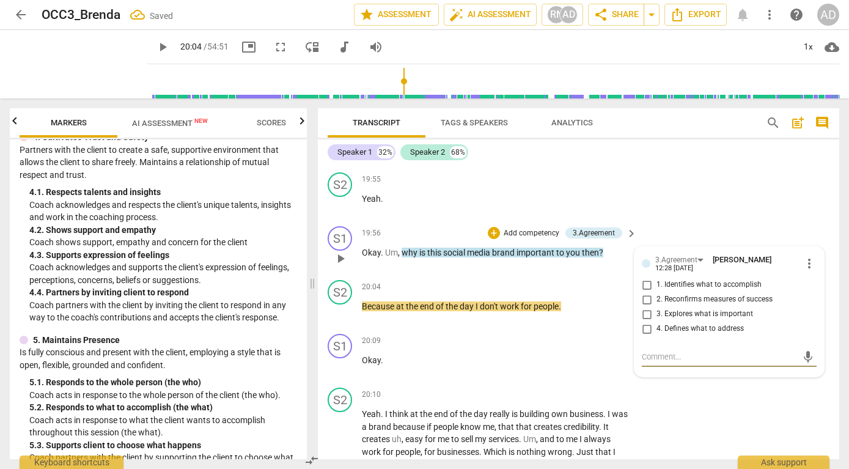
click at [644, 322] on input "3. Explores what is important" at bounding box center [647, 314] width 20 height 15
click at [638, 256] on div "S1 play_arrow pause 19:56 + Add competency 3.Agreement keyboard_arrow_right Oka…" at bounding box center [579, 248] width 522 height 54
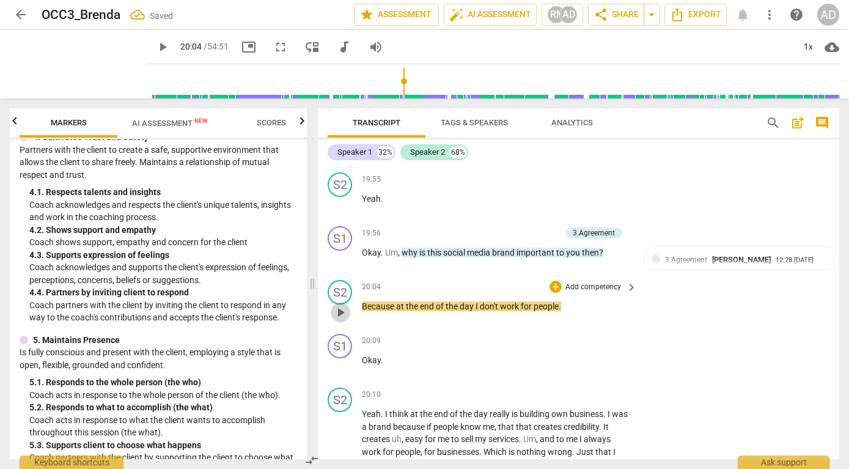
click at [339, 320] on span "play_arrow" at bounding box center [340, 312] width 15 height 15
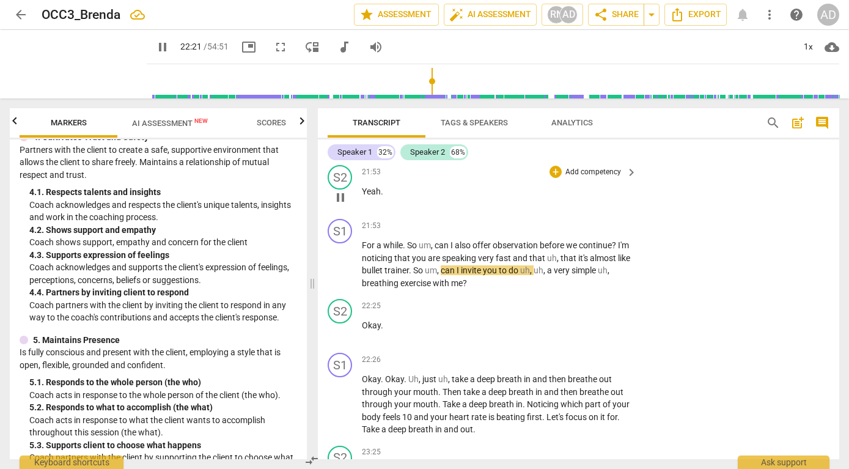
scroll to position [5291, 0]
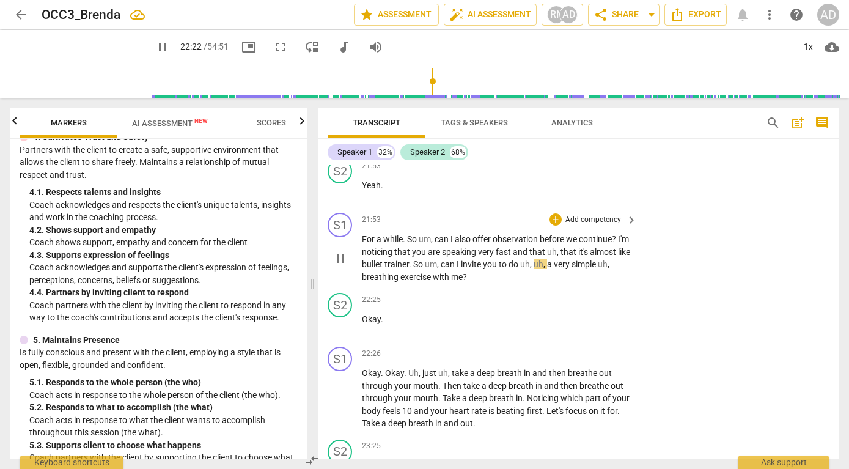
click at [341, 266] on span "pause" at bounding box center [340, 258] width 15 height 15
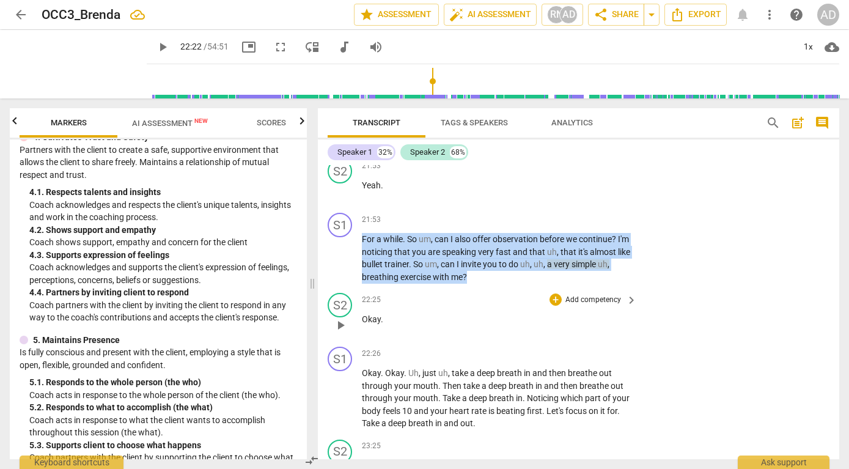
drag, startPoint x: 363, startPoint y: 264, endPoint x: 556, endPoint y: 314, distance: 199.6
click at [556, 314] on div "S1 play_arrow pause 00:02 + Add competency keyboard_arrow_right Mhm . So from t…" at bounding box center [579, 312] width 522 height 294
click at [578, 226] on p "Add competency" at bounding box center [593, 220] width 58 height 11
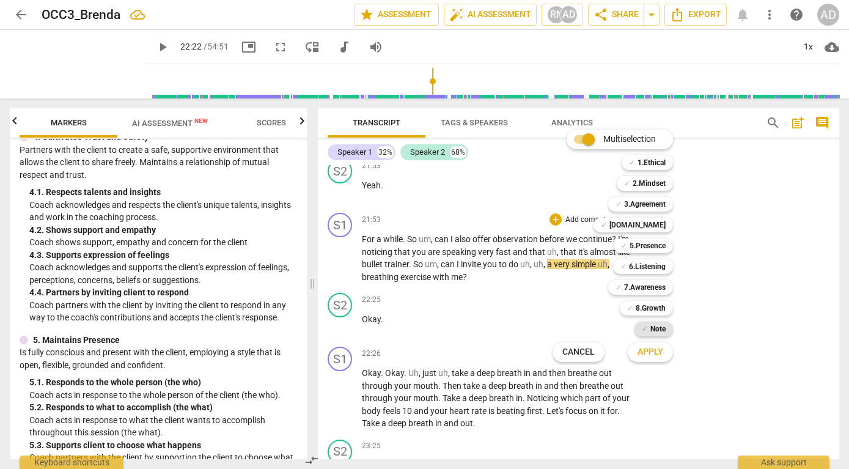
click at [653, 326] on b "Note" at bounding box center [658, 329] width 15 height 15
click at [650, 351] on span "Apply" at bounding box center [651, 352] width 26 height 12
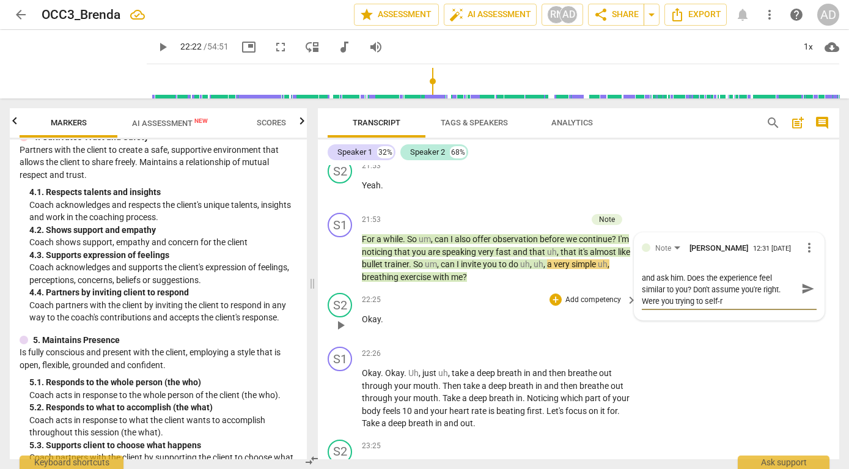
scroll to position [0, 0]
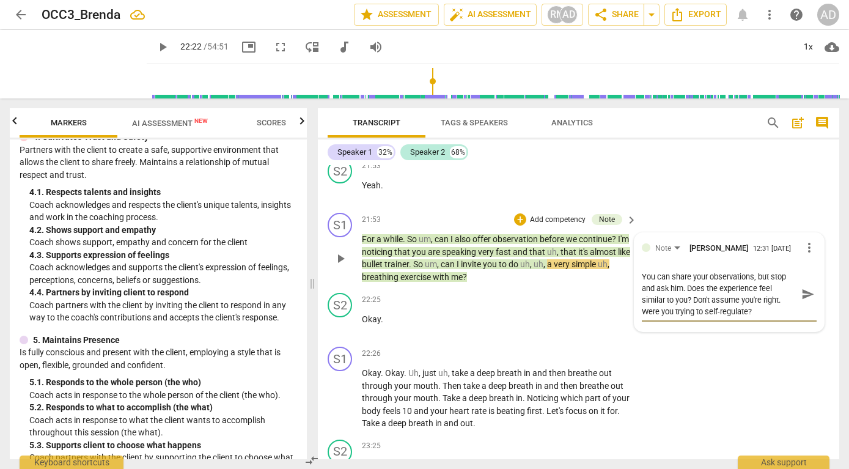
click at [803, 301] on span "send" at bounding box center [808, 293] width 13 height 13
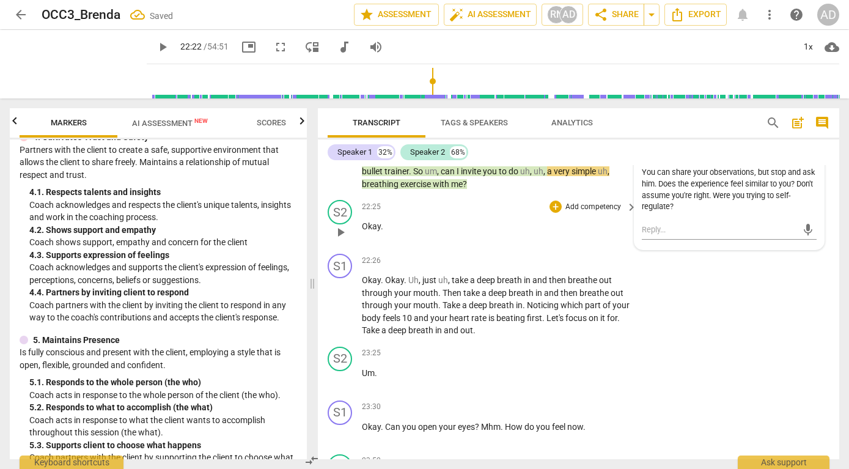
scroll to position [5396, 0]
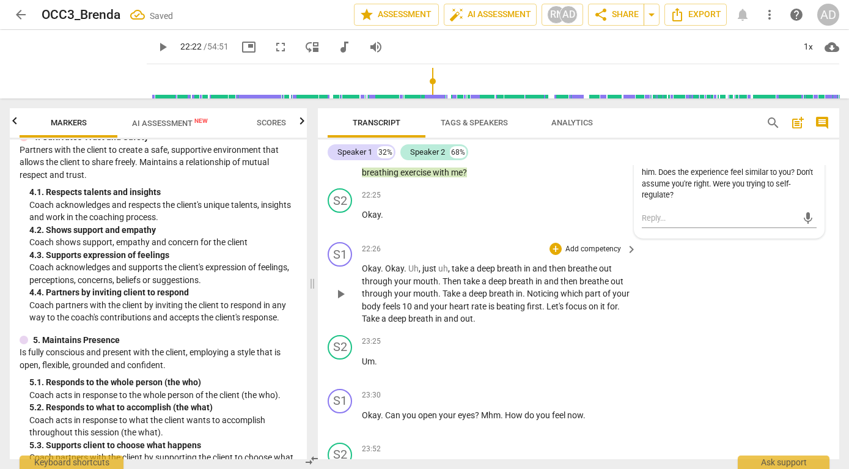
click at [386, 286] on span "through" at bounding box center [378, 281] width 32 height 10
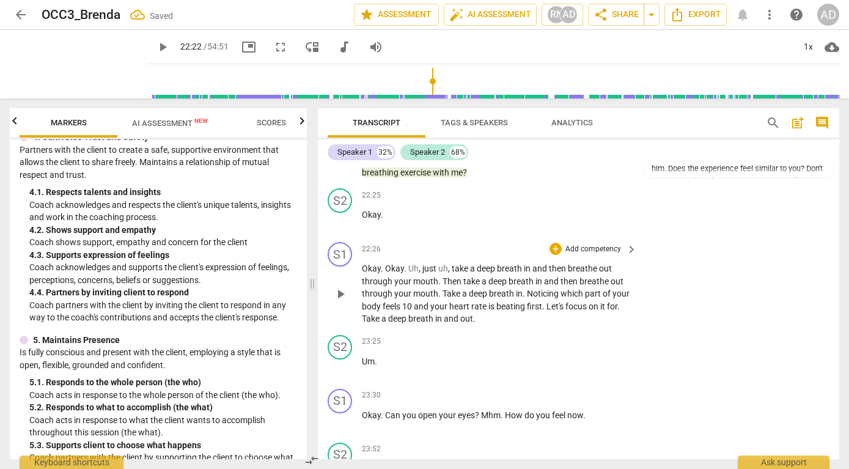
click at [342, 301] on span "play_arrow" at bounding box center [340, 294] width 15 height 15
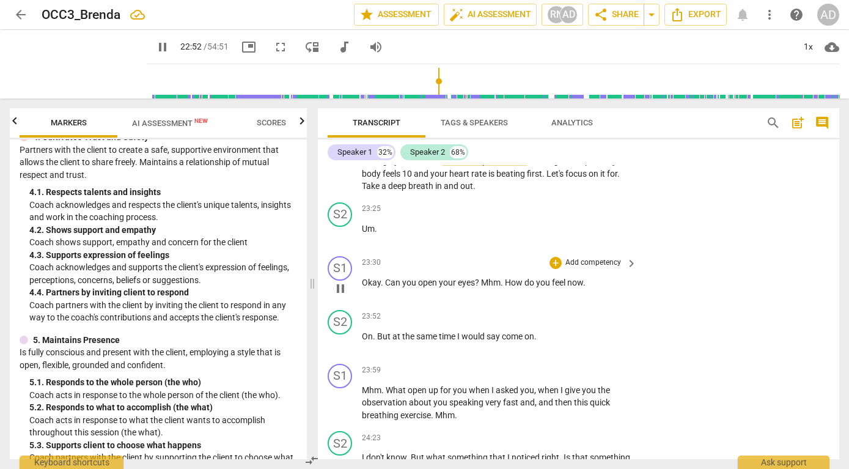
scroll to position [5534, 0]
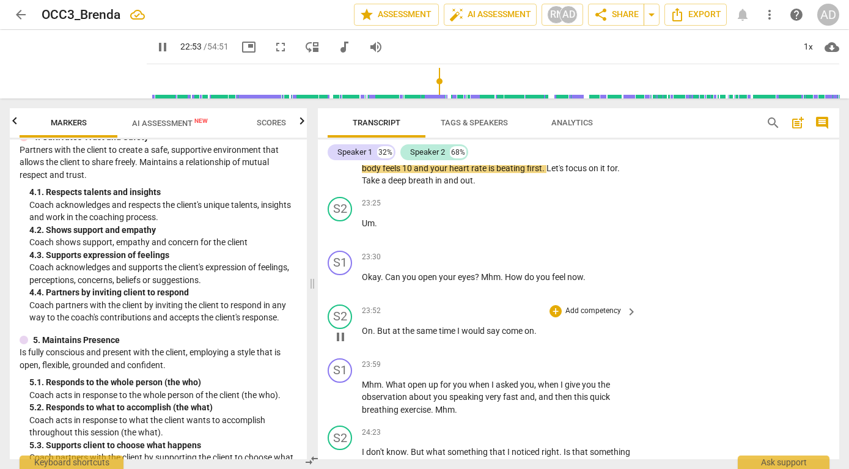
click at [378, 336] on span "But" at bounding box center [384, 331] width 15 height 10
click at [384, 282] on span "." at bounding box center [383, 277] width 4 height 10
click at [362, 282] on span "Okay" at bounding box center [371, 277] width 19 height 10
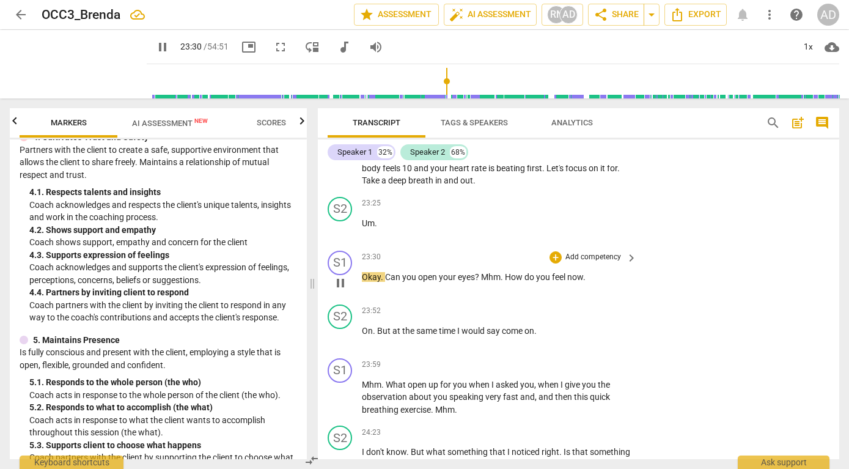
click at [362, 282] on span "Okay" at bounding box center [371, 277] width 19 height 10
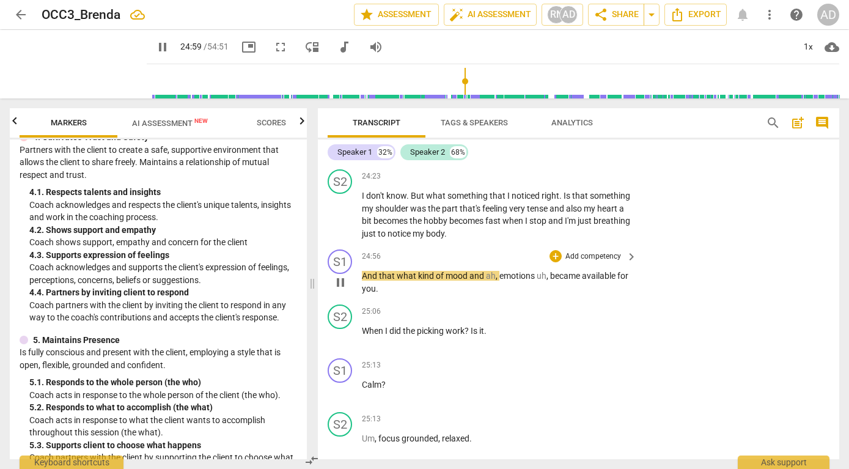
scroll to position [5801, 0]
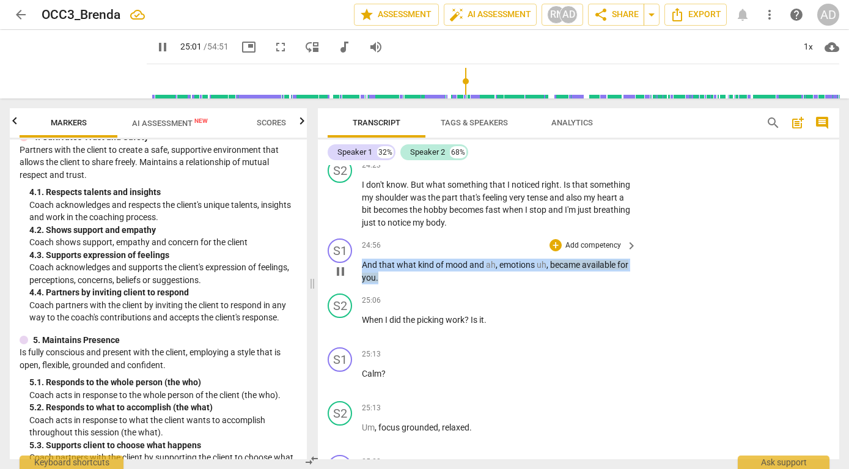
drag, startPoint x: 363, startPoint y: 289, endPoint x: 396, endPoint y: 305, distance: 36.1
click at [396, 284] on p "And that what kind of mood and ah , emotions uh , became available for you ." at bounding box center [496, 271] width 269 height 25
click at [341, 279] on span "pause" at bounding box center [340, 271] width 15 height 15
click at [581, 251] on p "Add competency" at bounding box center [593, 245] width 58 height 11
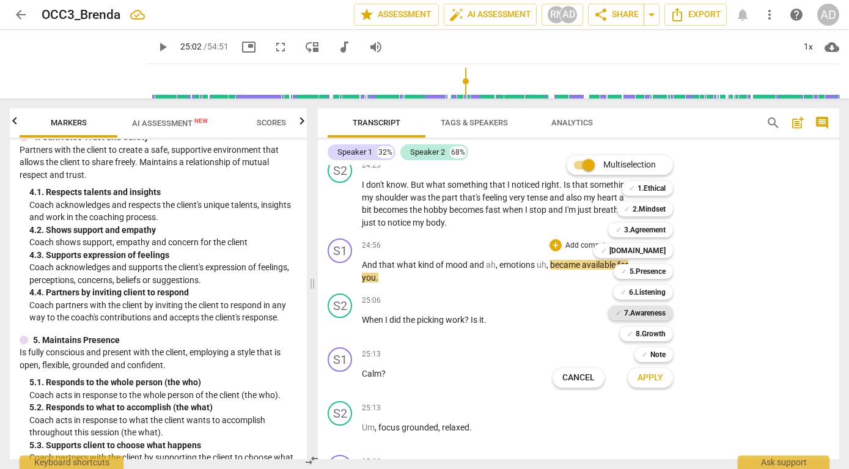
click at [646, 311] on b "7.Awareness" at bounding box center [645, 313] width 42 height 15
click at [646, 377] on span "Apply" at bounding box center [651, 378] width 26 height 12
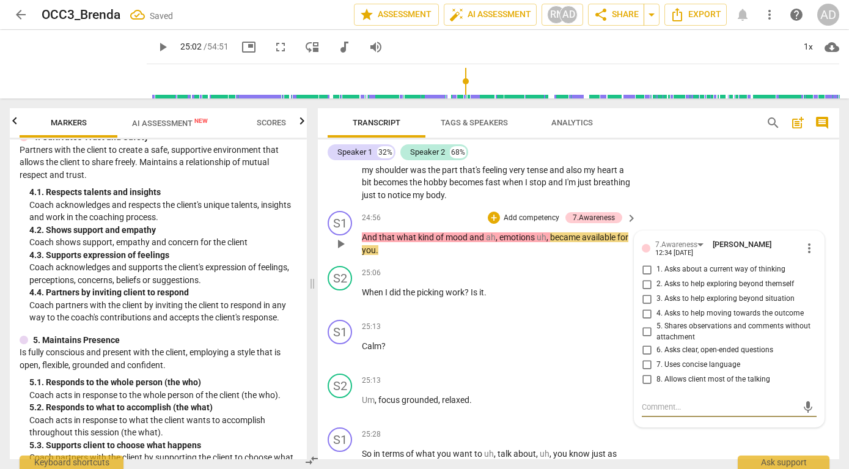
scroll to position [5831, 0]
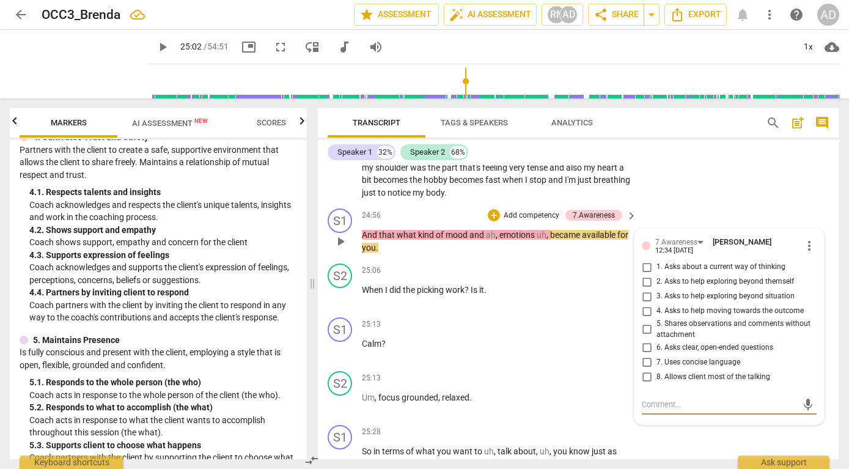
click at [646, 289] on input "2. Asks to help exploring beyond themself" at bounding box center [647, 282] width 20 height 15
click at [647, 304] on input "3. Asks to help exploring beyond situation" at bounding box center [647, 296] width 20 height 15
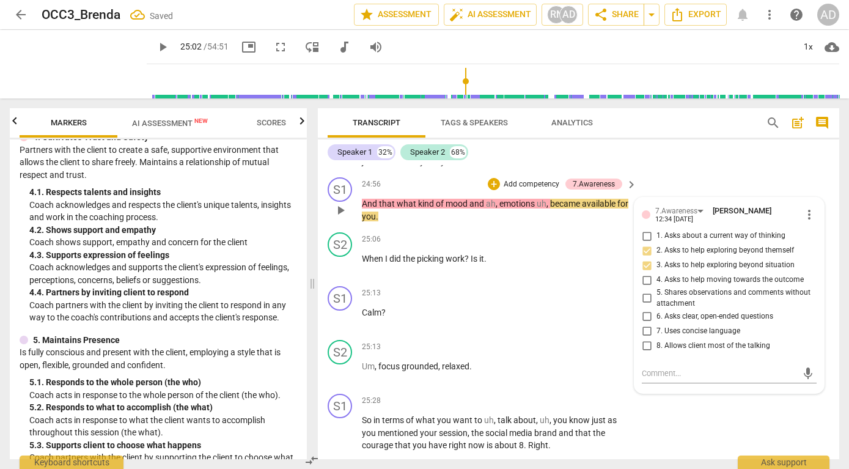
scroll to position [5867, 0]
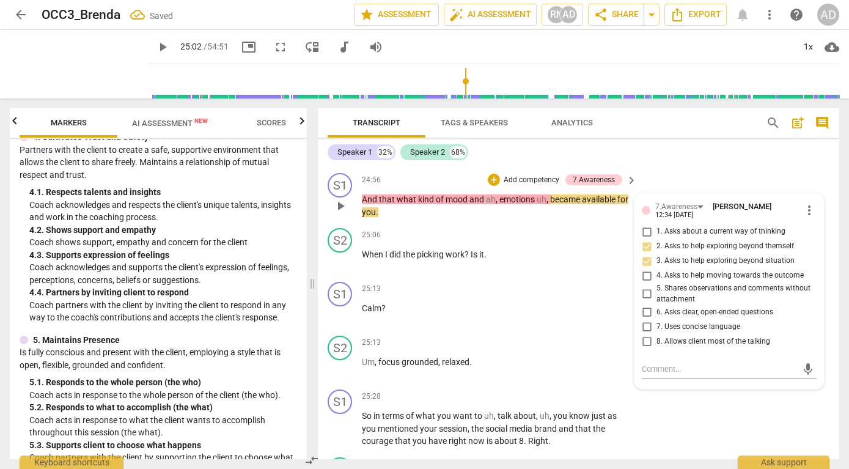
click at [665, 201] on div "S1 play_arrow pause 24:56 + Add competency 7.Awareness keyboard_arrow_right And…" at bounding box center [579, 195] width 522 height 55
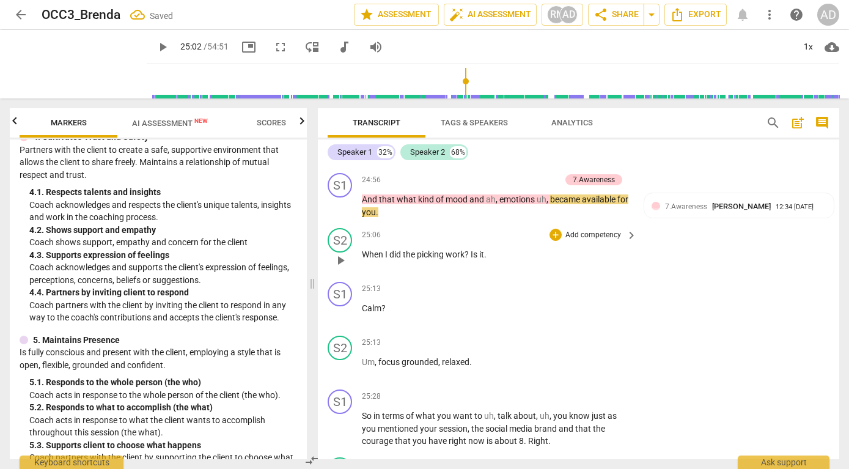
click at [344, 268] on span "play_arrow" at bounding box center [340, 260] width 15 height 15
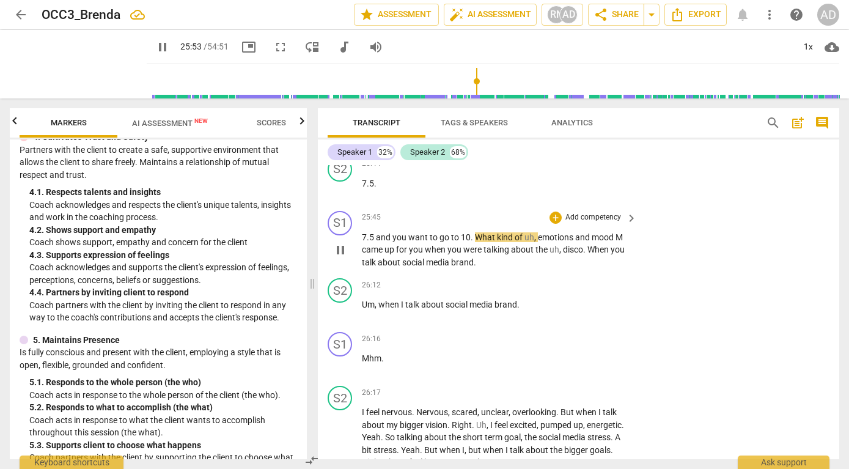
scroll to position [6168, 0]
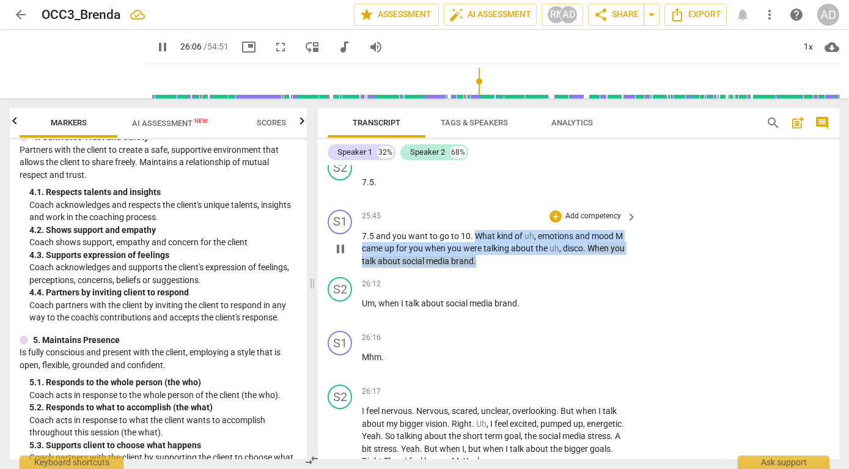
drag, startPoint x: 476, startPoint y: 259, endPoint x: 585, endPoint y: 285, distance: 111.8
click at [585, 268] on p "7.5 and you want to go to 10 . What kind of uh , emotions and mood M came up fo…" at bounding box center [496, 249] width 269 height 38
click at [340, 256] on span "pause" at bounding box center [340, 249] width 15 height 15
click at [597, 222] on p "Add competency" at bounding box center [593, 216] width 58 height 11
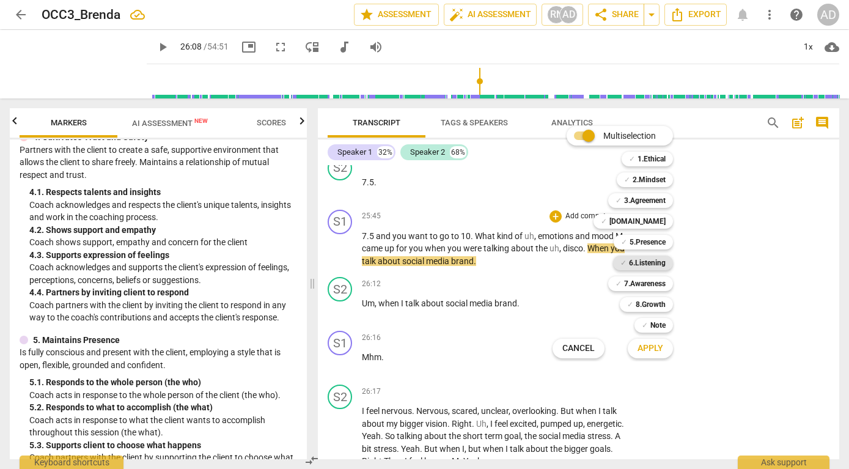
click at [651, 264] on b "6.Listening" at bounding box center [647, 263] width 37 height 15
click at [648, 286] on b "7.Awareness" at bounding box center [645, 283] width 42 height 15
click at [651, 352] on span "Apply" at bounding box center [651, 348] width 26 height 12
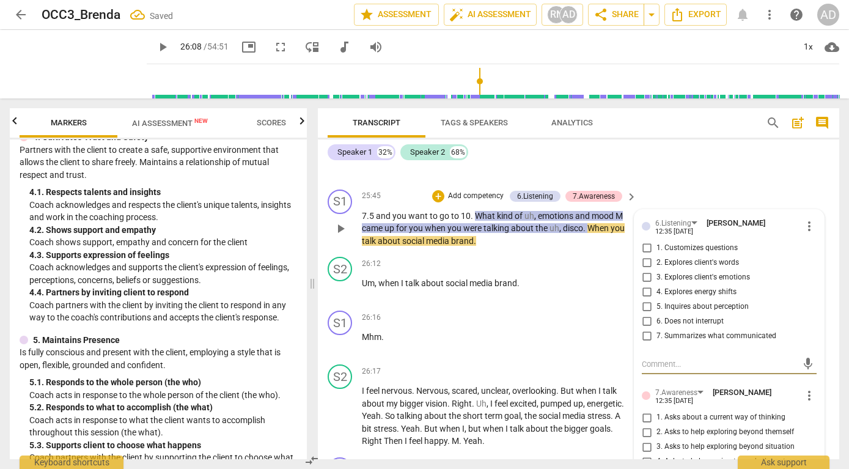
scroll to position [6189, 0]
click at [644, 284] on input "3. Explores client's emotions" at bounding box center [647, 277] width 20 height 15
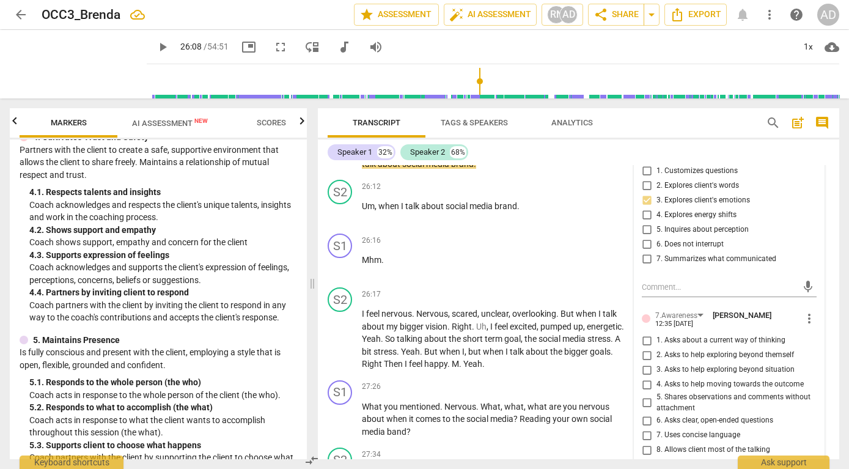
scroll to position [6288, 0]
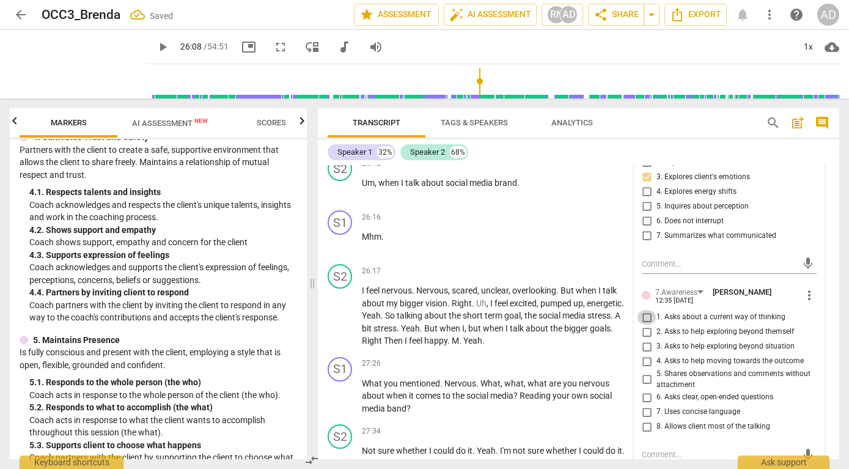
click at [646, 325] on input "1. Asks about a current way of thinking" at bounding box center [647, 317] width 20 height 15
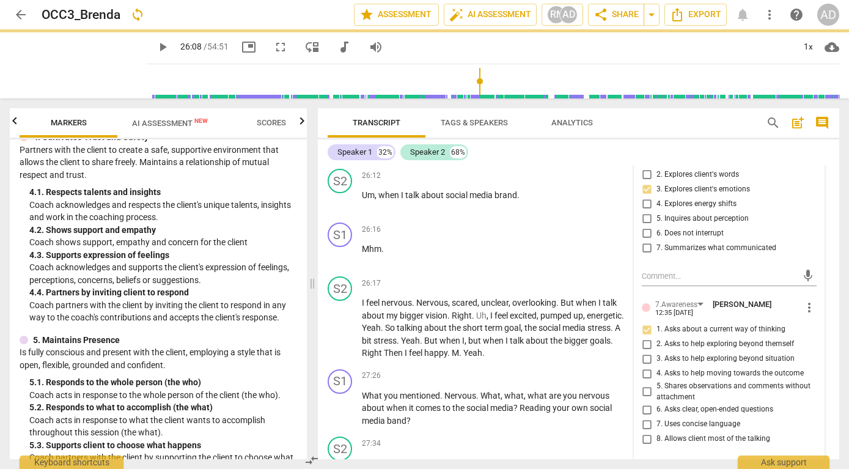
scroll to position [6192, 0]
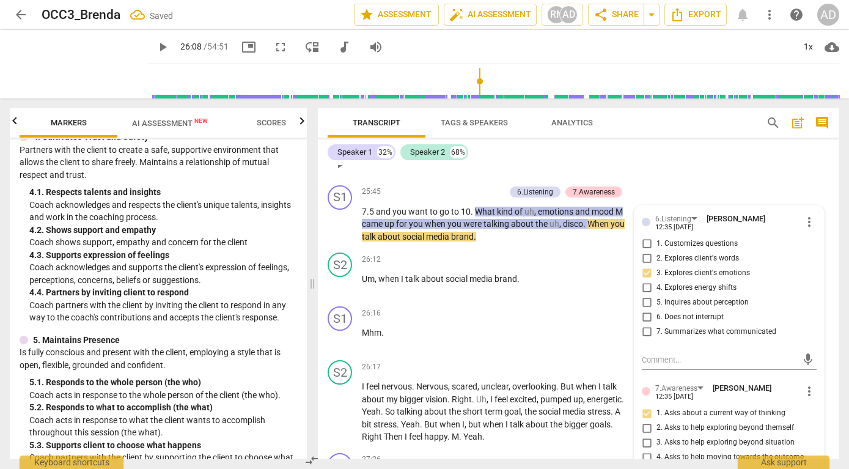
click at [651, 180] on div "S2 play_arrow pause 25:44 + Add competency keyboard_arrow_right 7.5 ." at bounding box center [579, 154] width 522 height 54
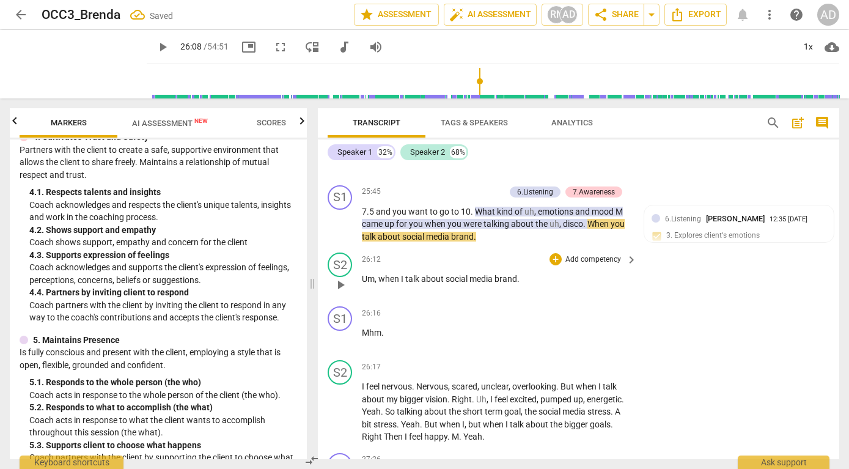
click at [338, 292] on span "play_arrow" at bounding box center [340, 285] width 15 height 15
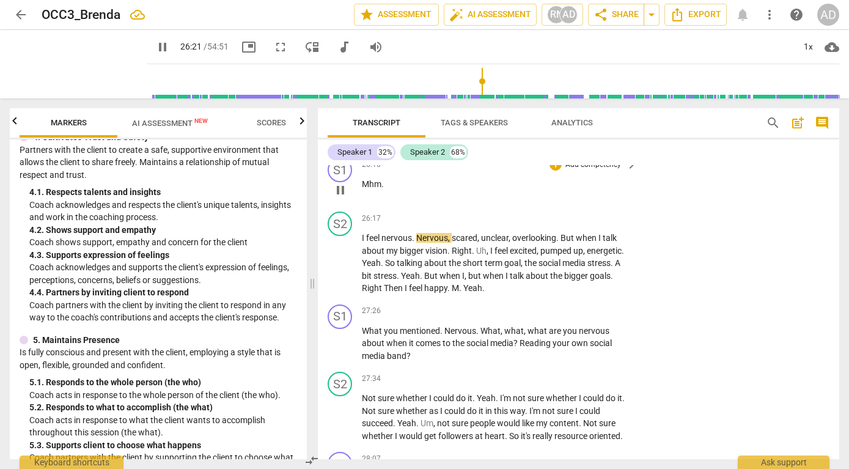
scroll to position [6342, 0]
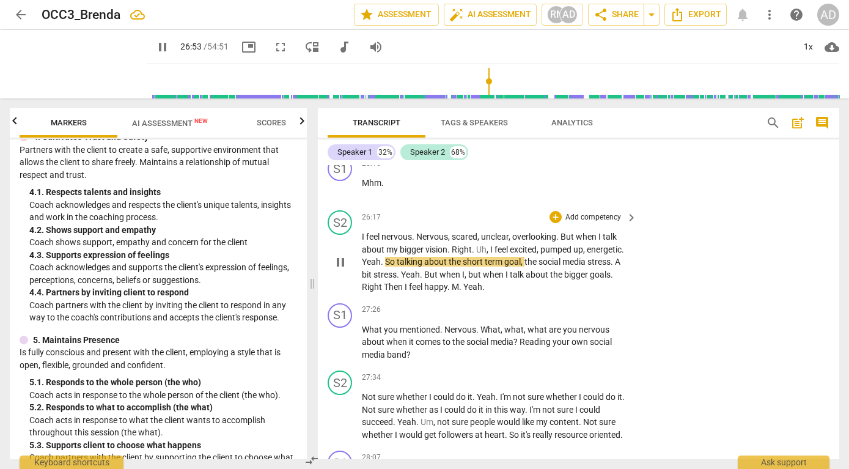
click at [333, 270] on span "pause" at bounding box center [340, 262] width 15 height 15
click at [342, 270] on span "play_arrow" at bounding box center [340, 262] width 15 height 15
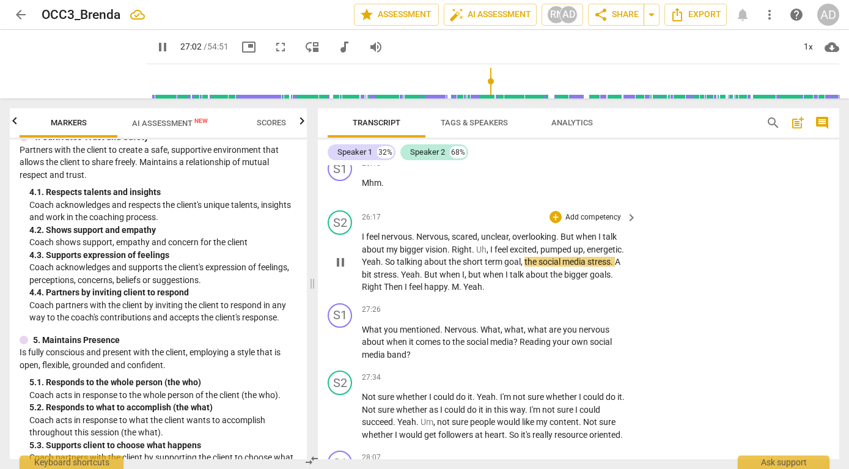
click at [341, 270] on span "pause" at bounding box center [340, 262] width 15 height 15
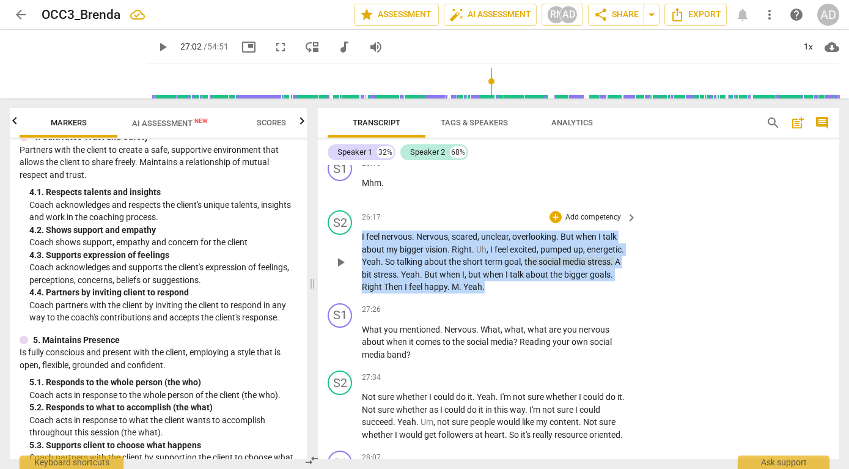
drag, startPoint x: 362, startPoint y: 260, endPoint x: 501, endPoint y: 317, distance: 150.6
click at [501, 293] on p "I feel nervous . Nervous , scared , unclear , overlooking . But when I talk abo…" at bounding box center [496, 262] width 269 height 63
click at [577, 223] on p "Add competency" at bounding box center [593, 217] width 58 height 11
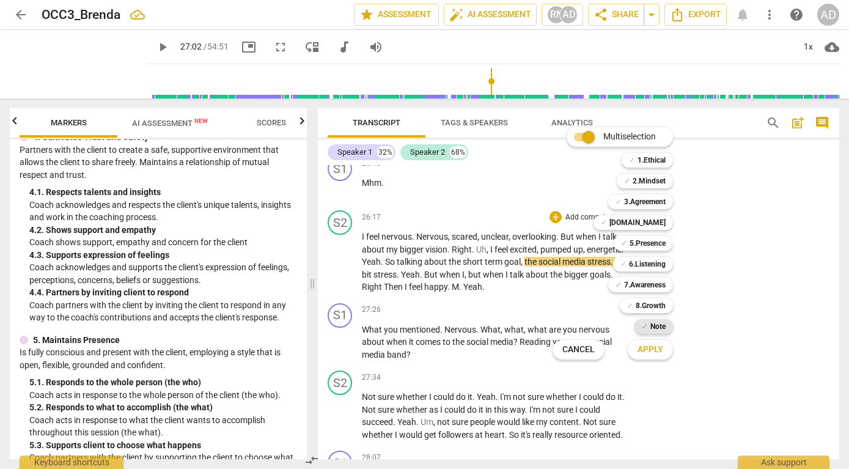
click at [647, 324] on div "✓ Note" at bounding box center [654, 326] width 39 height 15
click at [651, 351] on span "Apply" at bounding box center [651, 350] width 26 height 12
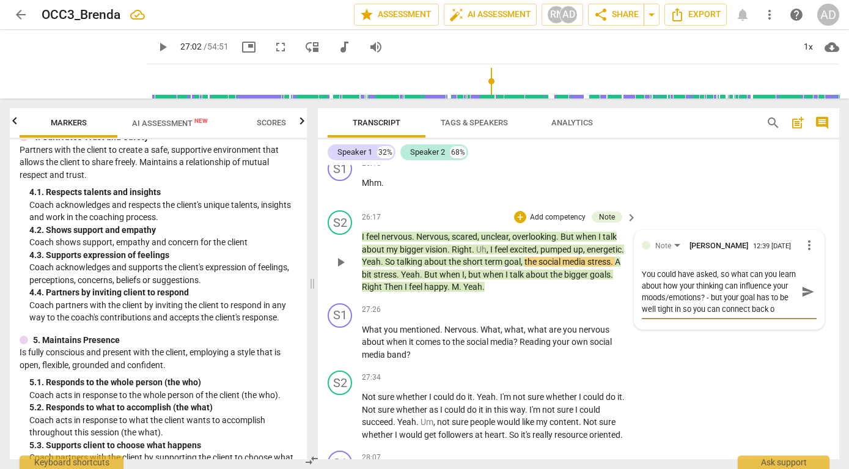
scroll to position [10, 0]
click at [799, 299] on span "send" at bounding box center [808, 291] width 18 height 15
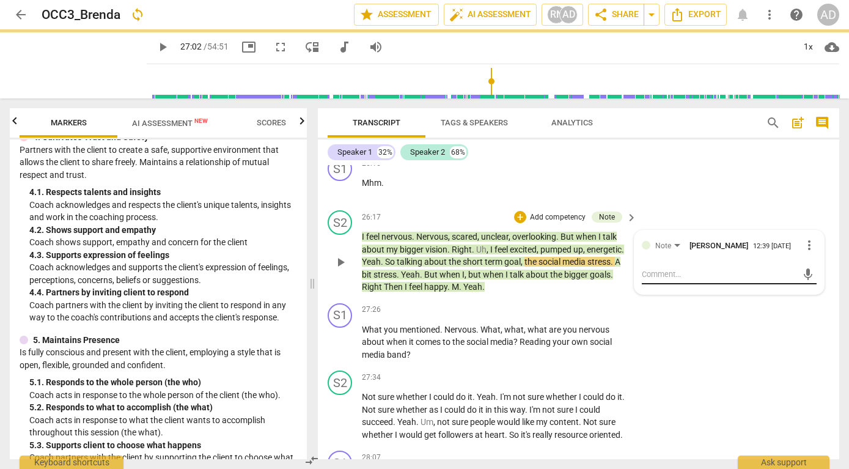
scroll to position [0, 0]
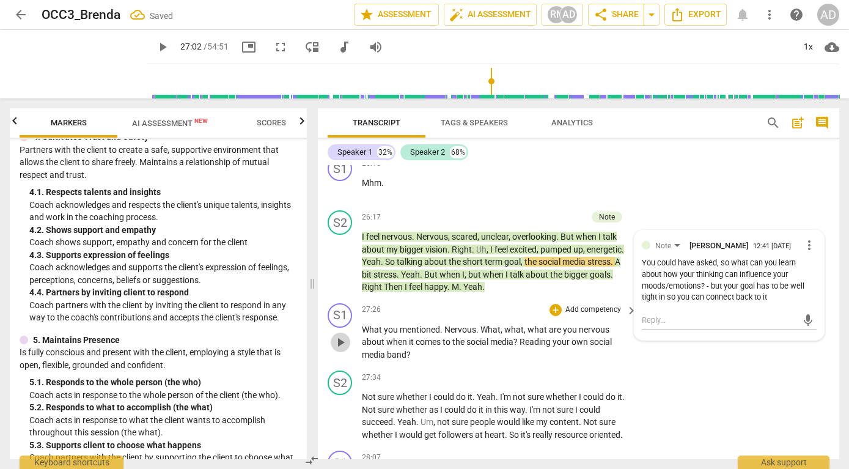
click at [344, 350] on span "play_arrow" at bounding box center [340, 342] width 15 height 15
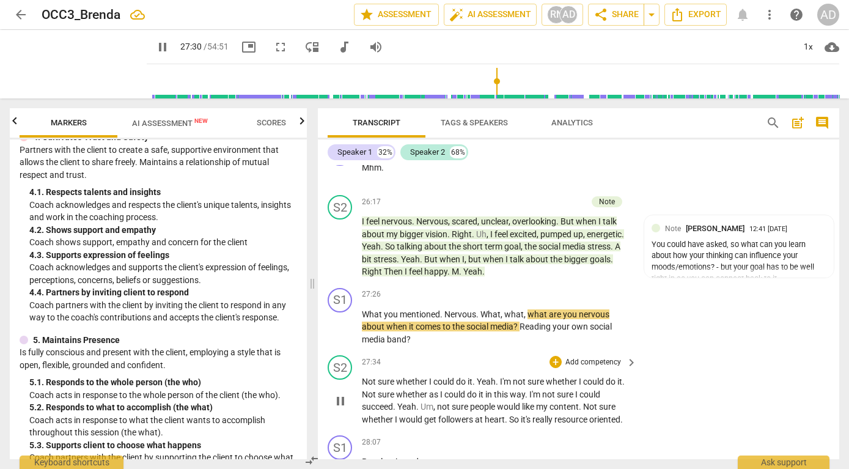
scroll to position [6359, 0]
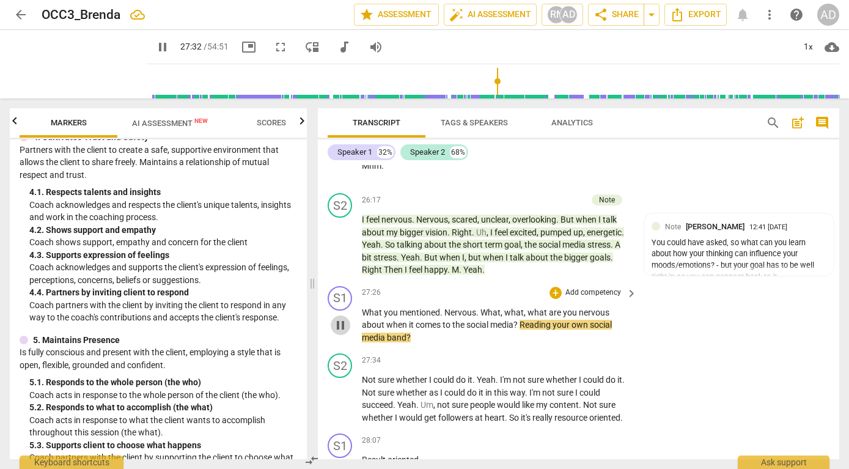
click at [342, 333] on span "pause" at bounding box center [340, 325] width 15 height 15
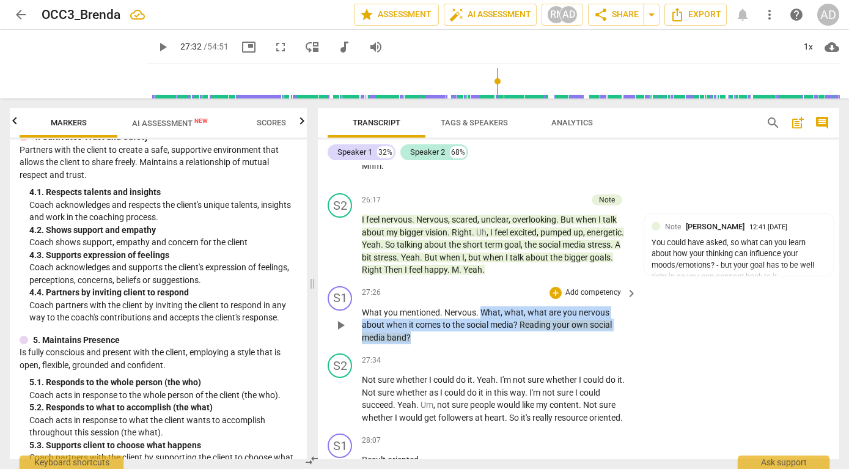
drag, startPoint x: 481, startPoint y: 336, endPoint x: 504, endPoint y: 360, distance: 33.3
click at [505, 344] on p "What you mentioned . Nervous . What , what , what are you nervous about when it…" at bounding box center [496, 325] width 269 height 38
click at [576, 298] on p "Add competency" at bounding box center [593, 292] width 58 height 11
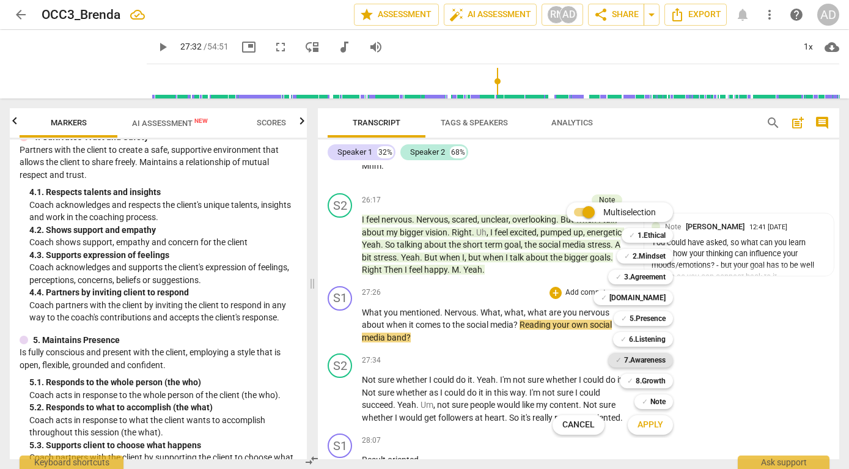
click at [641, 360] on b "7.Awareness" at bounding box center [645, 360] width 42 height 15
click at [651, 338] on b "6.Listening" at bounding box center [647, 339] width 37 height 15
click at [644, 426] on span "Apply" at bounding box center [651, 425] width 26 height 12
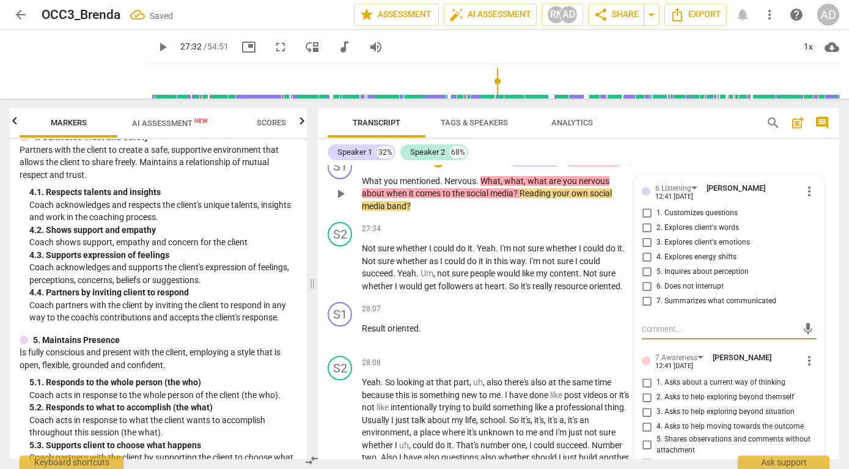
scroll to position [6488, 0]
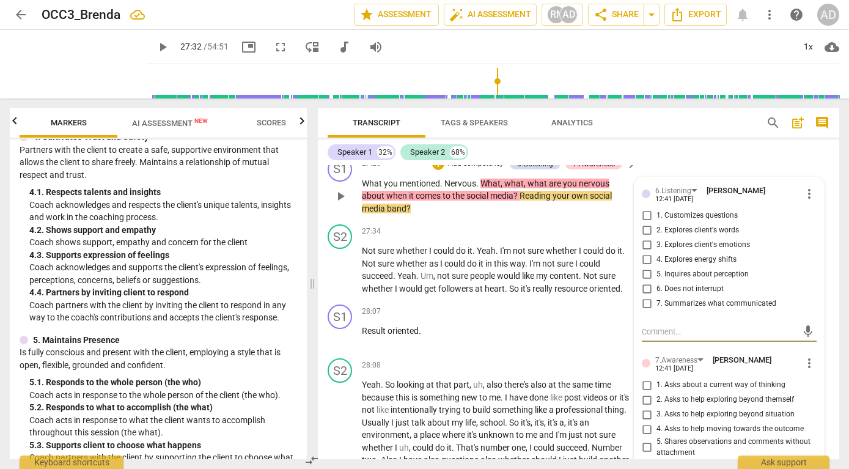
click at [648, 238] on input "2. Explores client's words" at bounding box center [647, 230] width 20 height 15
click at [646, 238] on input "2. Explores client's words" at bounding box center [647, 230] width 20 height 15
click at [644, 238] on input "2. Explores client's words" at bounding box center [647, 230] width 20 height 15
click at [645, 253] on input "3. Explores client's emotions" at bounding box center [647, 245] width 20 height 15
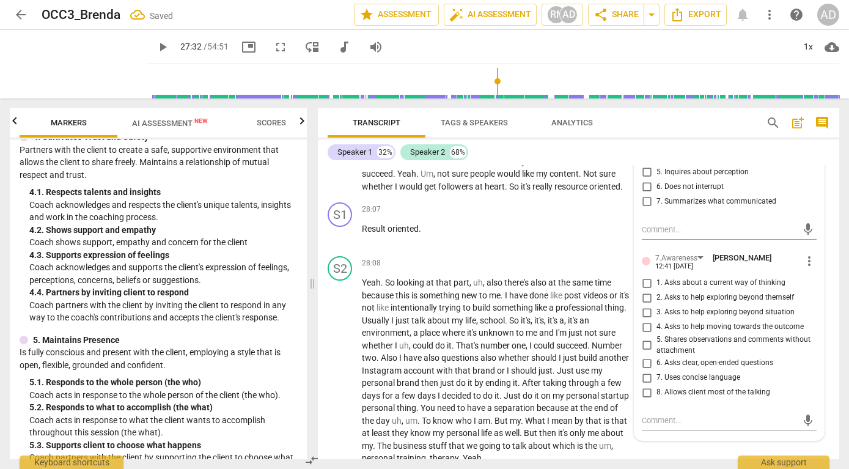
scroll to position [6592, 0]
click at [645, 289] on input "1. Asks about a current way of thinking" at bounding box center [647, 281] width 20 height 15
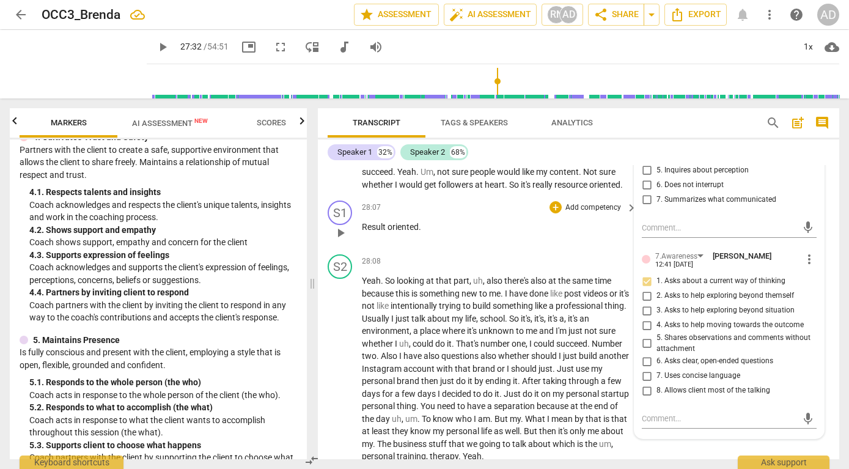
click at [599, 245] on div "28:07 + Add competency keyboard_arrow_right Result oriented ." at bounding box center [500, 223] width 276 height 44
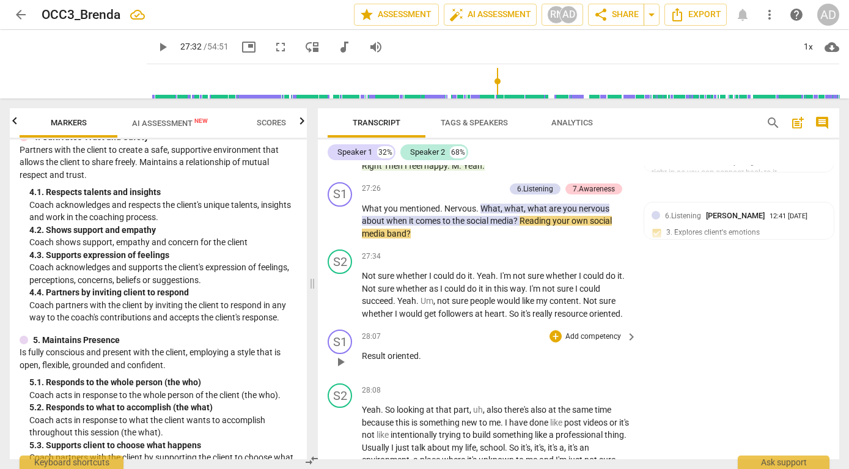
scroll to position [6439, 0]
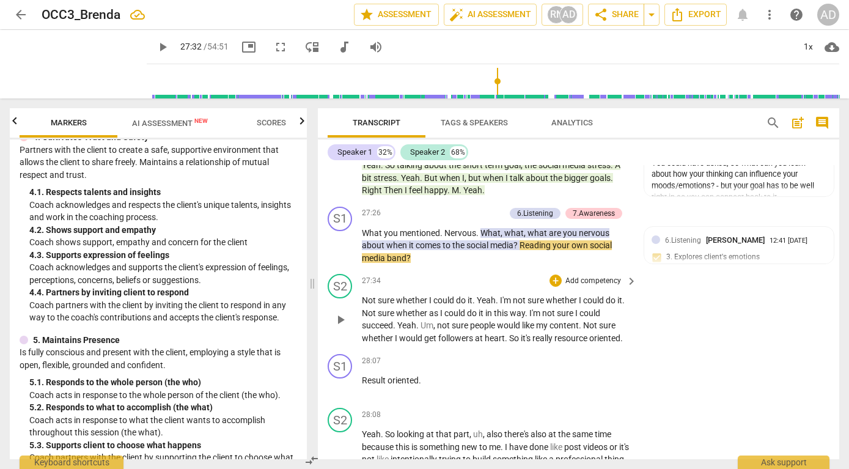
click at [343, 327] on span "play_arrow" at bounding box center [340, 319] width 15 height 15
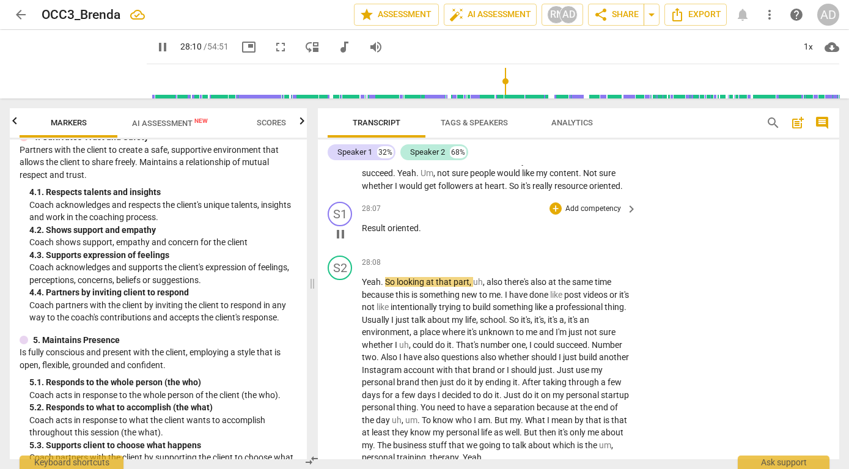
scroll to position [6592, 0]
click at [339, 241] on span "pause" at bounding box center [340, 233] width 15 height 15
drag, startPoint x: 363, startPoint y: 254, endPoint x: 372, endPoint y: 254, distance: 8.6
click at [372, 232] on span "Result" at bounding box center [375, 228] width 26 height 10
click at [522, 177] on span "would" at bounding box center [509, 173] width 25 height 10
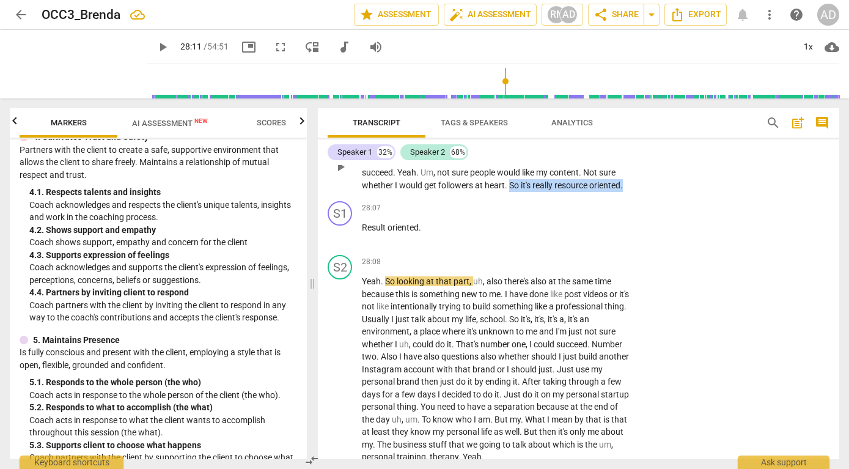
drag, startPoint x: 512, startPoint y: 213, endPoint x: 642, endPoint y: 215, distance: 130.3
click at [641, 196] on div "S2 play_arrow pause 27:34 + Add competency keyboard_arrow_right Not sure whethe…" at bounding box center [579, 156] width 522 height 80
click at [638, 200] on div "+" at bounding box center [636, 196] width 12 height 12
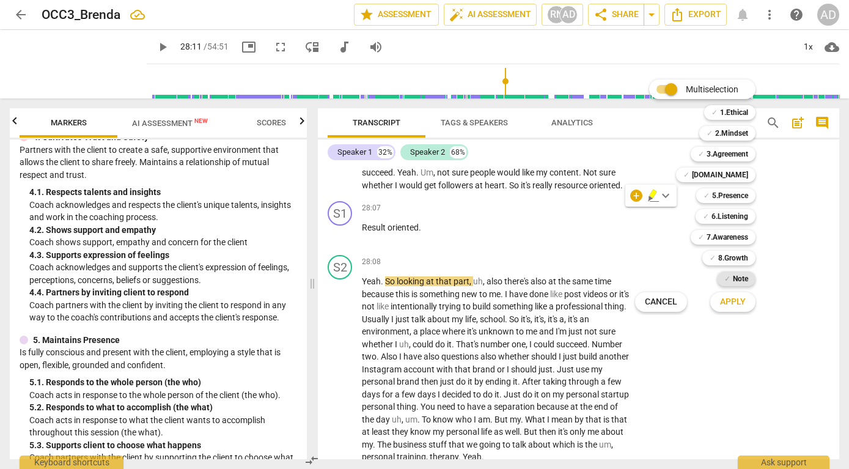
click at [734, 281] on b "Note" at bounding box center [740, 278] width 15 height 15
click at [734, 301] on span "Apply" at bounding box center [733, 302] width 26 height 12
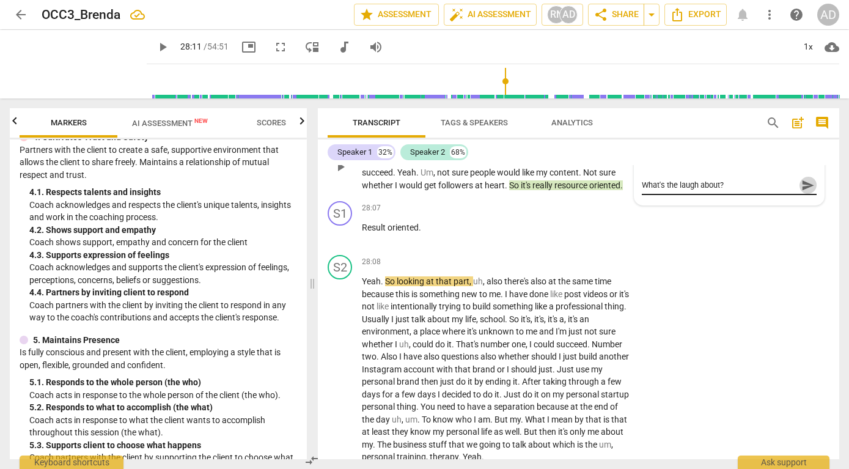
click at [805, 192] on span "send" at bounding box center [808, 185] width 13 height 13
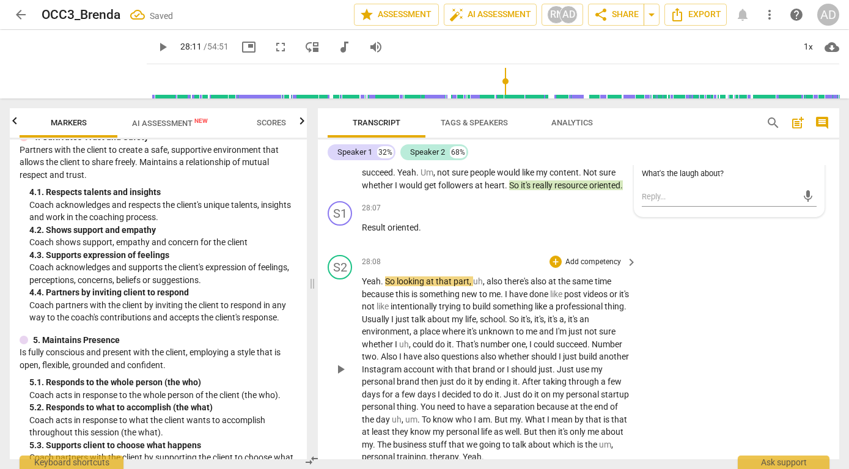
click at [340, 377] on span "play_arrow" at bounding box center [340, 369] width 15 height 15
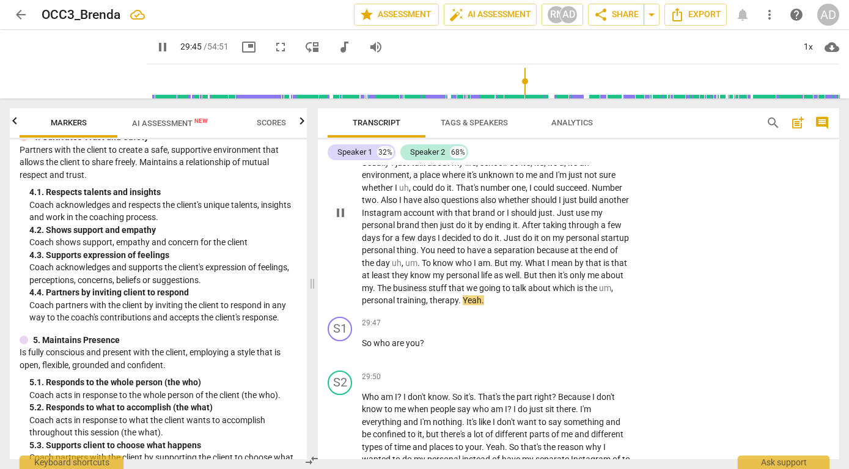
scroll to position [6729, 0]
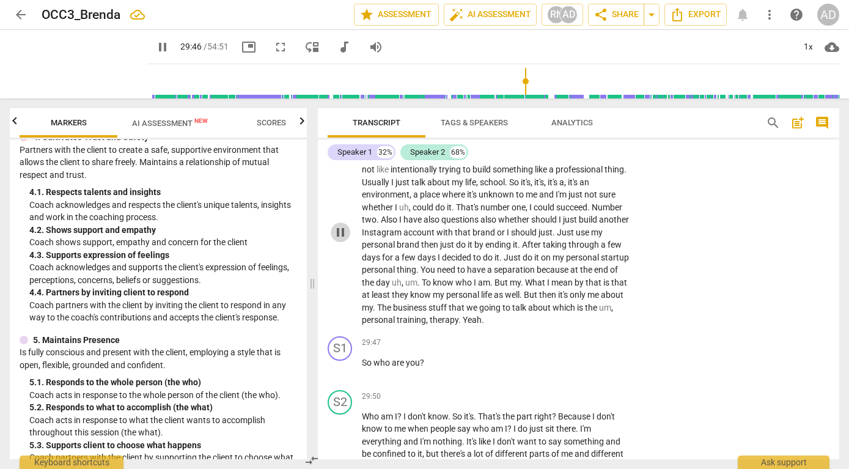
click at [341, 240] on span "pause" at bounding box center [340, 232] width 15 height 15
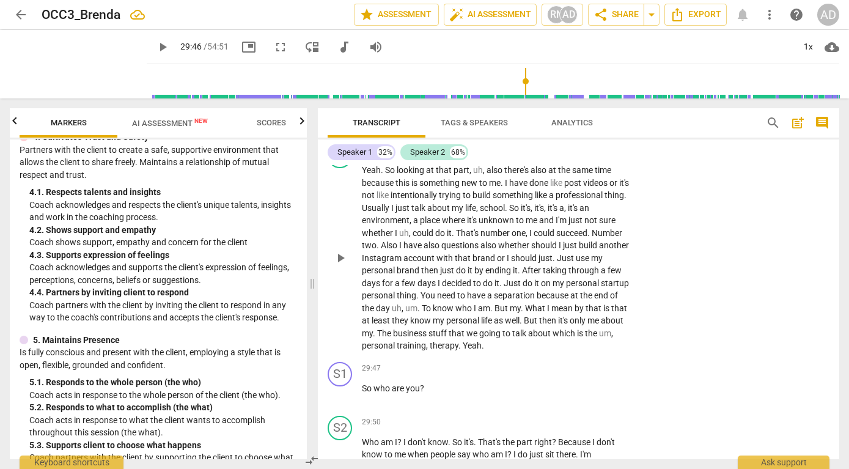
scroll to position [6677, 0]
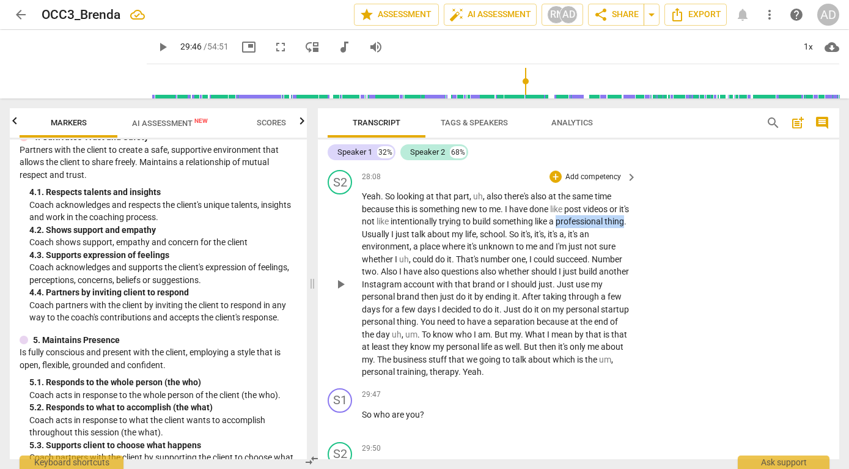
drag, startPoint x: 572, startPoint y: 247, endPoint x: 383, endPoint y: 261, distance: 189.5
click at [383, 261] on p "Yeah . So looking at that part , uh , also there's also at the same time becaus…" at bounding box center [496, 284] width 269 height 188
click at [576, 183] on p "Add competency" at bounding box center [593, 177] width 58 height 11
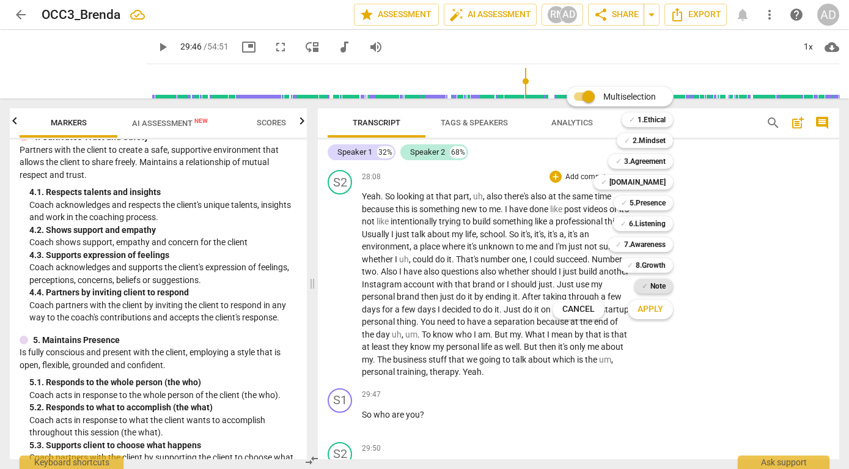
click at [657, 281] on b "Note" at bounding box center [658, 286] width 15 height 15
click at [654, 310] on span "Apply" at bounding box center [651, 309] width 26 height 12
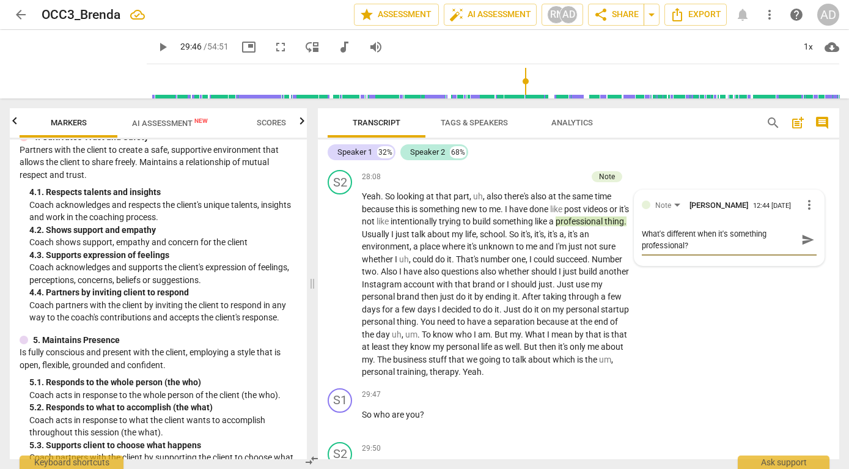
scroll to position [0, 0]
click at [804, 246] on span "send" at bounding box center [808, 239] width 13 height 13
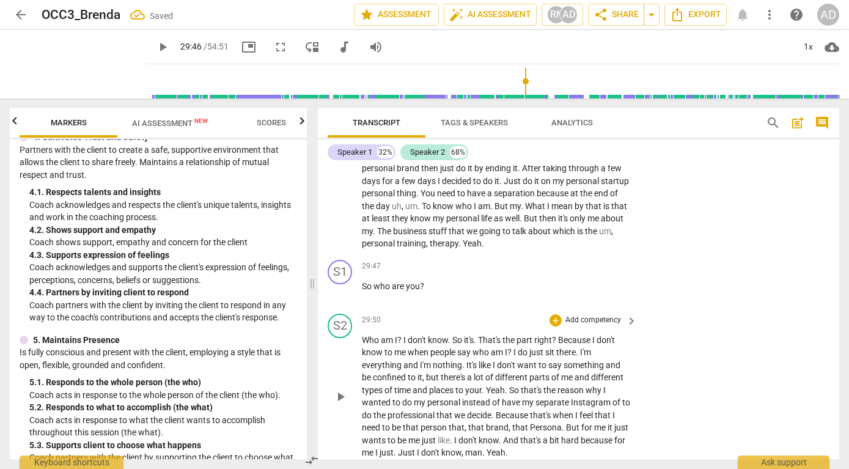
scroll to position [6809, 0]
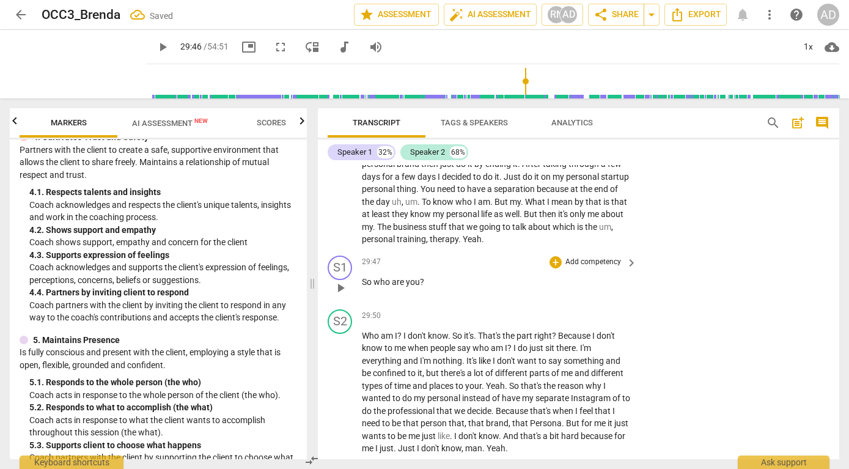
click at [343, 295] on span "play_arrow" at bounding box center [340, 288] width 15 height 15
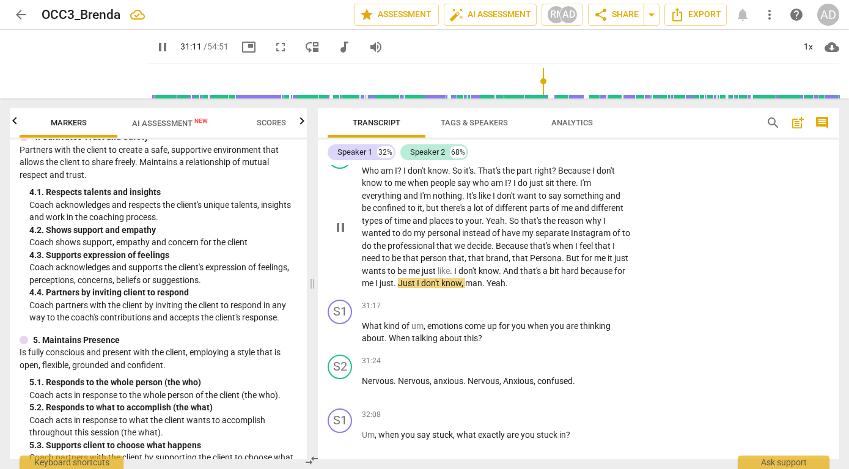
scroll to position [6979, 0]
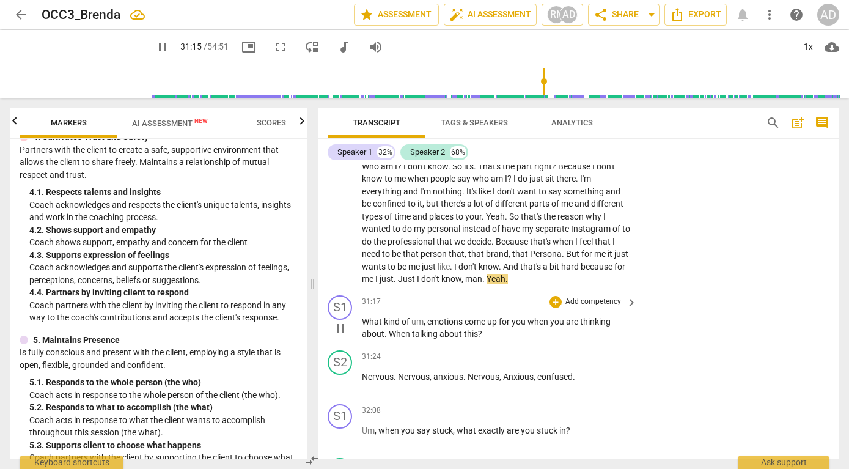
click at [343, 336] on span "pause" at bounding box center [340, 328] width 15 height 15
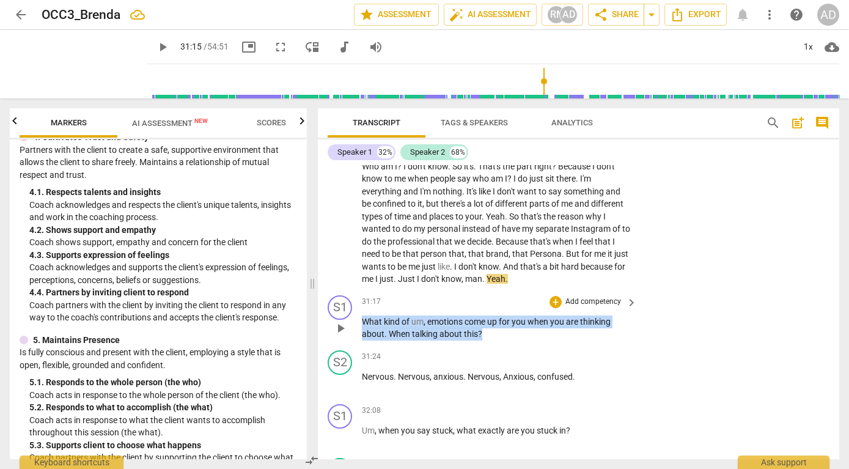
drag, startPoint x: 364, startPoint y: 347, endPoint x: 506, endPoint y: 366, distance: 143.7
click at [506, 341] on p "What kind of um , emotions come up for you when you are thinking about . When t…" at bounding box center [496, 327] width 269 height 25
click at [566, 308] on p "Add competency" at bounding box center [593, 302] width 58 height 11
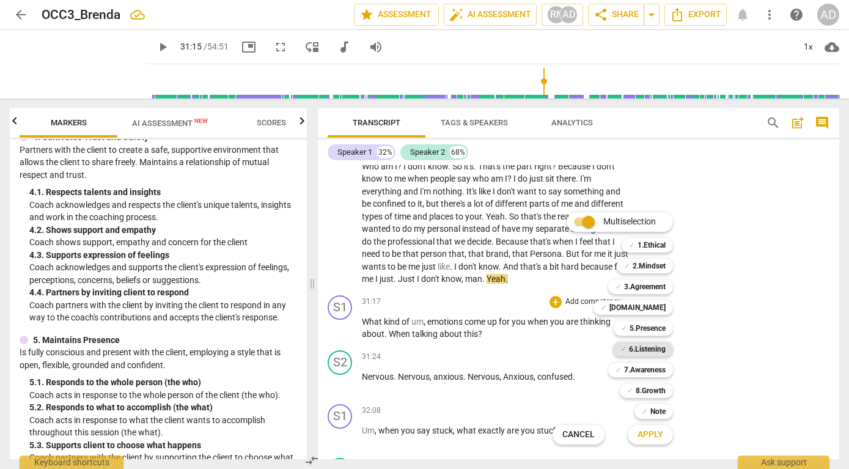
click at [647, 349] on b "6.Listening" at bounding box center [647, 349] width 37 height 15
click at [648, 369] on b "7.Awareness" at bounding box center [645, 370] width 42 height 15
click at [650, 437] on span "Apply" at bounding box center [651, 435] width 26 height 12
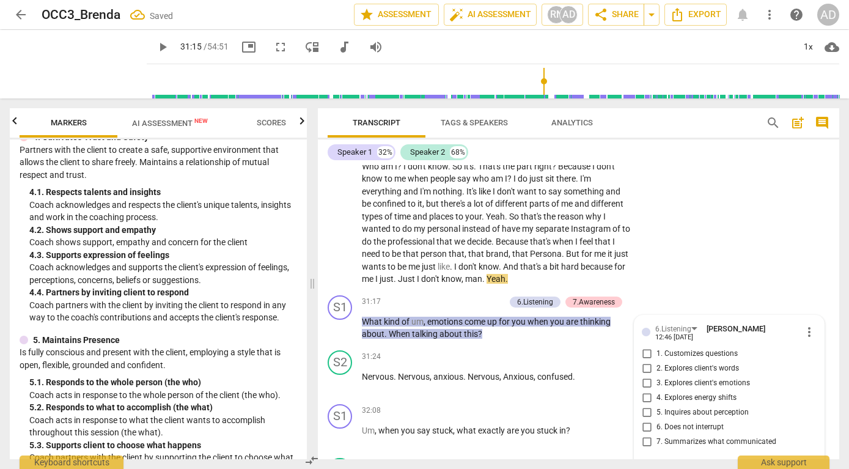
scroll to position [7163, 0]
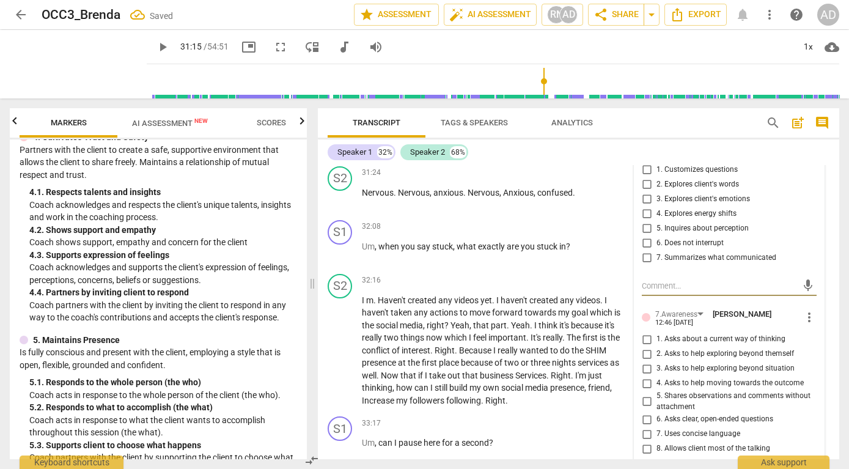
click at [649, 207] on input "3. Explores client's emotions" at bounding box center [647, 199] width 20 height 15
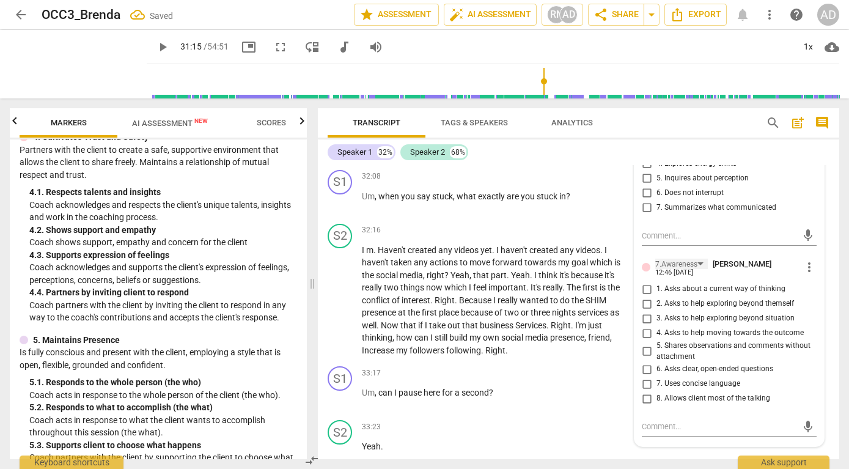
scroll to position [7217, 0]
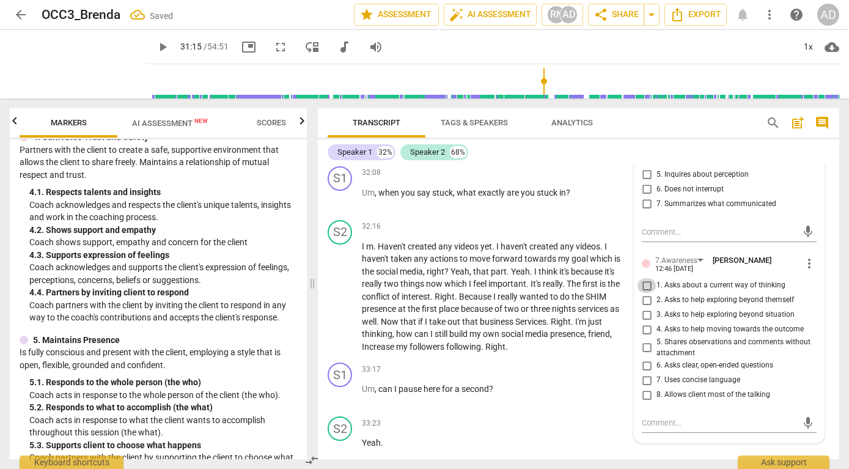
click at [647, 293] on input "1. Asks about a current way of thinking" at bounding box center [647, 285] width 20 height 15
click at [598, 396] on p "Um , can I pause here for a second ?" at bounding box center [496, 389] width 269 height 13
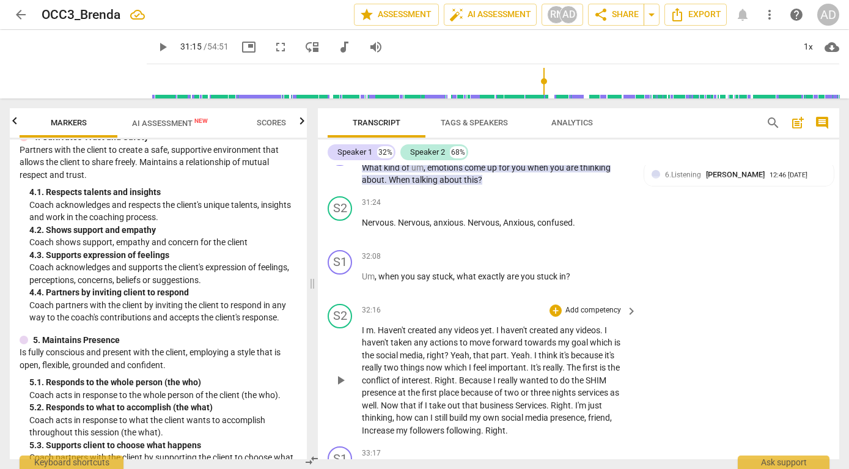
scroll to position [7122, 0]
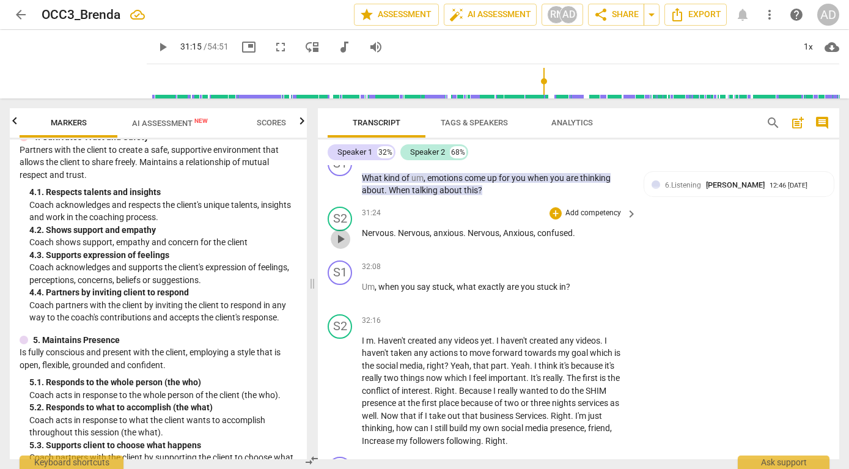
click at [341, 246] on span "play_arrow" at bounding box center [340, 239] width 15 height 15
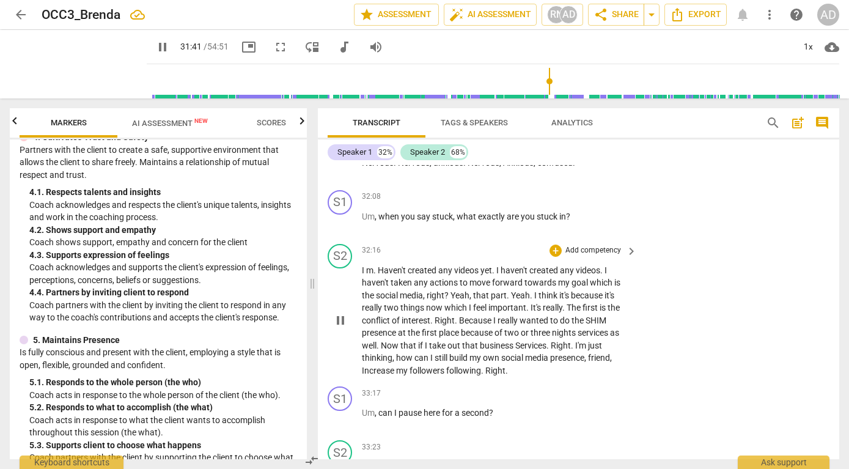
scroll to position [7193, 0]
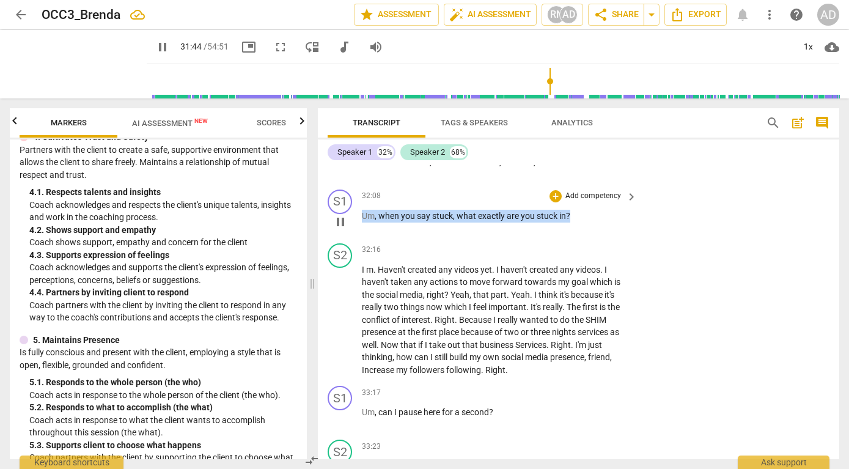
drag, startPoint x: 363, startPoint y: 241, endPoint x: 582, endPoint y: 243, distance: 218.9
click at [582, 223] on p "Um , when you say stuck , what exactly are you stuck in ?" at bounding box center [496, 216] width 269 height 13
click at [556, 202] on div "+" at bounding box center [556, 196] width 12 height 12
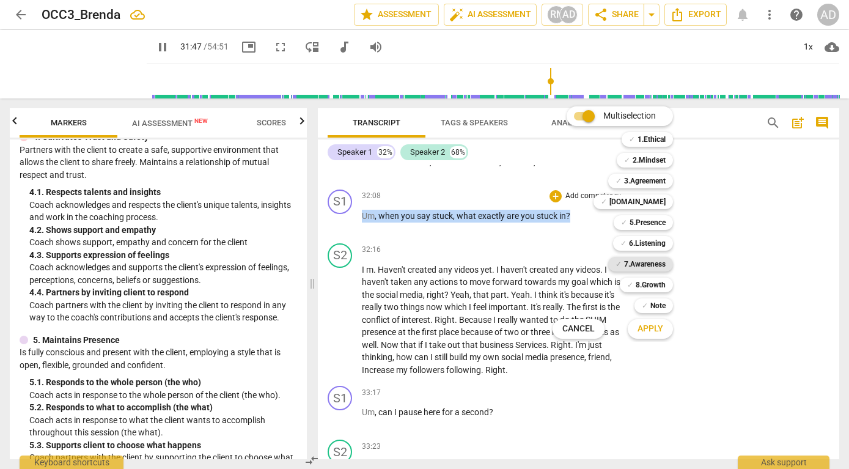
click at [651, 259] on b "7.Awareness" at bounding box center [645, 264] width 42 height 15
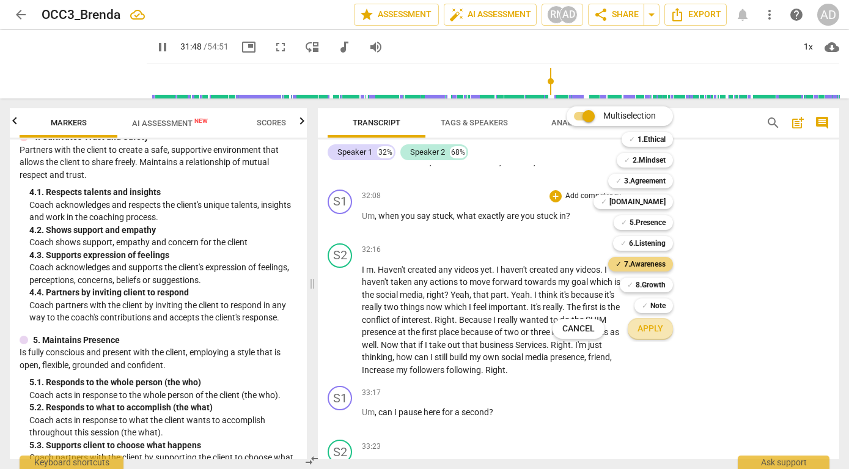
click at [651, 328] on span "Apply" at bounding box center [651, 329] width 26 height 12
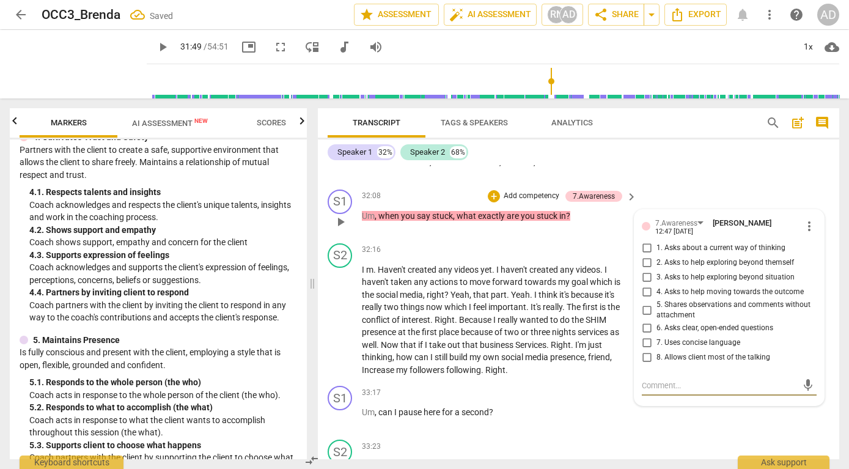
click at [647, 256] on input "1. Asks about a current way of thinking" at bounding box center [647, 248] width 20 height 15
click at [678, 391] on textarea at bounding box center [719, 386] width 155 height 12
click at [805, 393] on span "send" at bounding box center [808, 385] width 13 height 13
click at [343, 229] on span "play_arrow" at bounding box center [340, 222] width 15 height 15
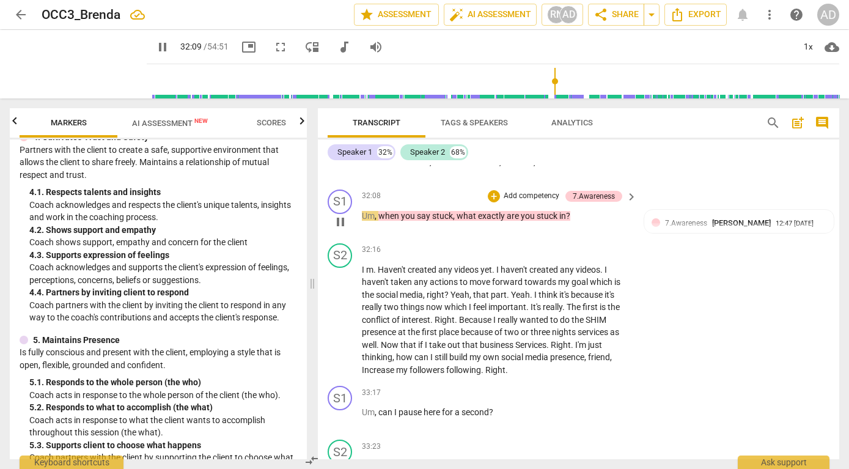
click at [343, 229] on span "pause" at bounding box center [340, 222] width 15 height 15
